Goal: Use online tool/utility: Use online tool/utility

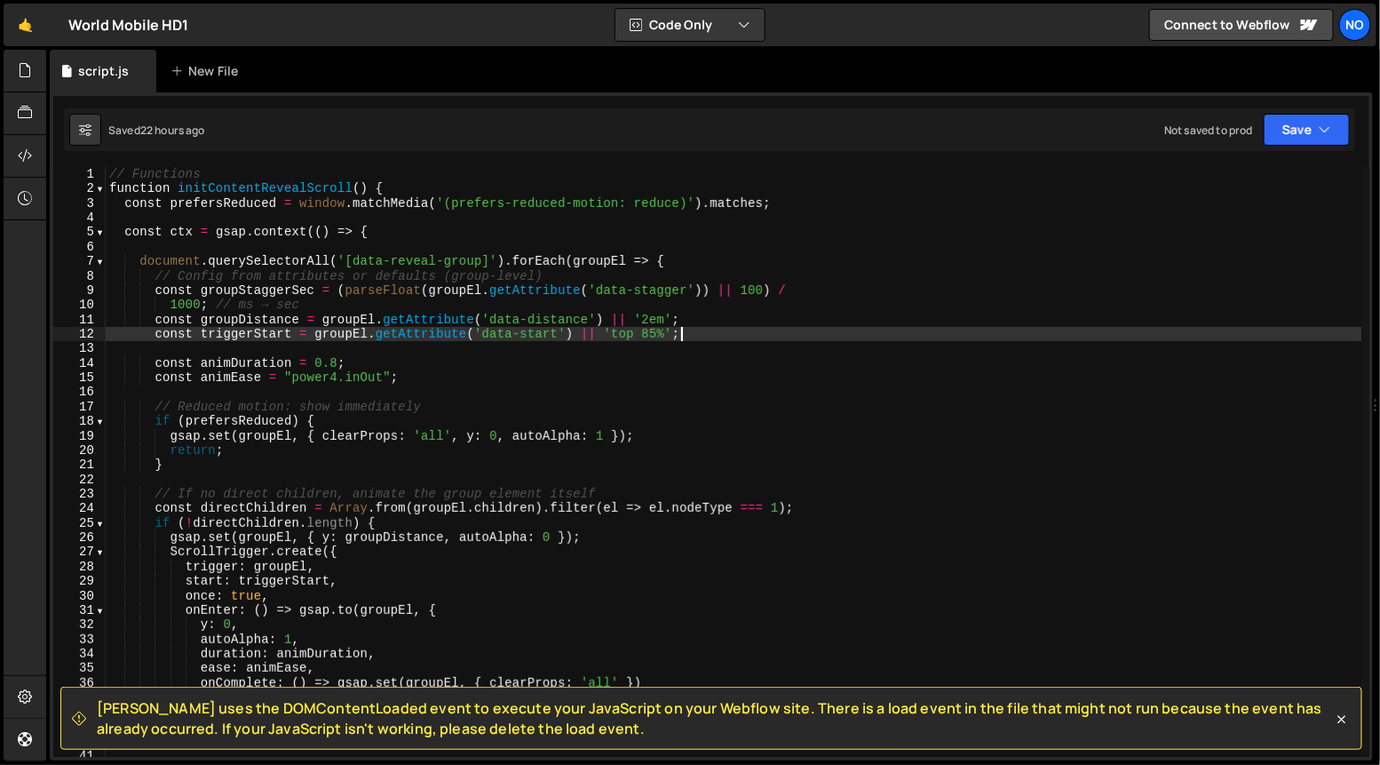
scroll to position [0, 37]
click at [99, 188] on span at bounding box center [100, 188] width 10 height 14
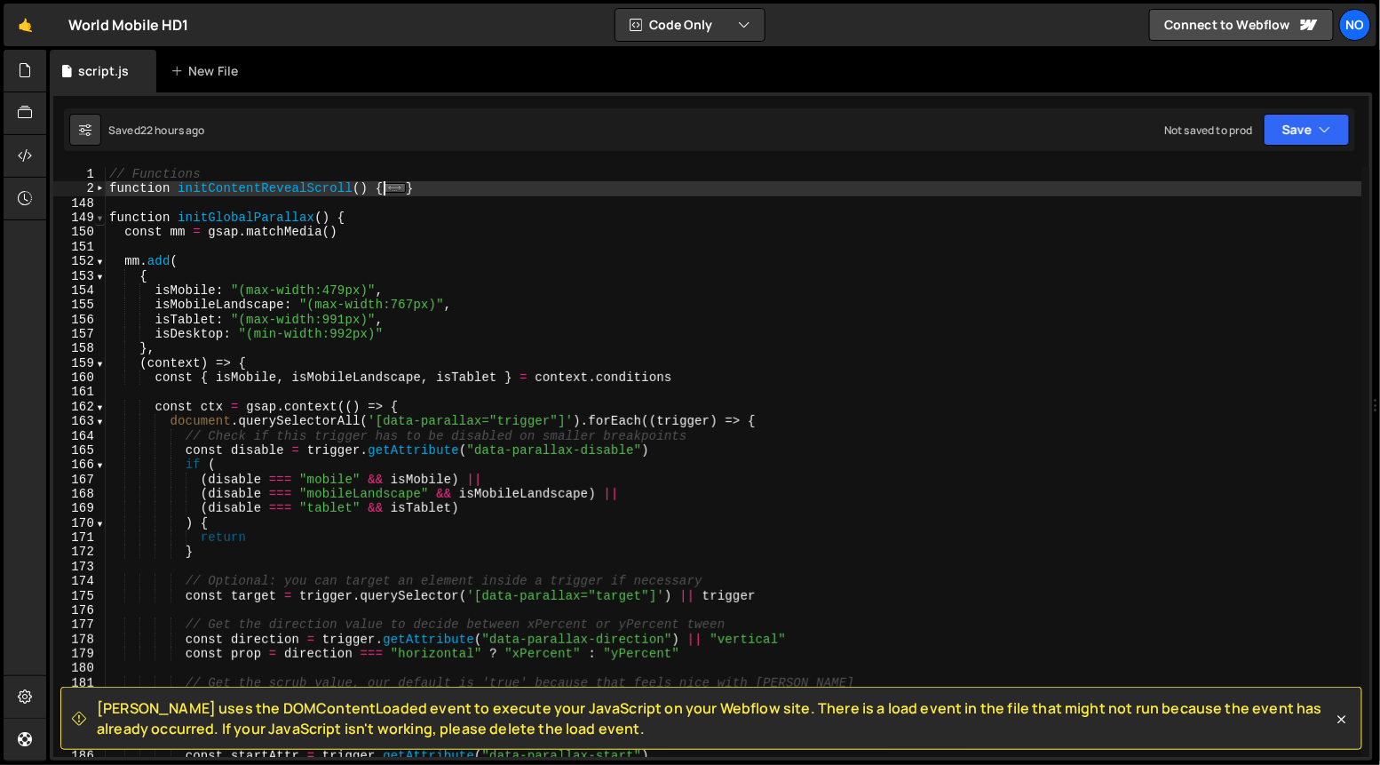
click at [101, 215] on span at bounding box center [100, 217] width 10 height 14
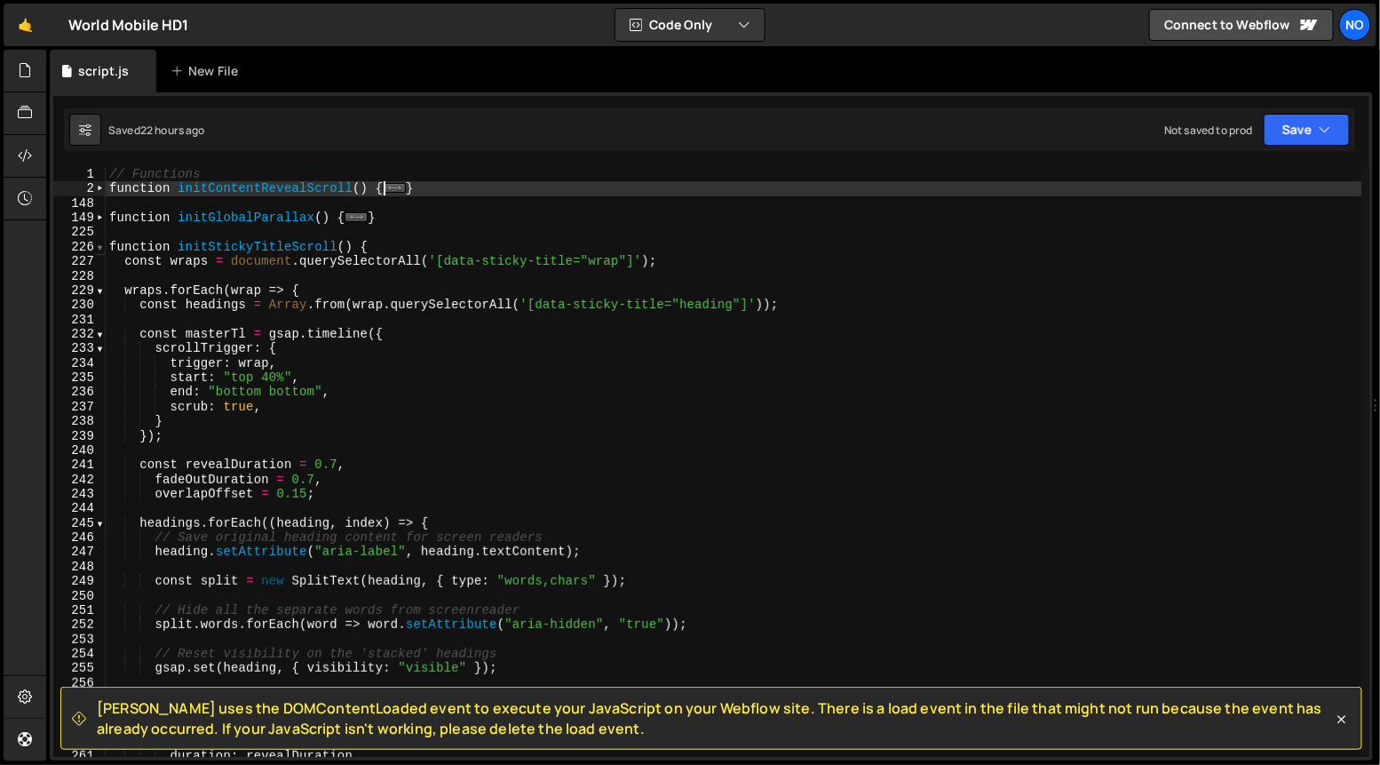
click at [100, 250] on span at bounding box center [100, 247] width 10 height 14
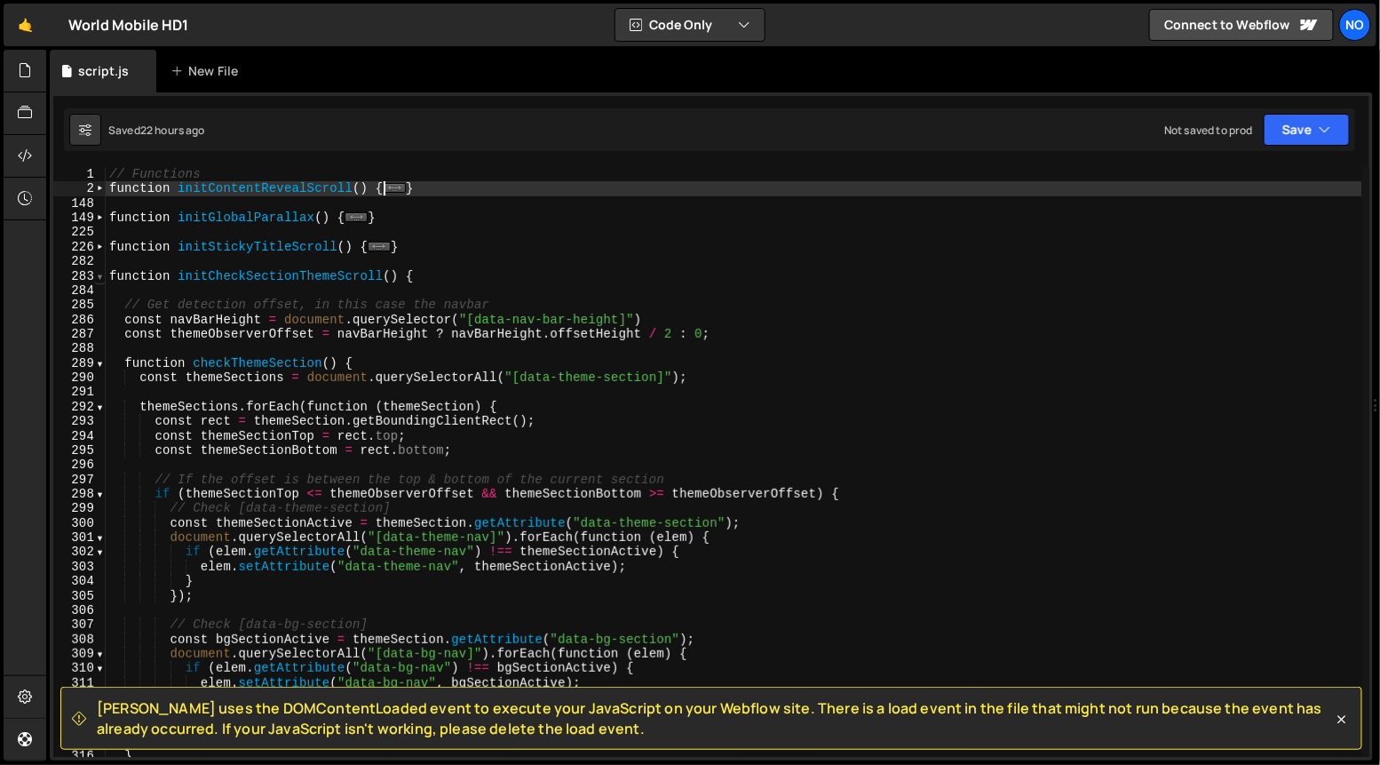
click at [99, 275] on span at bounding box center [100, 276] width 10 height 14
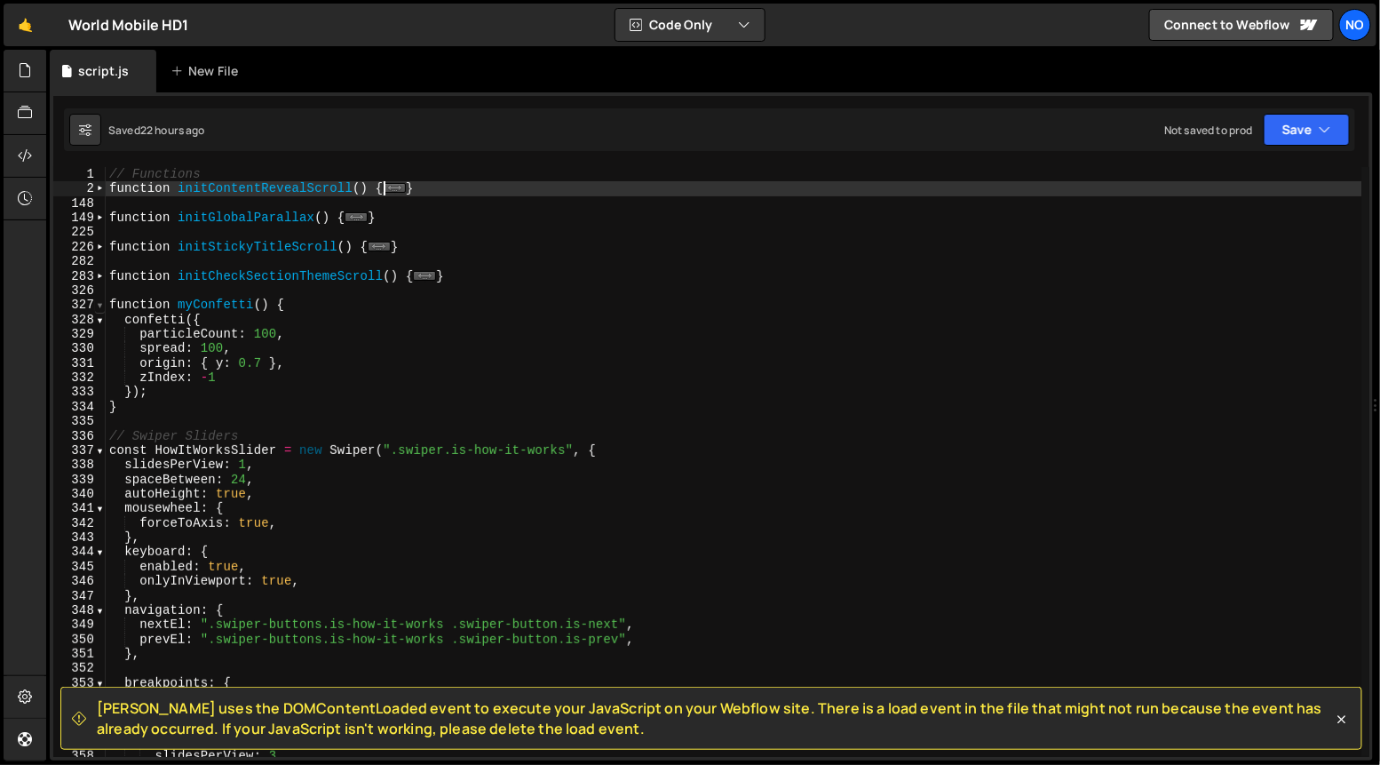
click at [95, 307] on span at bounding box center [100, 305] width 10 height 14
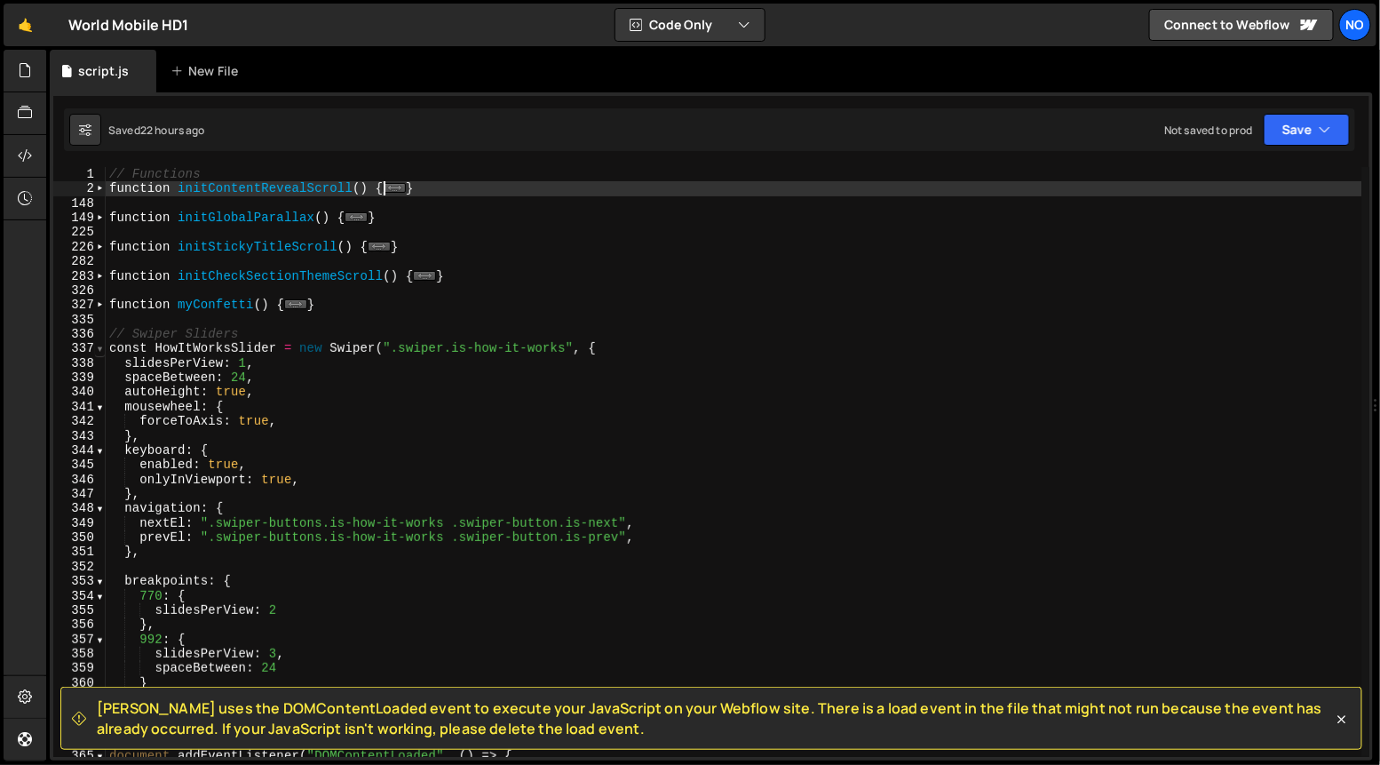
click at [99, 347] on span at bounding box center [100, 348] width 10 height 14
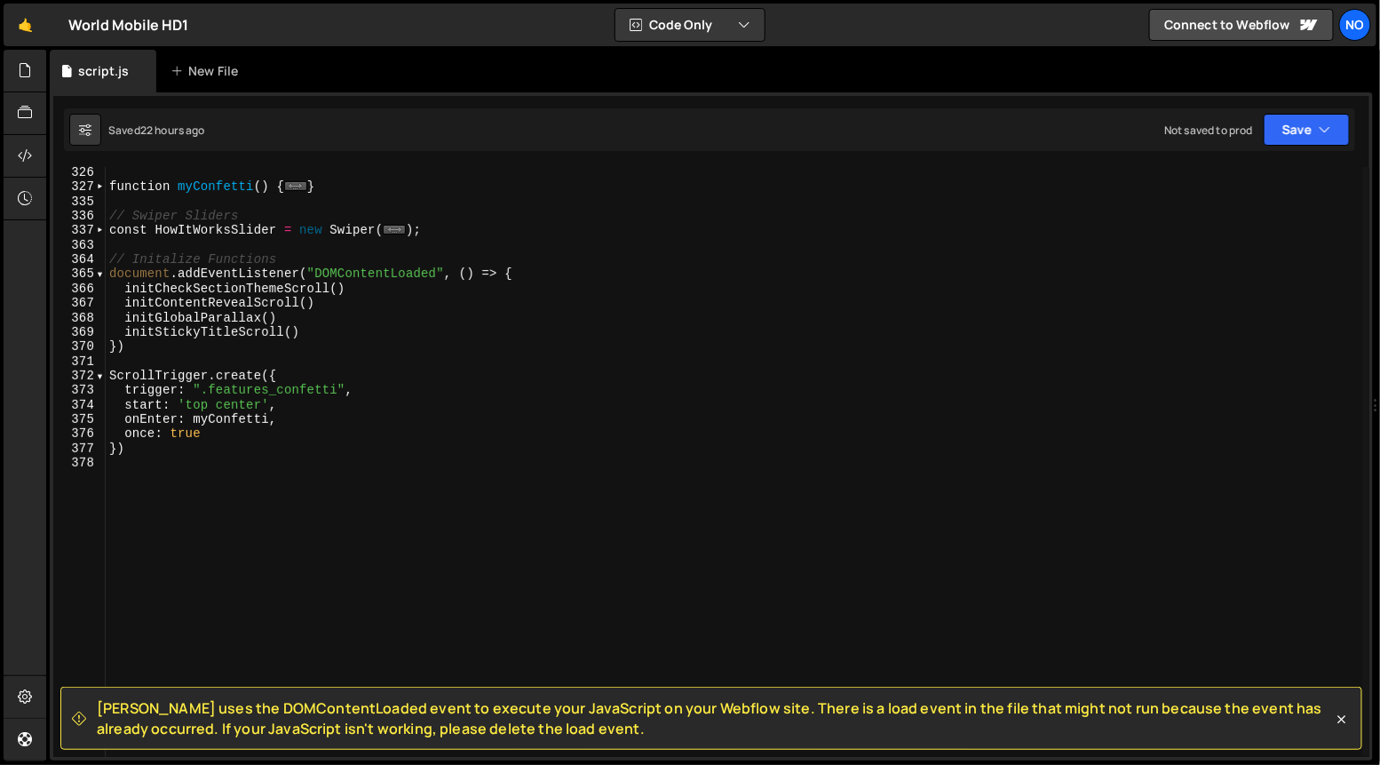
scroll to position [117, 0]
click at [147, 440] on div "function myConfetti ( ) { ... } // Swiper Sliders const HowItWorksSlider = new …" at bounding box center [734, 475] width 1257 height 620
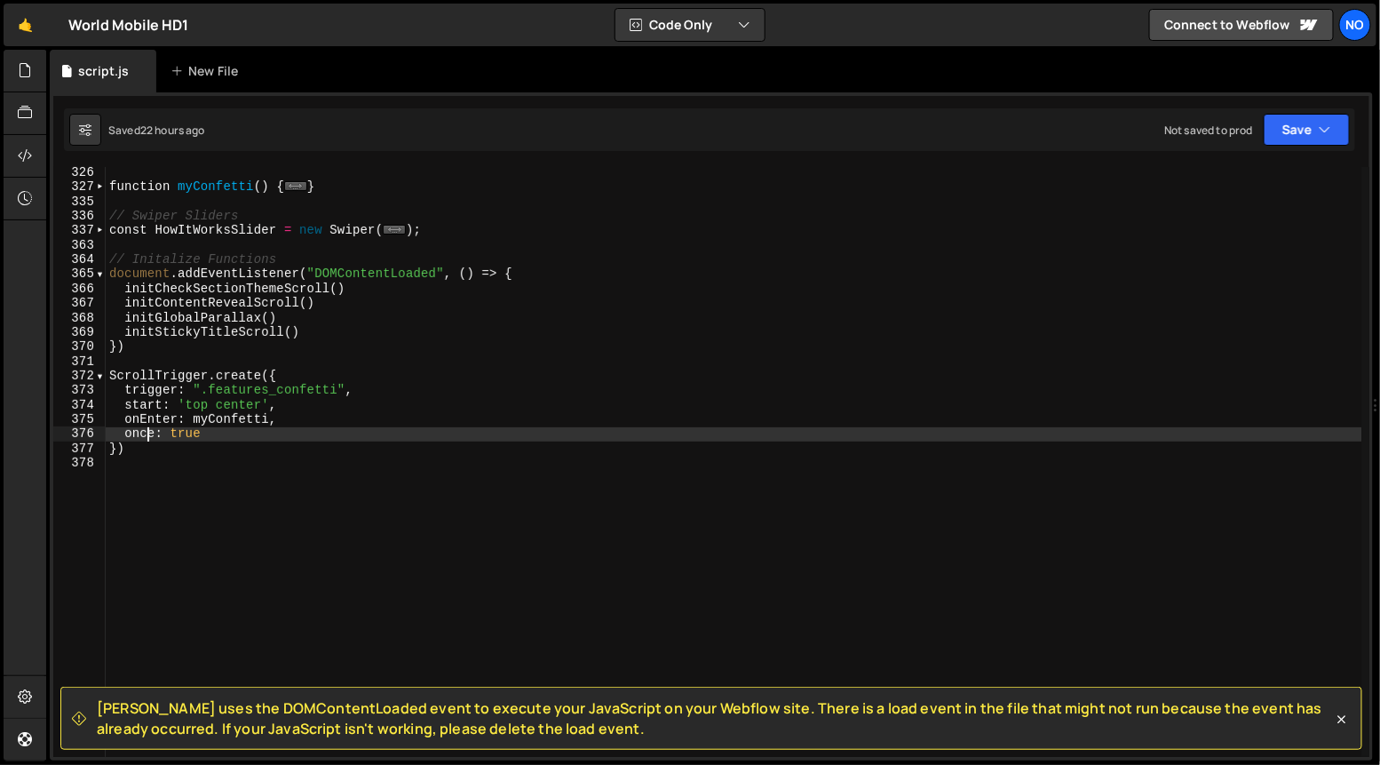
scroll to position [0, 5]
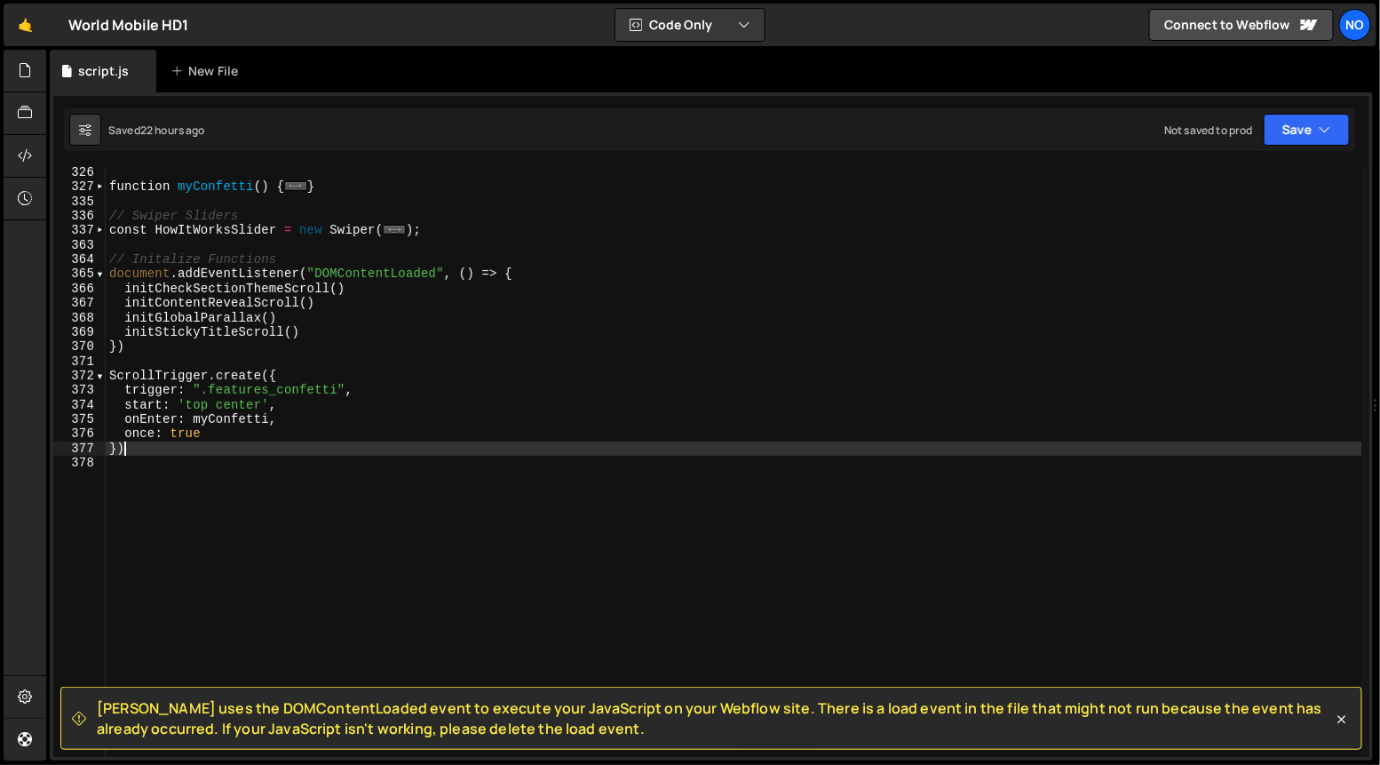
click at [142, 450] on div "function myConfetti ( ) { ... } // Swiper Sliders const HowItWorksSlider = new …" at bounding box center [734, 475] width 1257 height 620
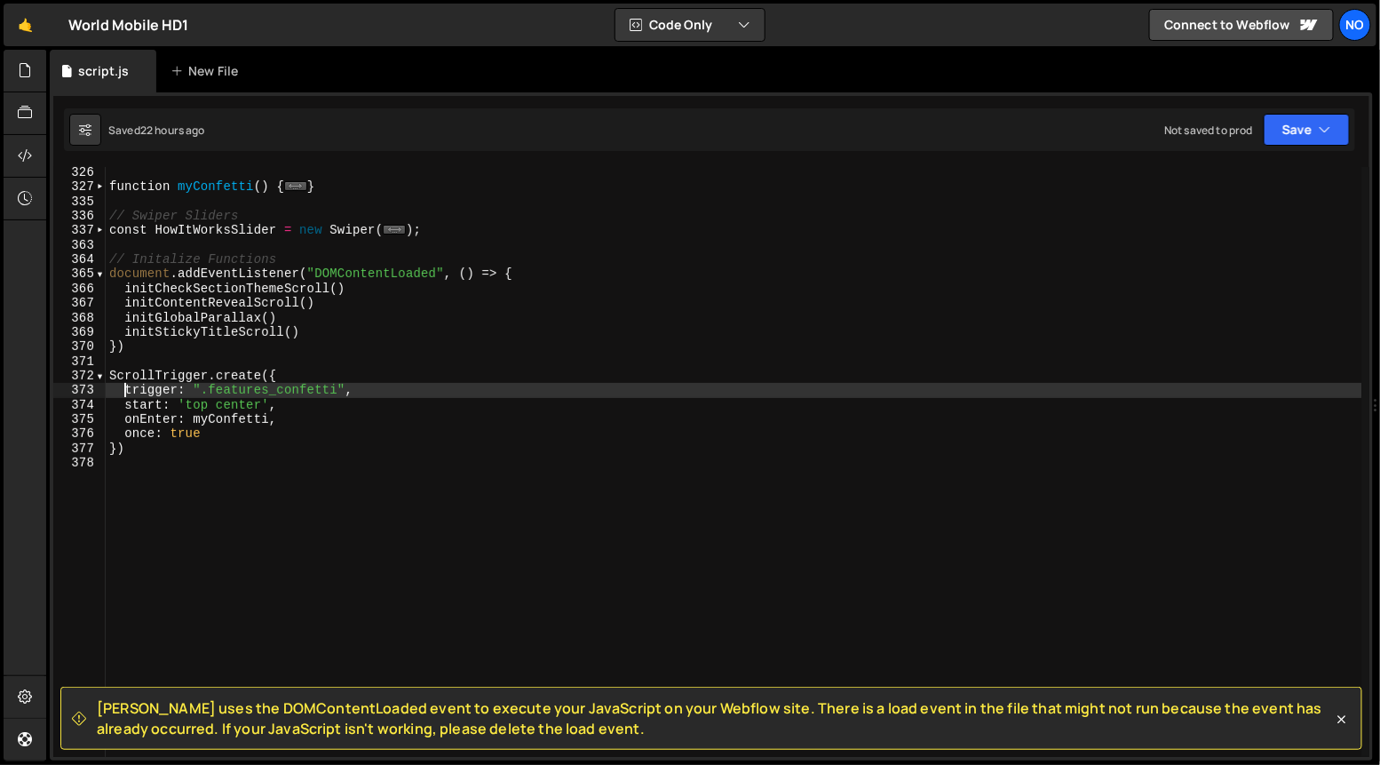
type textarea "ScrollTrigger.create({"
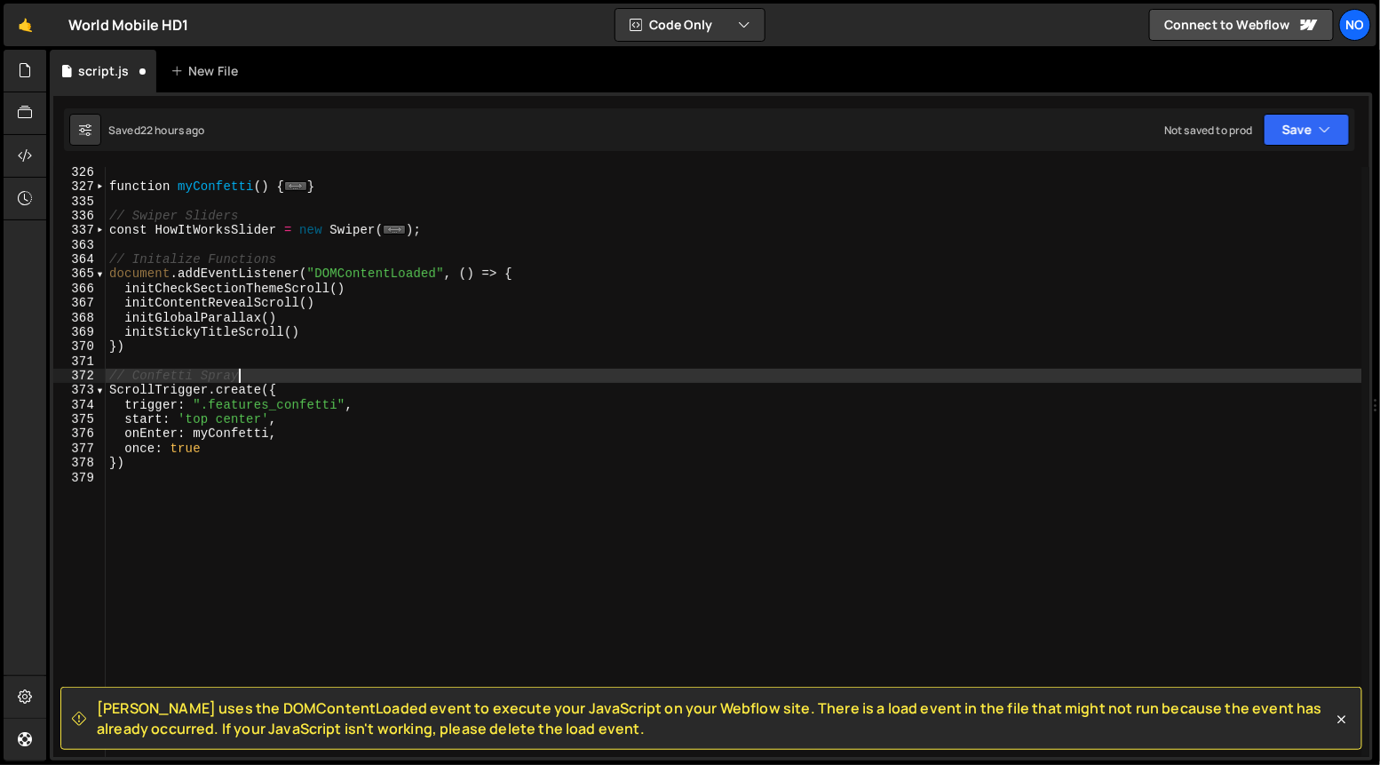
scroll to position [0, 8]
type textarea "ScrollTrigger.create({"
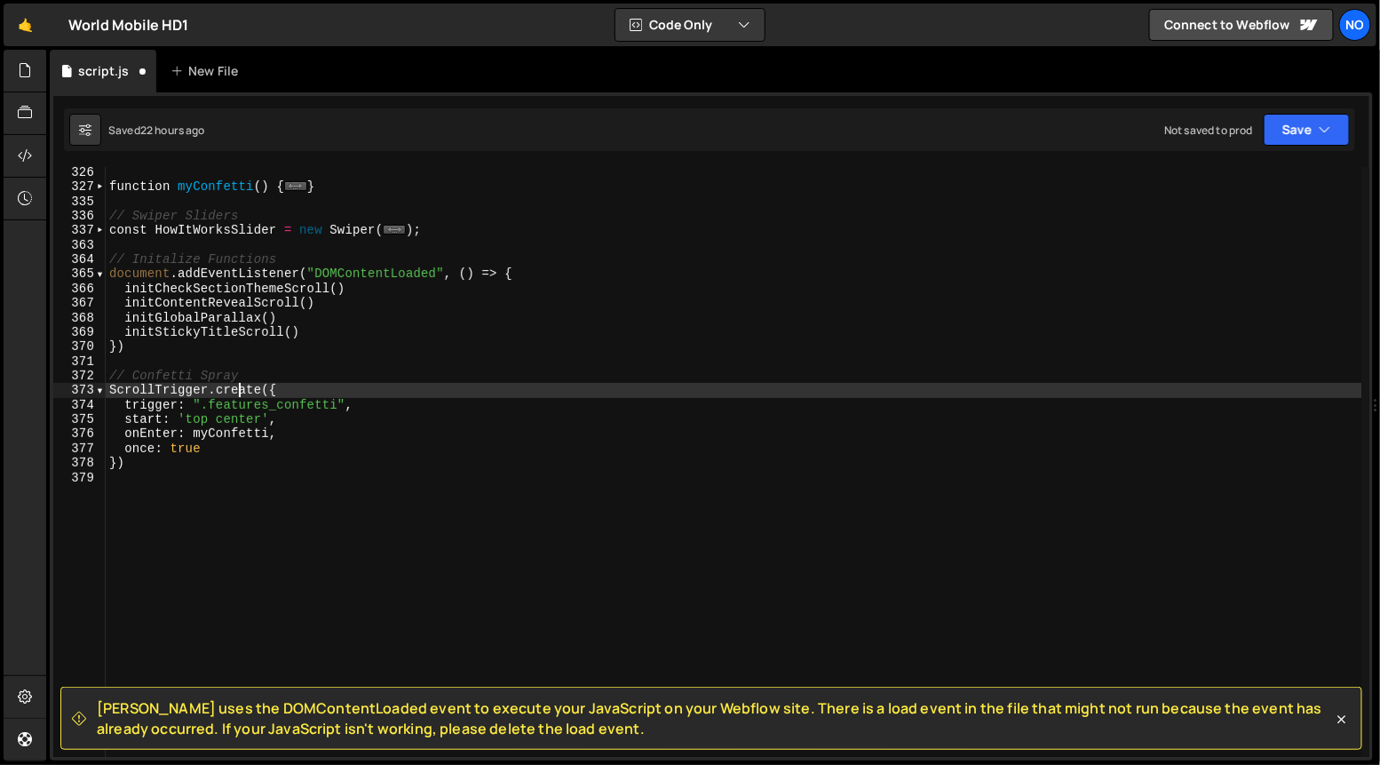
scroll to position [0, 0]
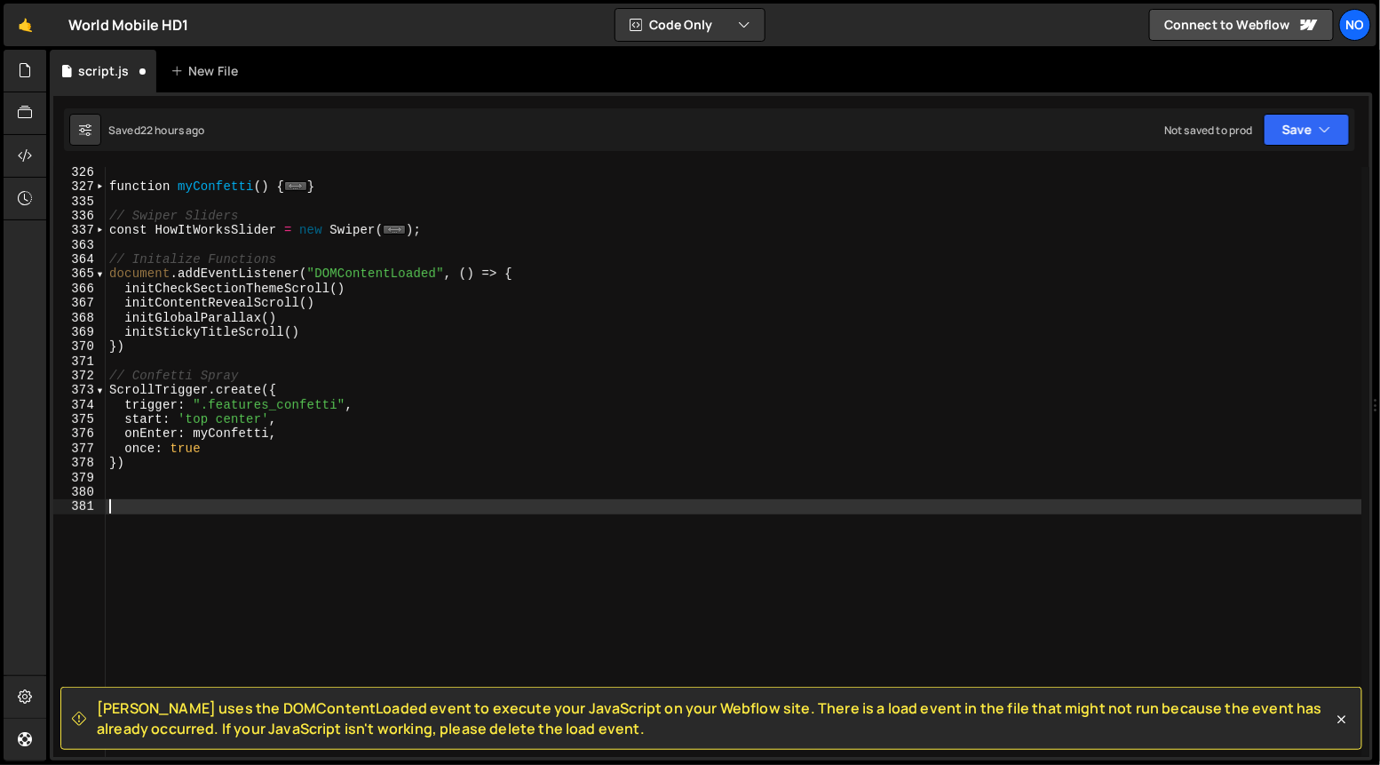
paste textarea "});"
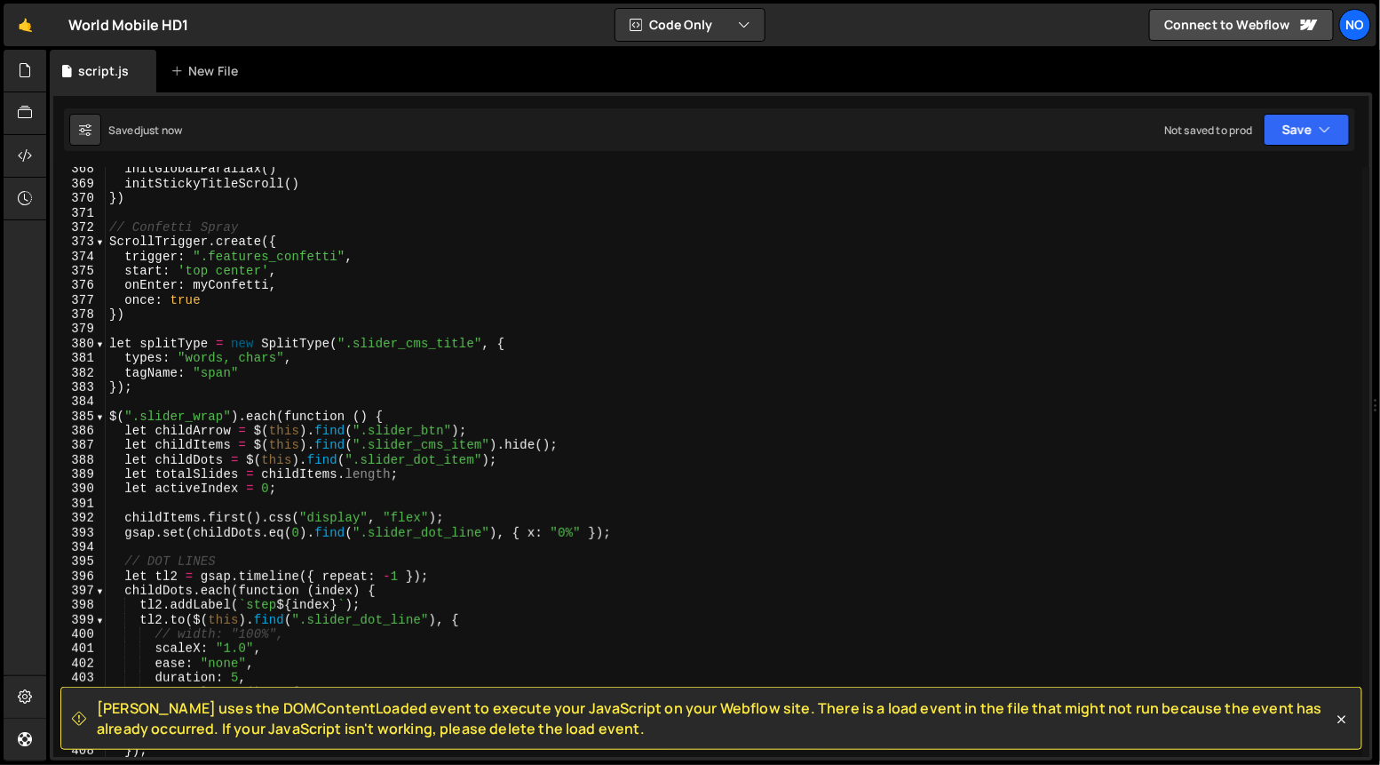
scroll to position [5338, 0]
click at [193, 418] on div "initGlobalParallax ( ) initStickyTitleScroll ( ) }) // Confetti Spray ScrollTri…" at bounding box center [734, 472] width 1257 height 620
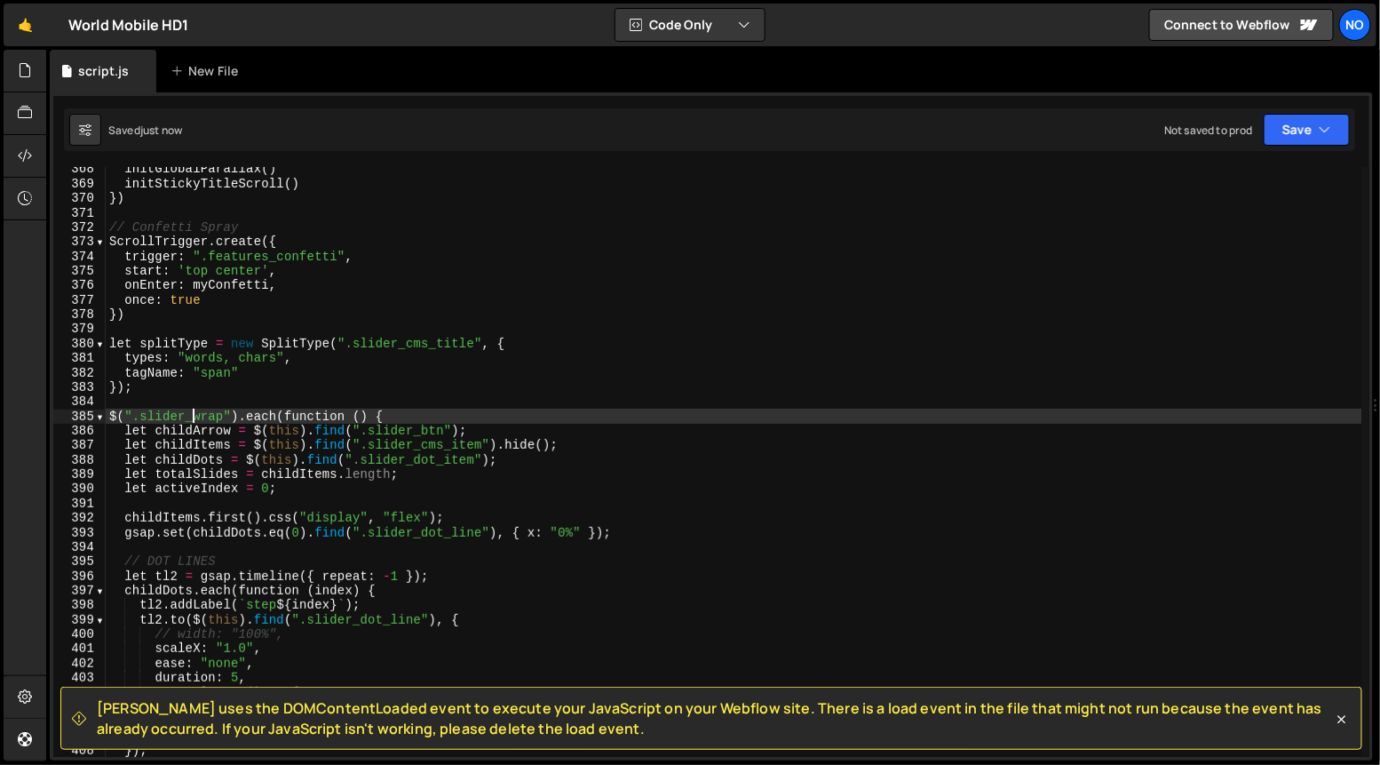
drag, startPoint x: 224, startPoint y: 417, endPoint x: 227, endPoint y: 453, distance: 35.7
click at [224, 417] on div "initGlobalParallax ( ) initStickyTitleScroll ( ) }) // Confetti Spray ScrollTri…" at bounding box center [734, 472] width 1257 height 620
click at [139, 417] on div "initGlobalParallax ( ) initStickyTitleScroll ( ) }) // Confetti Spray ScrollTri…" at bounding box center [734, 472] width 1257 height 620
paste textarea "ection_hero"
click at [433, 416] on div "initGlobalParallax ( ) initStickyTitleScroll ( ) }) // Confetti Spray ScrollTri…" at bounding box center [734, 472] width 1257 height 620
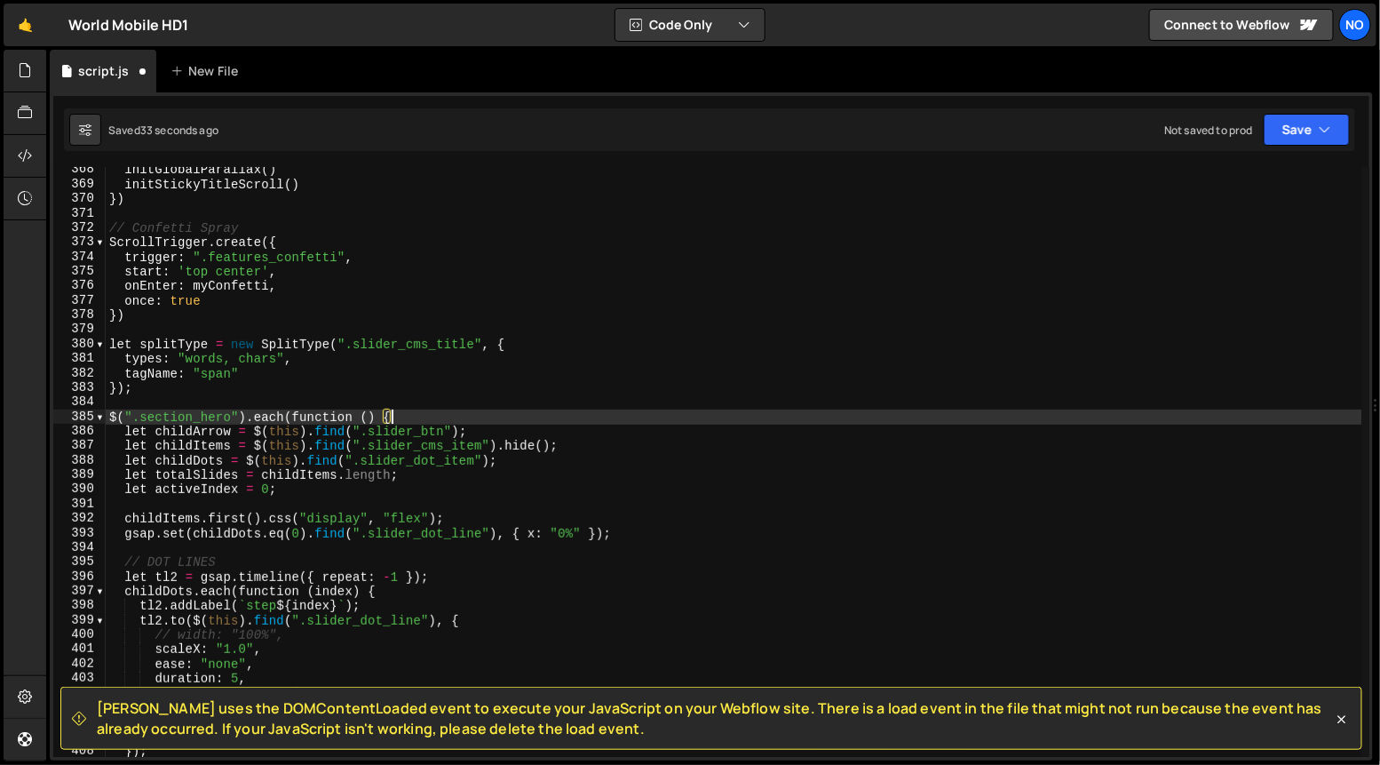
scroll to position [5330, 0]
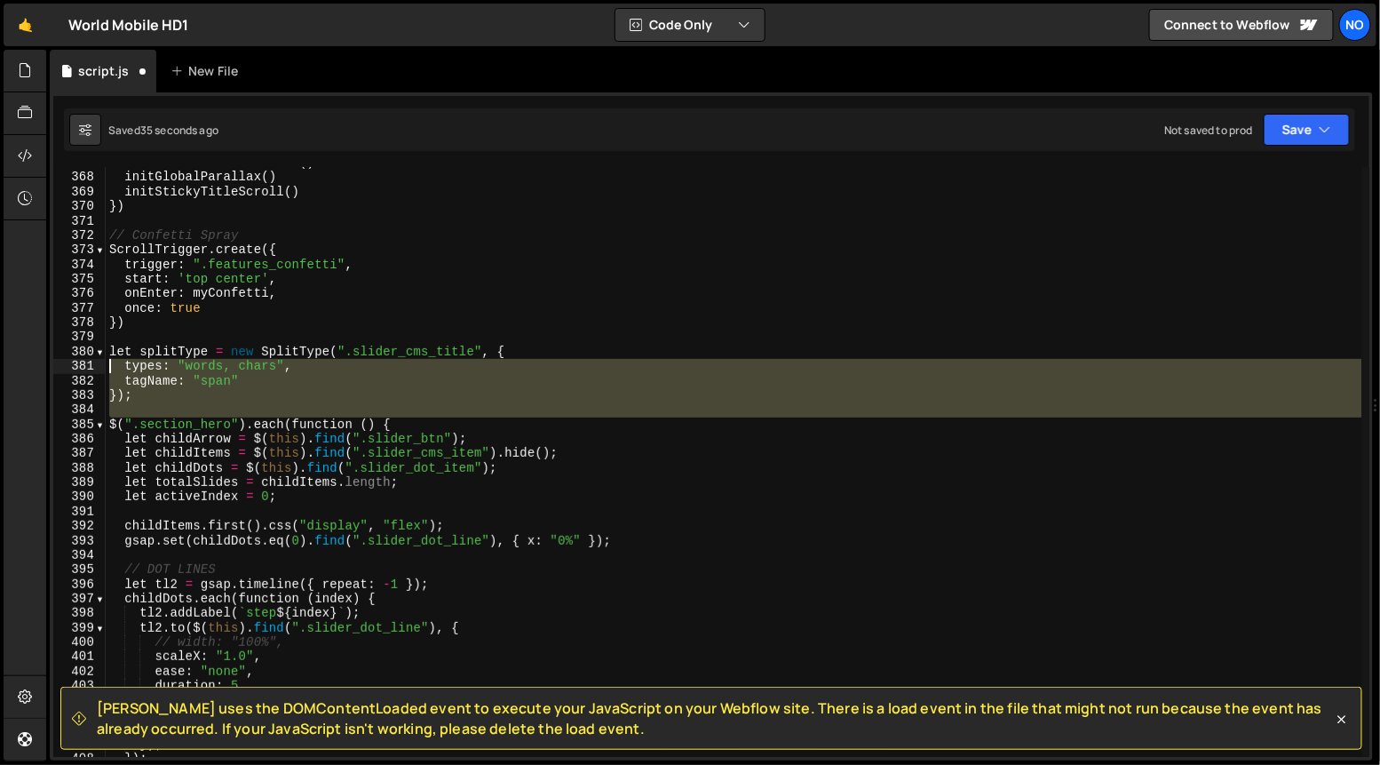
drag, startPoint x: 108, startPoint y: 425, endPoint x: 107, endPoint y: 353, distance: 71.1
click at [108, 351] on div "initContentRevealScroll ( ) initGlobalParallax ( ) initStickyTitleScroll ( ) })…" at bounding box center [734, 465] width 1257 height 620
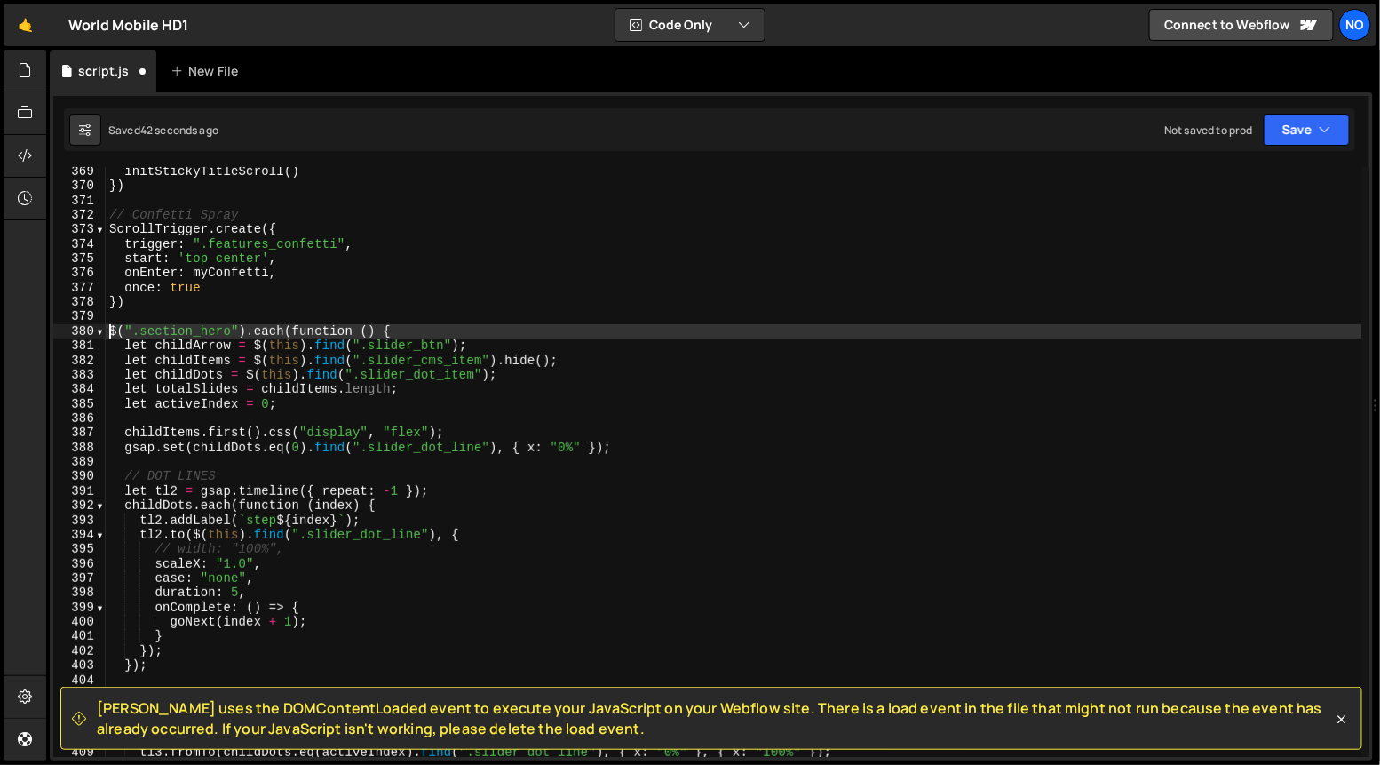
scroll to position [5362, 0]
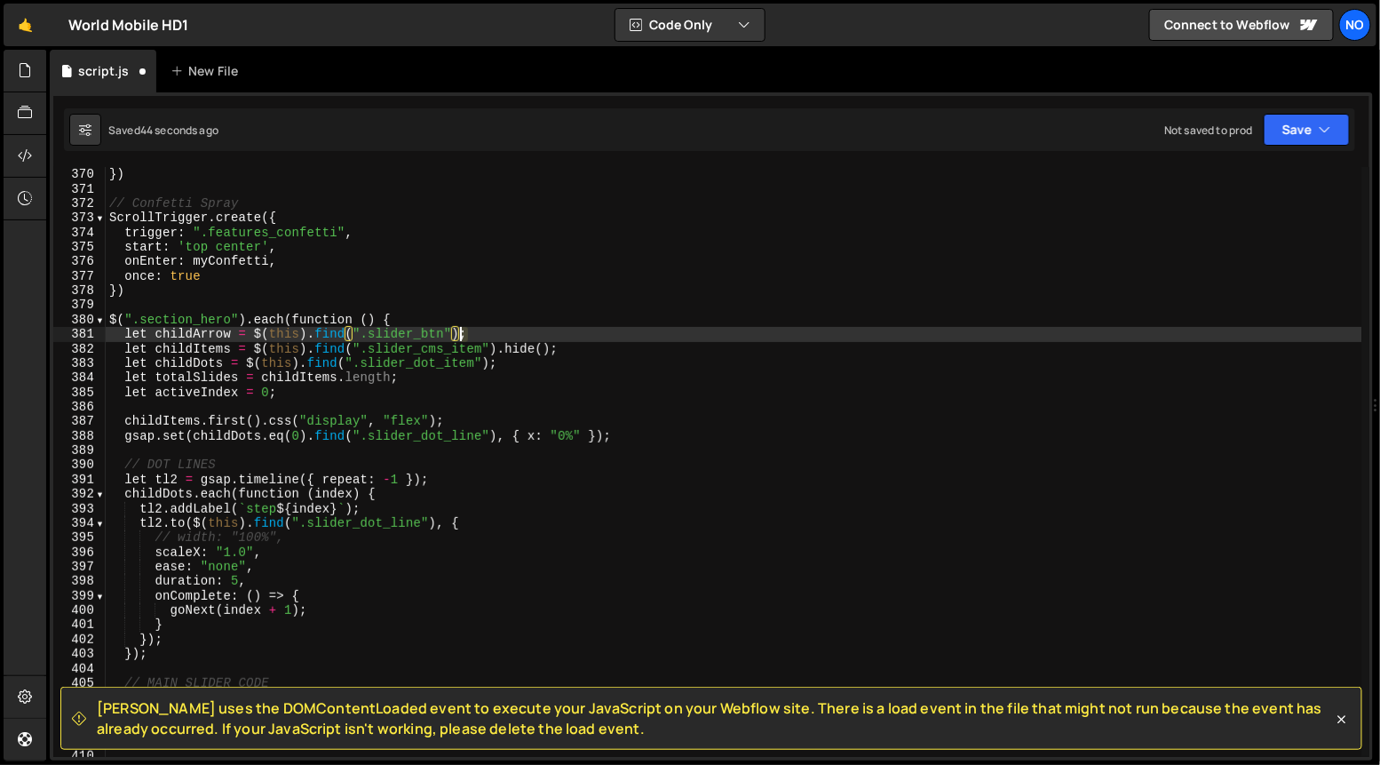
click at [464, 332] on div "initStickyTitleScroll ( ) }) // Confetti Spray ScrollTrigger . create ({ trigge…" at bounding box center [734, 463] width 1257 height 620
type textarea "let childArrow = $(this).find(".slider_btn");"
click at [481, 336] on div "initStickyTitleScroll ( ) }) // Confetti Spray ScrollTrigger . create ({ trigge…" at bounding box center [734, 462] width 1257 height 590
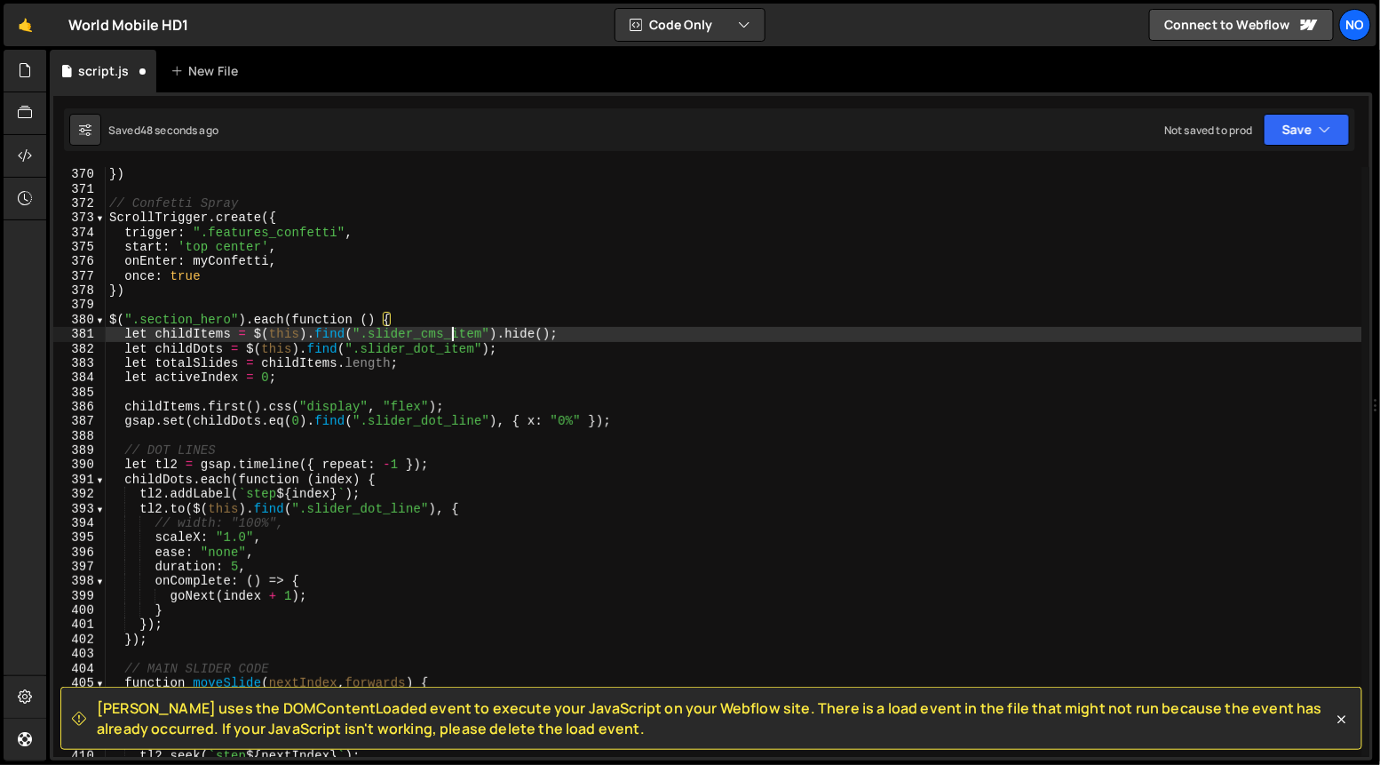
click at [456, 336] on div "initStickyTitleScroll ( ) }) // Confetti Spray ScrollTrigger . create ({ trigge…" at bounding box center [734, 463] width 1257 height 620
type textarea "let childDots = $(this).find(".slider_dot_item");"
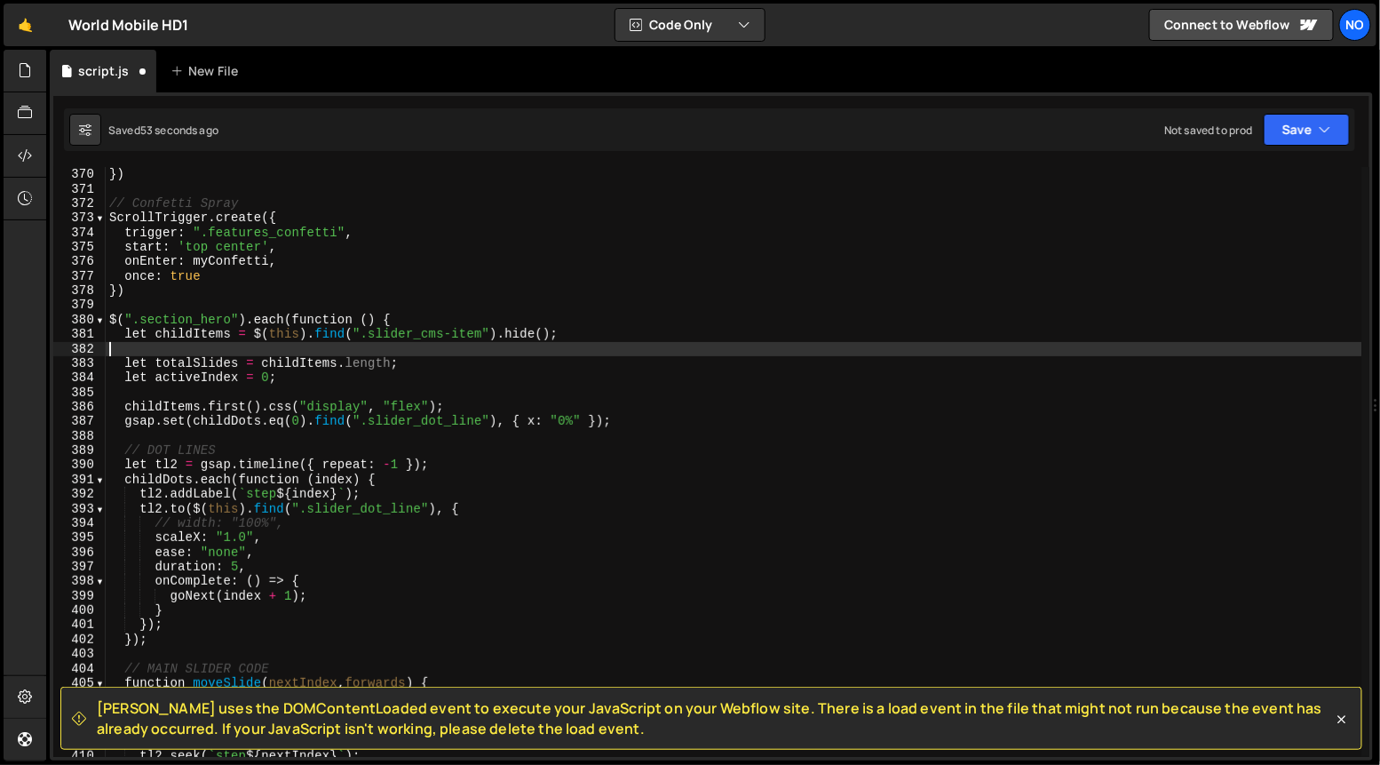
scroll to position [0, 0]
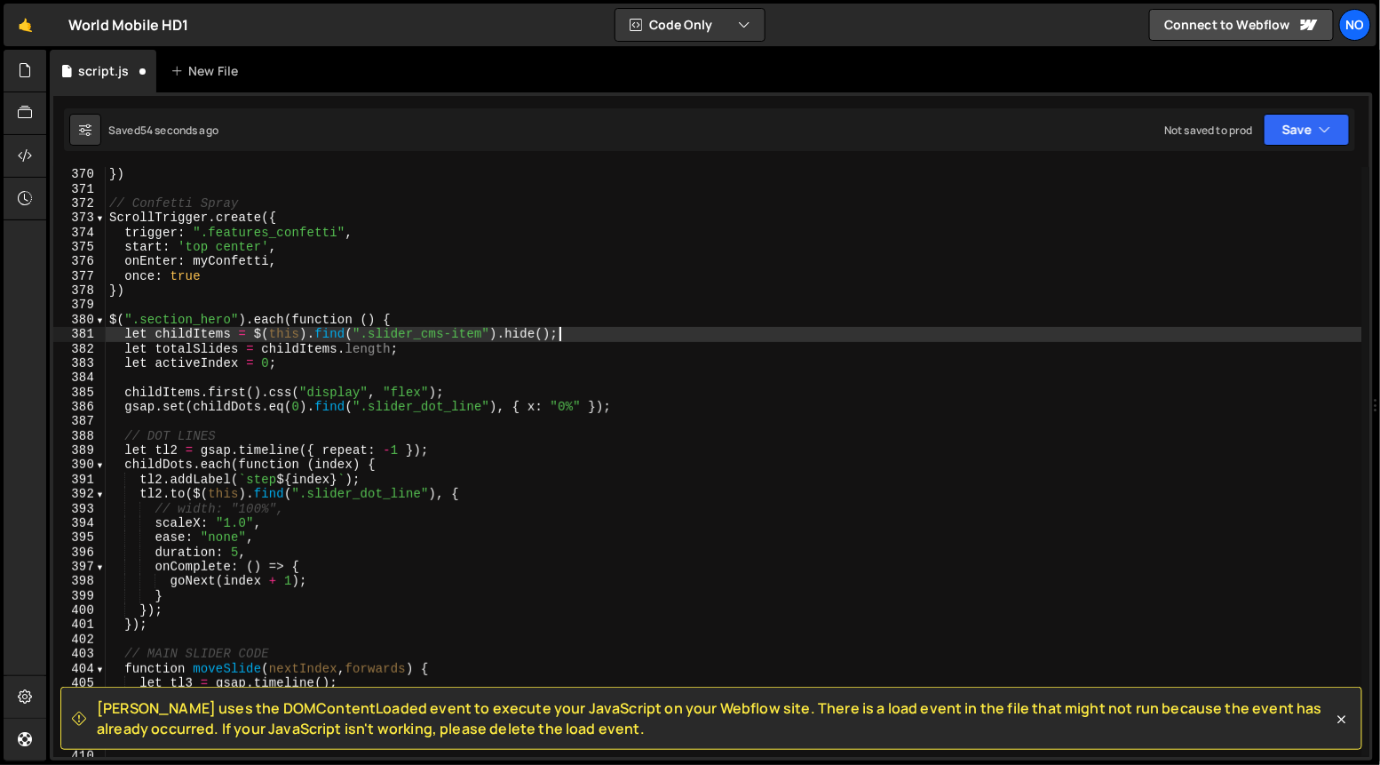
type textarea "let activeIndex = 0;"
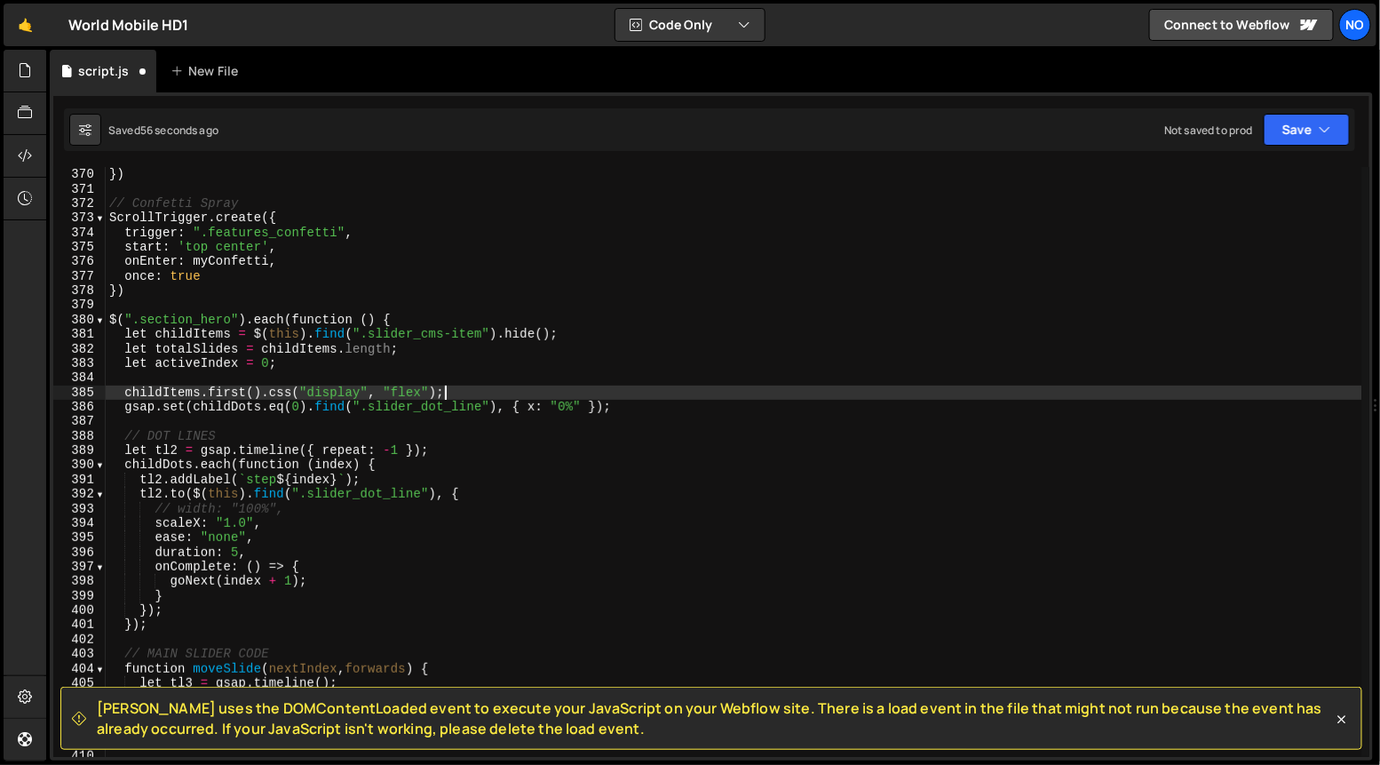
type textarea "gsap.set(childDots.eq(0).find(".slider_dot_line"), { x: "0%" });"
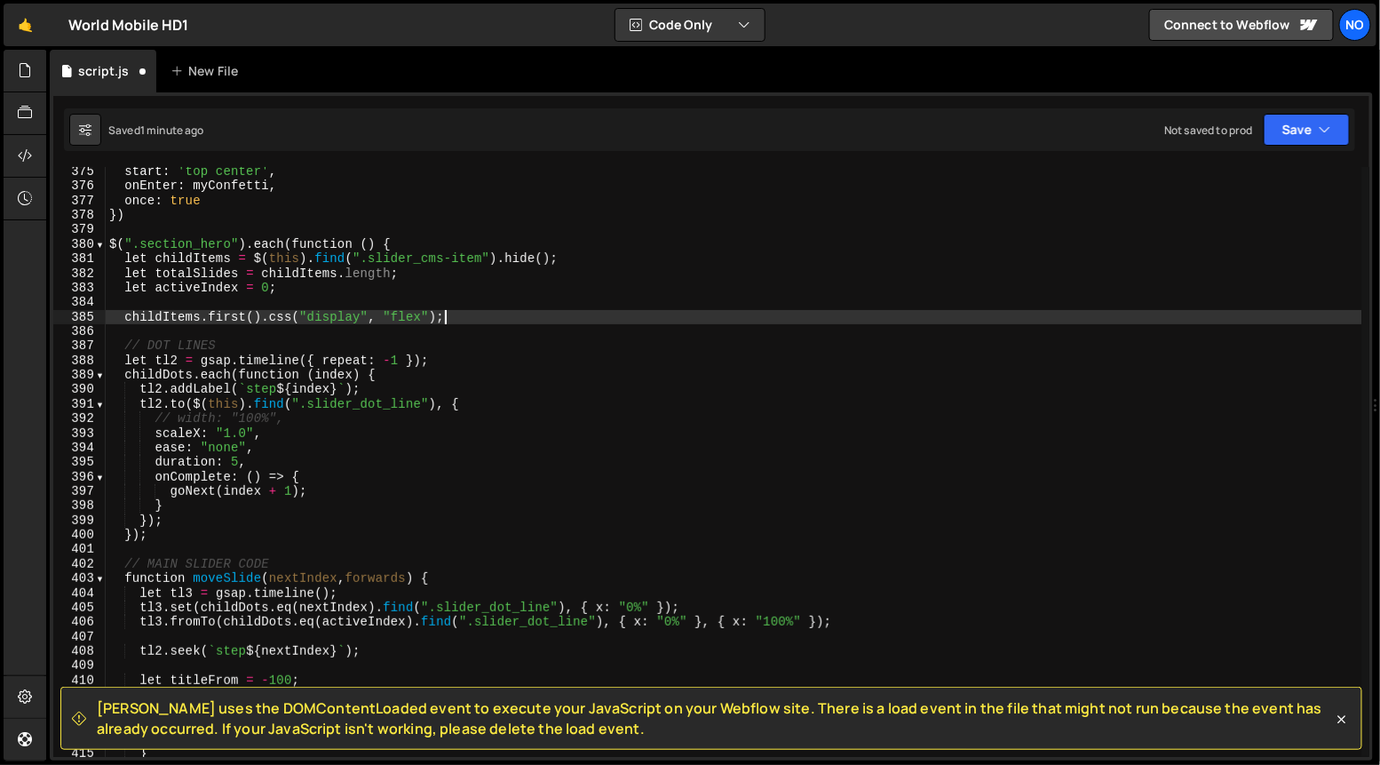
scroll to position [5438, 0]
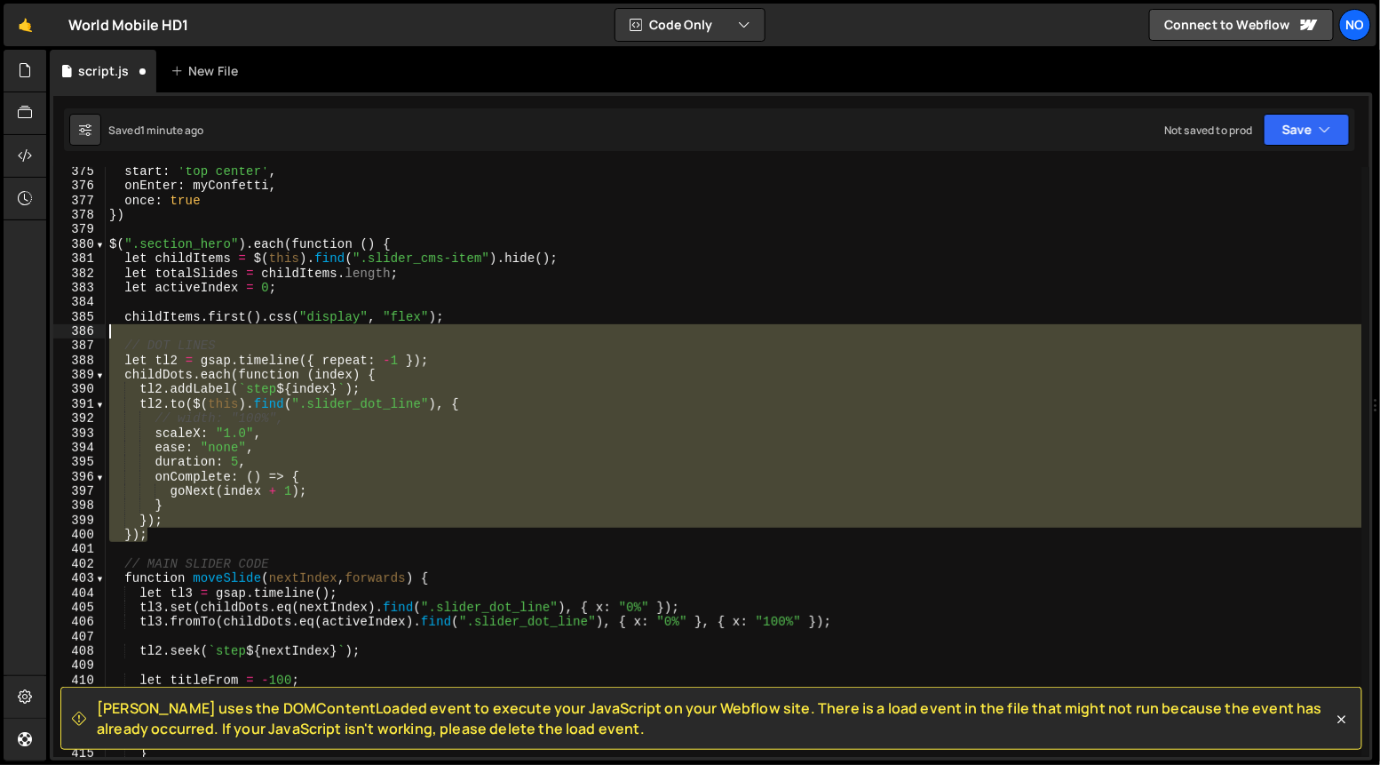
drag, startPoint x: 150, startPoint y: 534, endPoint x: 61, endPoint y: 326, distance: 226.0
click at [61, 326] on div "childItems.first().css("display", "flex"); 375 376 377 378 379 380 381 382 383 …" at bounding box center [711, 462] width 1316 height 590
type textarea "// DOT LINES"
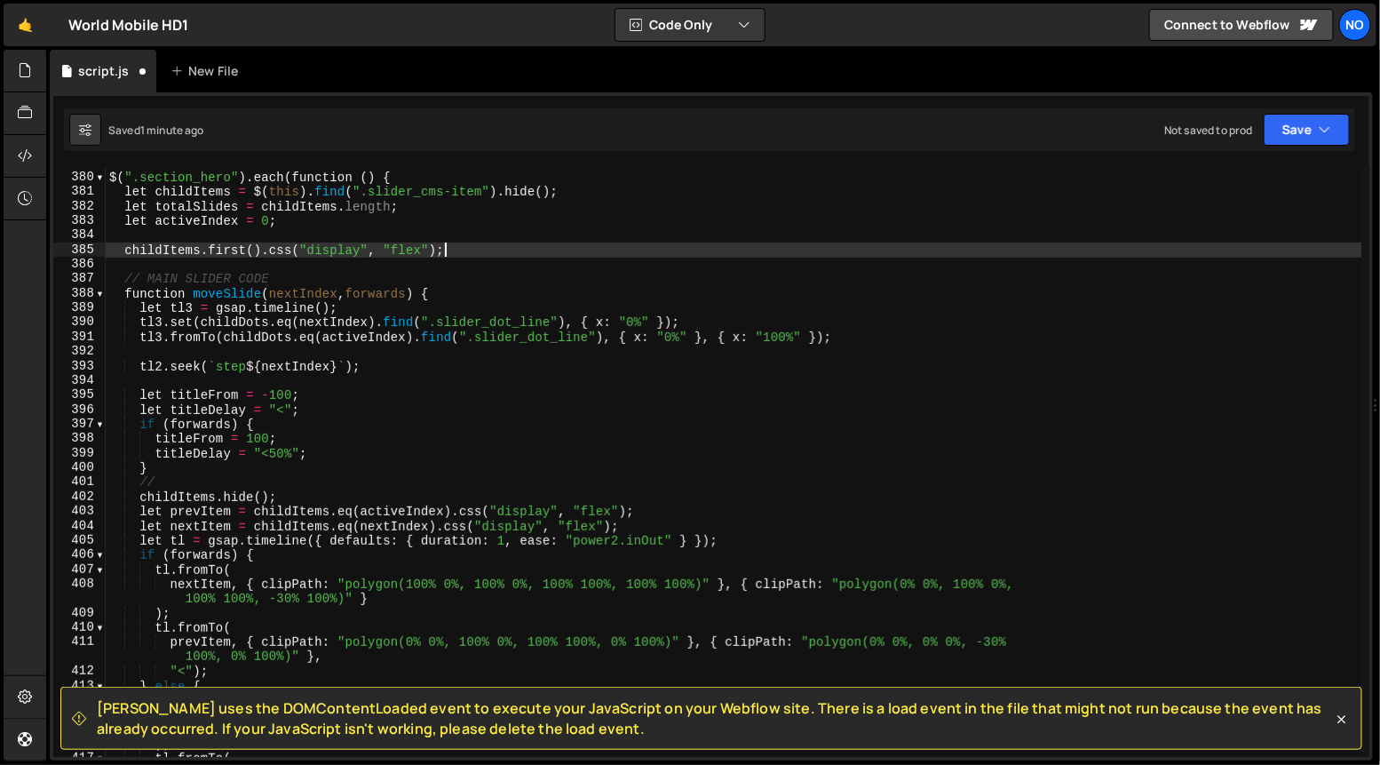
scroll to position [5506, 0]
click at [687, 325] on div "$ ( ".section_hero" ) . each ( function ( ) { let childItems = $ ( this ) . fin…" at bounding box center [734, 465] width 1257 height 620
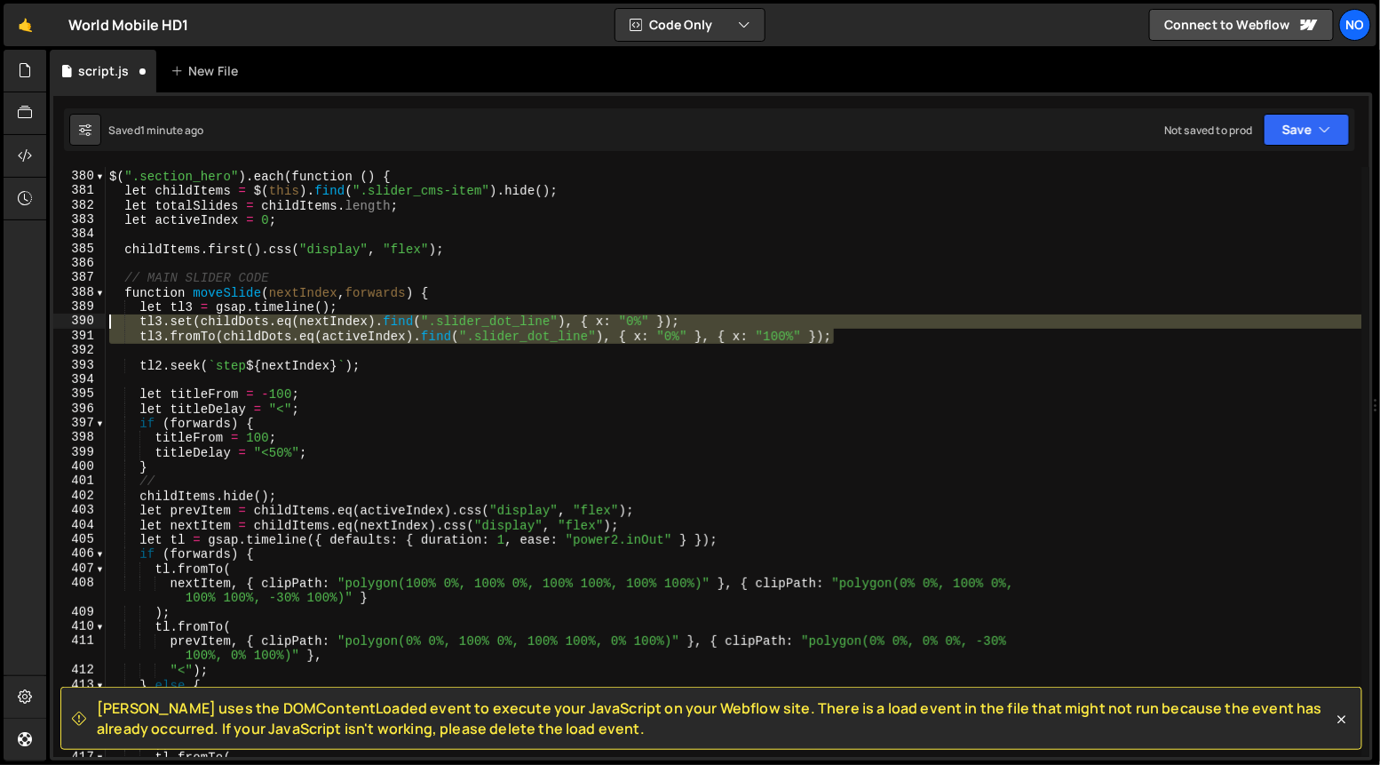
drag, startPoint x: 833, startPoint y: 338, endPoint x: 83, endPoint y: 317, distance: 749.9
click at [83, 317] on div "tl3.set(childDots.eq(nextIndex).find(".slider_dot_line"), { x: "0%" }); 379 380…" at bounding box center [711, 462] width 1316 height 590
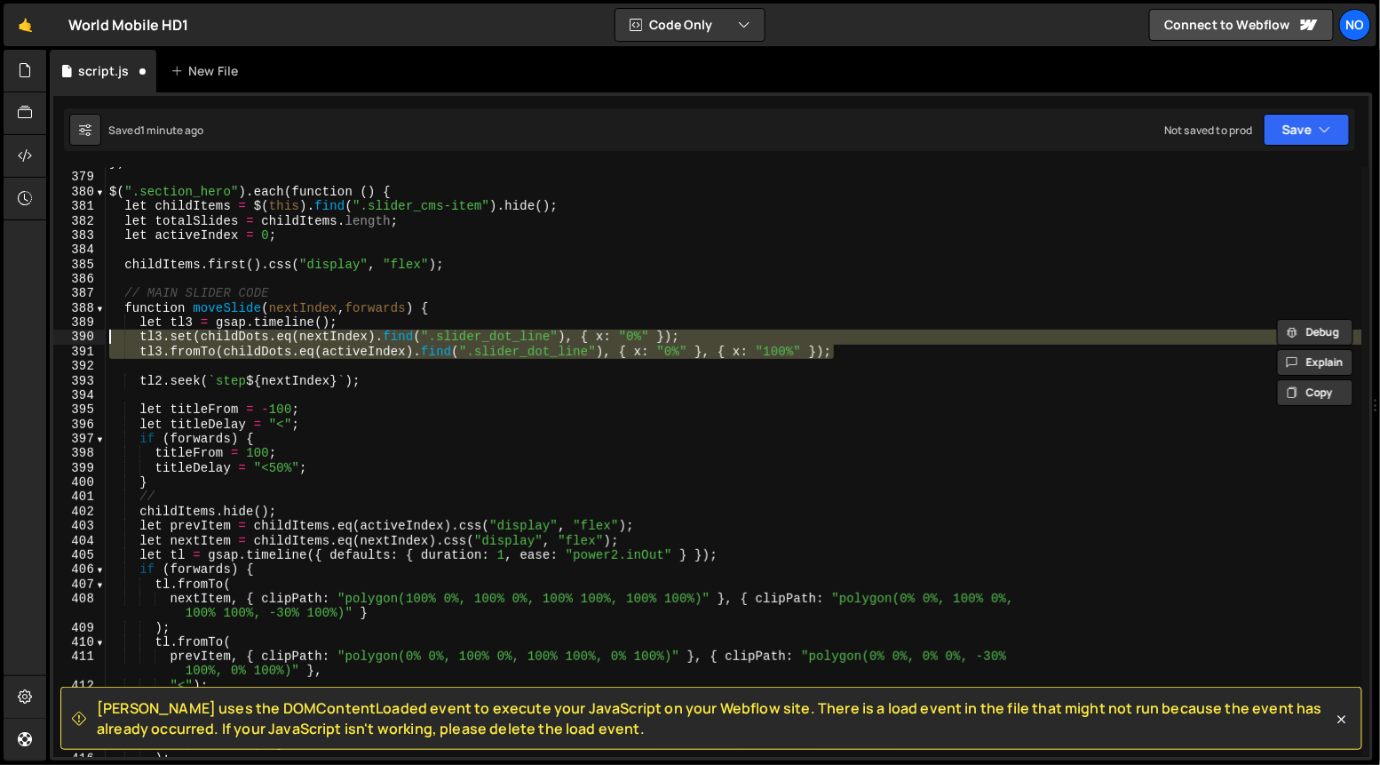
scroll to position [5489, 0]
click at [457, 306] on div "}) $ ( ".section_hero" ) . each ( function ( ) { let childItems = $ ( this ) . …" at bounding box center [734, 466] width 1257 height 620
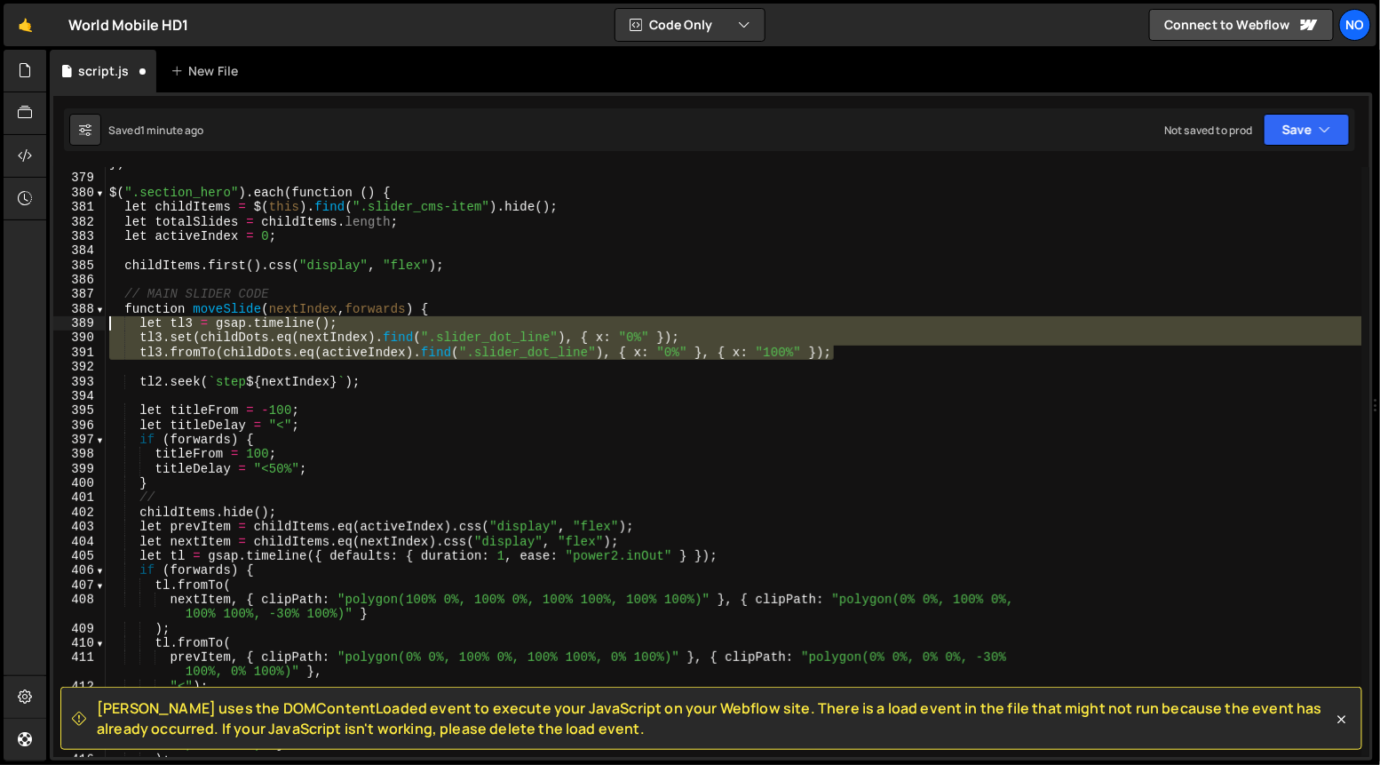
drag, startPoint x: 827, startPoint y: 353, endPoint x: 83, endPoint y: 324, distance: 743.9
click at [83, 324] on div "function moveSlide(nextIndex, forwards) { 378 379 380 381 382 383 384 385 386 3…" at bounding box center [711, 462] width 1316 height 590
type textarea "let tl3 = gsap.timeline(); tl3.set(childDots.eq(nextIndex).find(".slider_dot_li…"
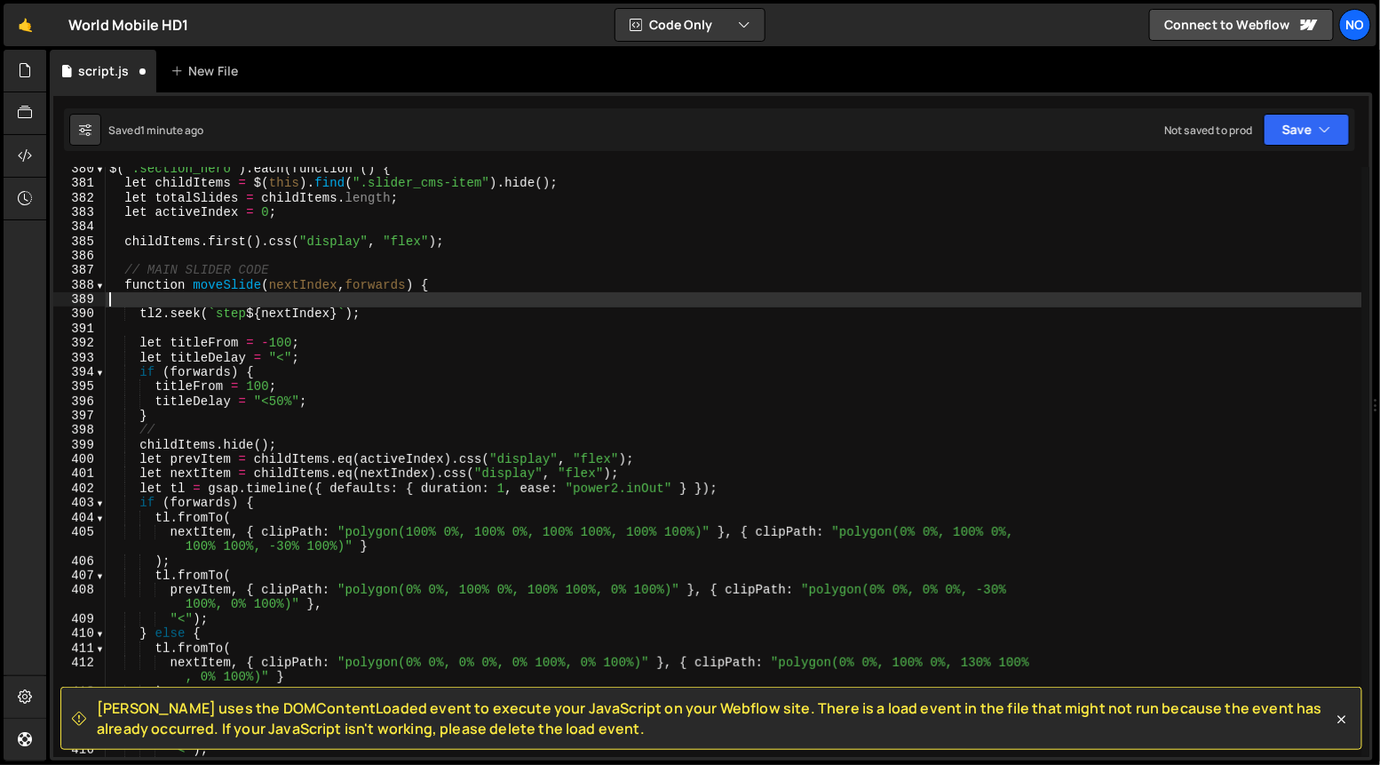
click at [346, 348] on div "$ ( ".section_hero" ) . each ( function ( ) { let childItems = $ ( this ) . fin…" at bounding box center [734, 472] width 1257 height 620
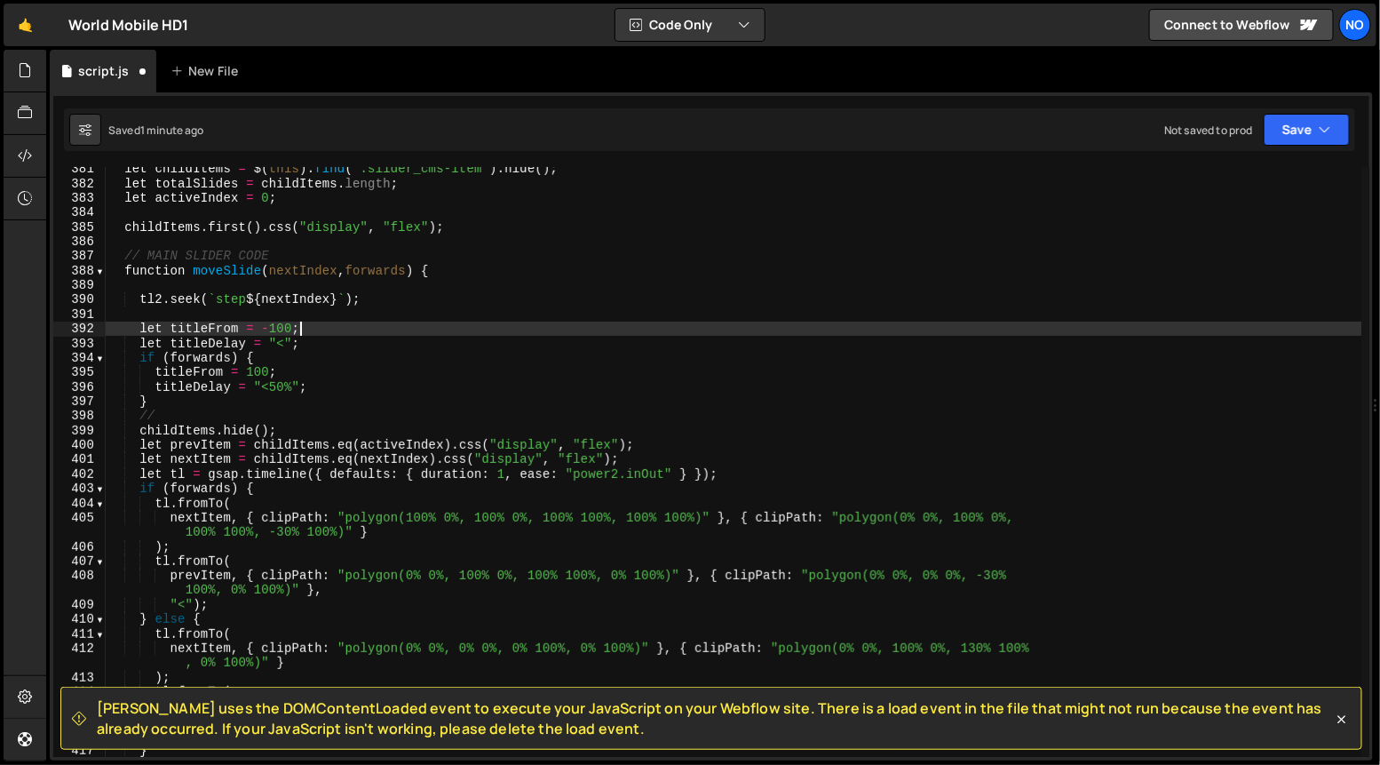
scroll to position [5528, 0]
drag, startPoint x: 381, startPoint y: 340, endPoint x: 377, endPoint y: 353, distance: 13.8
click at [381, 340] on div "let childItems = $ ( this ) . find ( ".slider_cms-item" ) . hide ( ) ; let tota…" at bounding box center [734, 472] width 1257 height 620
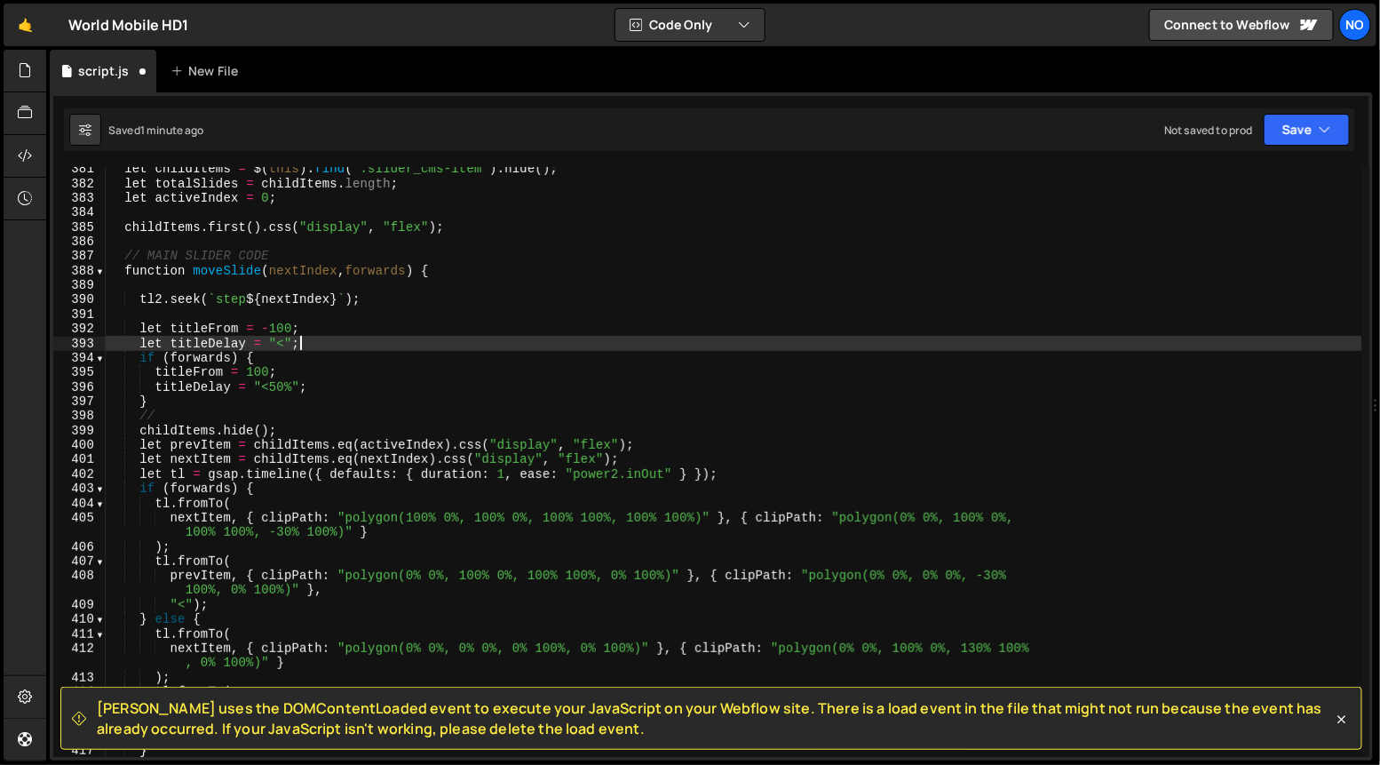
drag, startPoint x: 377, startPoint y: 359, endPoint x: 374, endPoint y: 371, distance: 12.9
click at [377, 359] on div "let childItems = $ ( this ) . find ( ".slider_cms-item" ) . hide ( ) ; let tota…" at bounding box center [734, 472] width 1257 height 620
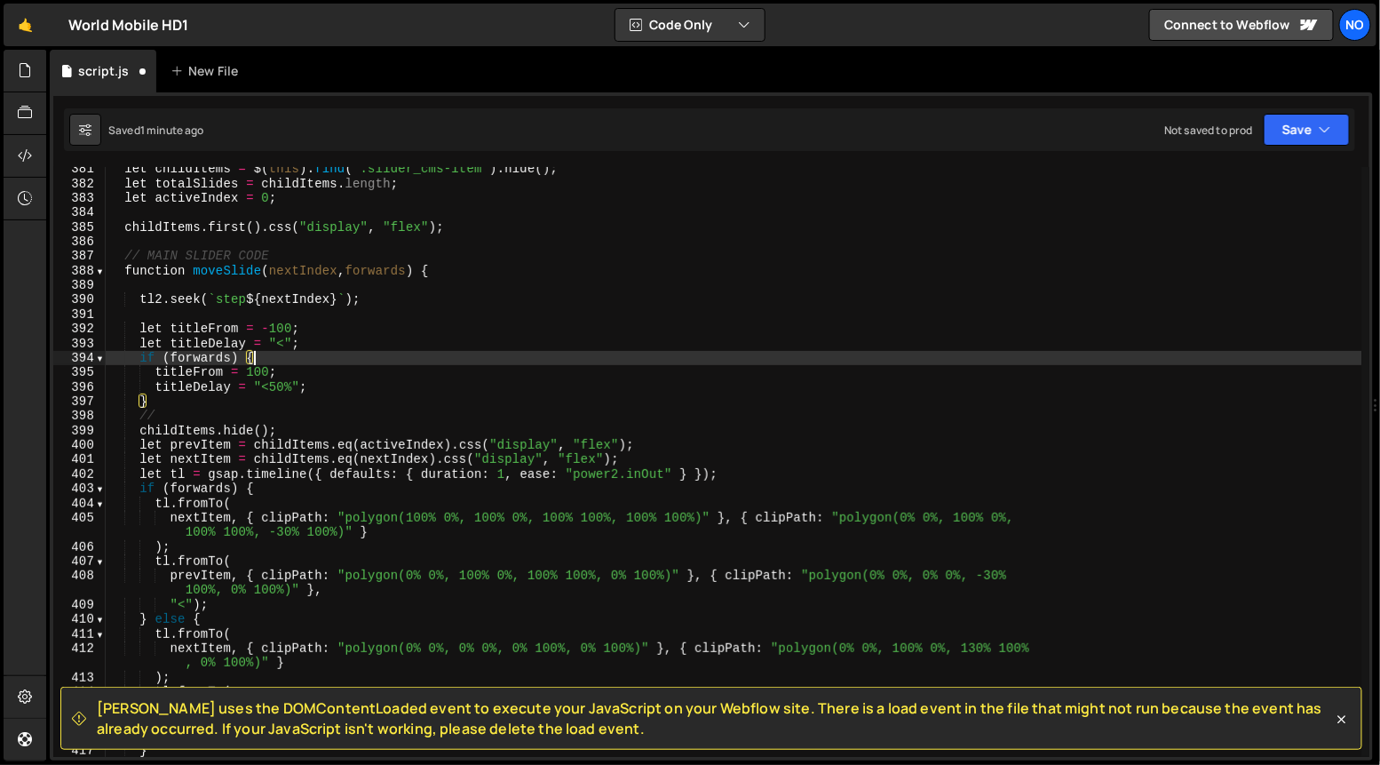
click at [375, 372] on div "let childItems = $ ( this ) . find ( ".slider_cms-item" ) . hide ( ) ; let tota…" at bounding box center [734, 472] width 1257 height 620
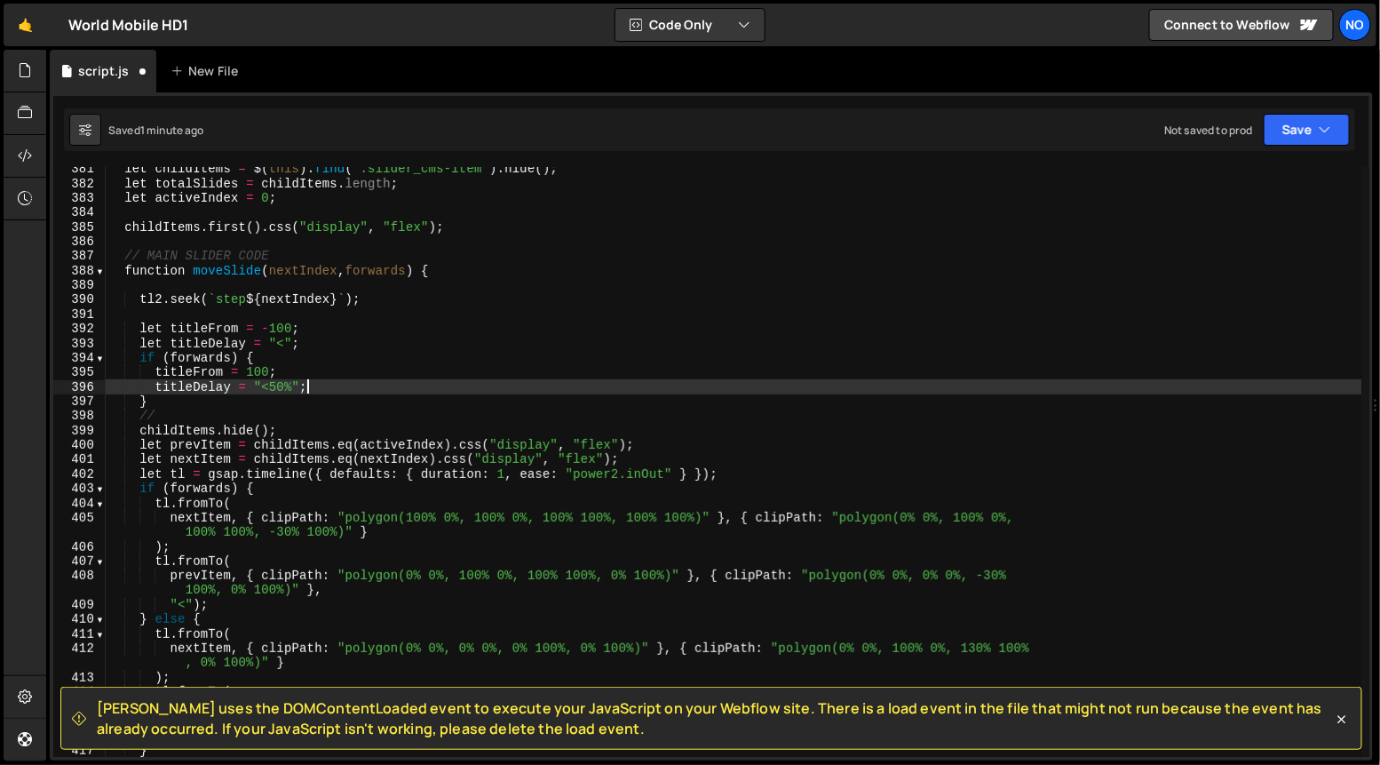
click at [377, 387] on div "let childItems = $ ( this ) . find ( ".slider_cms-item" ) . hide ( ) ; let tota…" at bounding box center [734, 472] width 1257 height 620
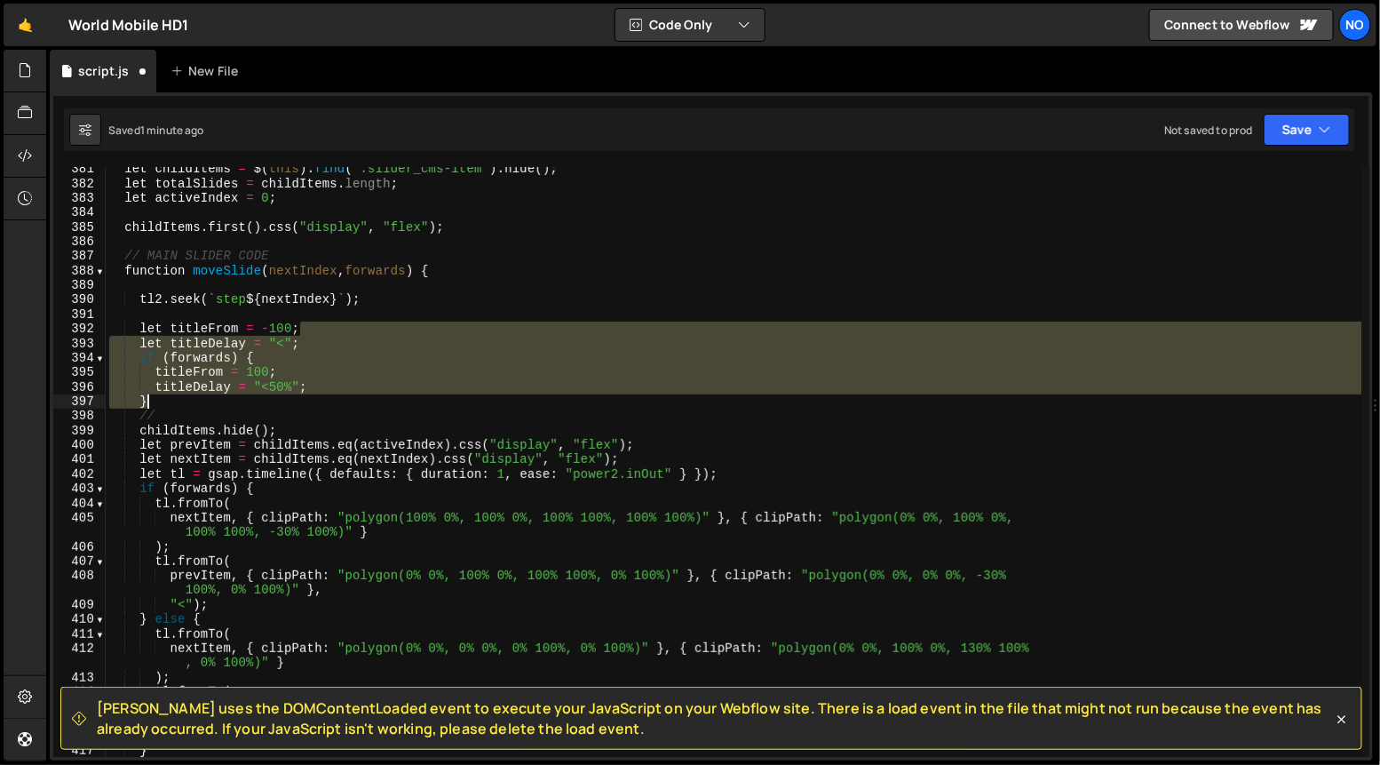
drag, startPoint x: 385, startPoint y: 321, endPoint x: 380, endPoint y: 395, distance: 73.9
click at [380, 395] on div "let childItems = $ ( this ) . find ( ".slider_cms-item" ) . hide ( ) ; let tota…" at bounding box center [734, 472] width 1257 height 620
click at [382, 403] on div "let childItems = $ ( this ) . find ( ".slider_cms-item" ) . hide ( ) ; let tota…" at bounding box center [734, 462] width 1257 height 590
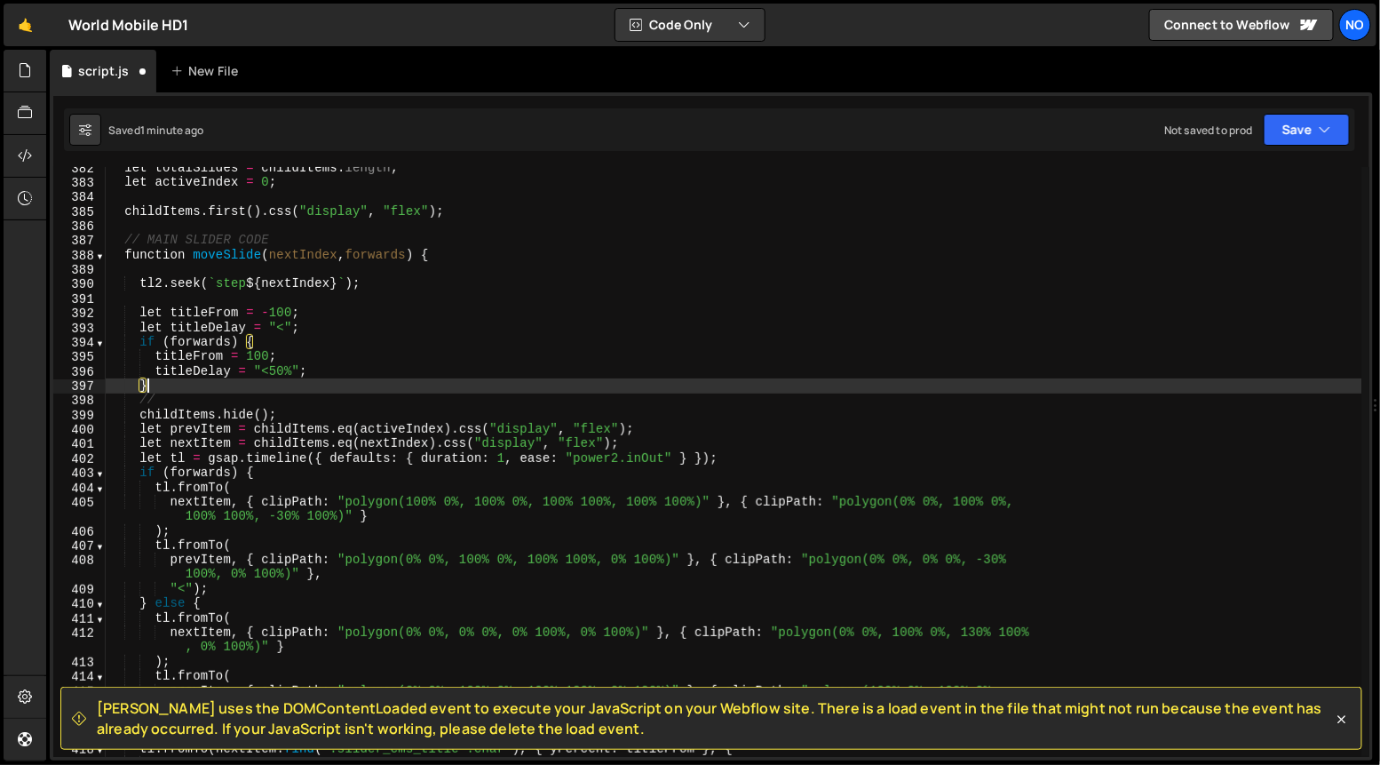
scroll to position [5545, 0]
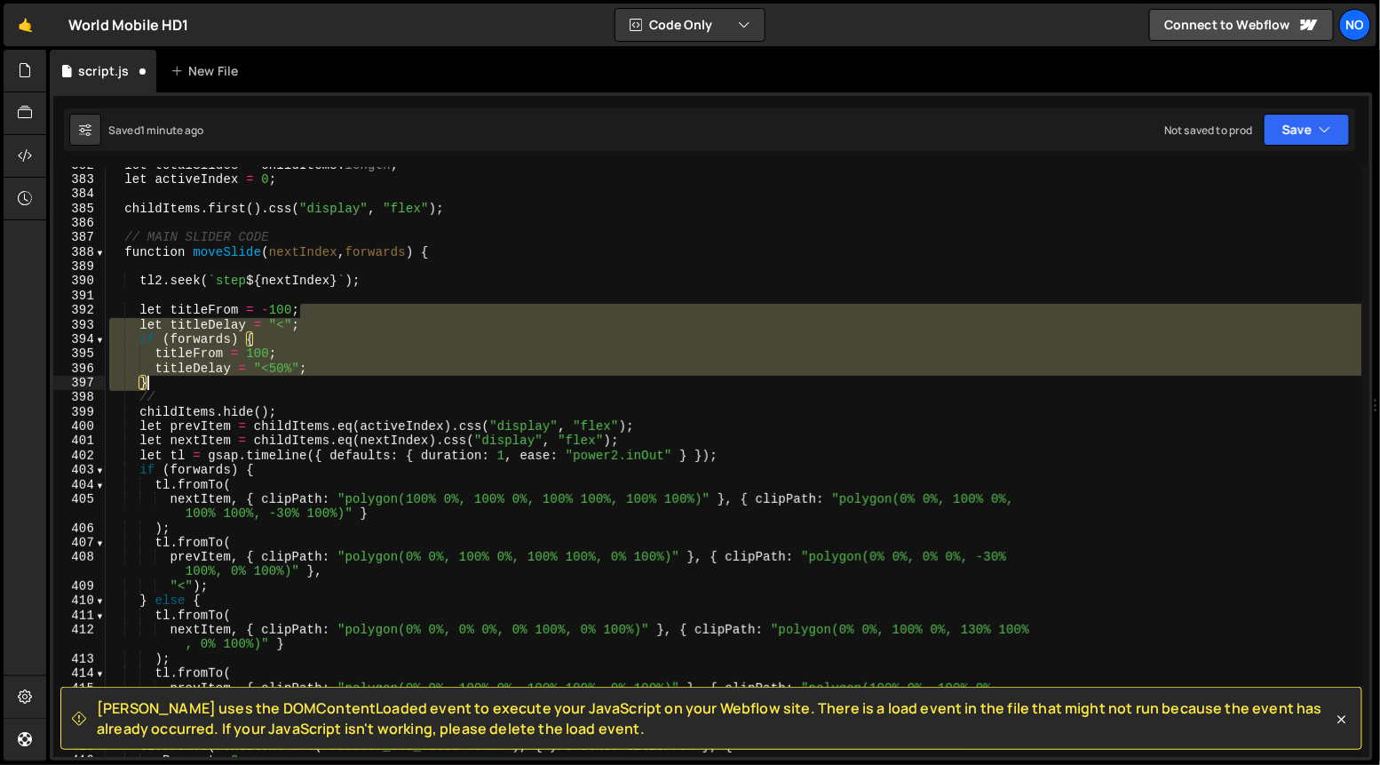
drag, startPoint x: 324, startPoint y: 306, endPoint x: 328, endPoint y: 380, distance: 73.8
click at [328, 380] on div "let totalSlides = childItems . length ; let activeIndex = 0 ; childItems . firs…" at bounding box center [734, 468] width 1257 height 620
type textarea "titleDelay = "<50%"; }"
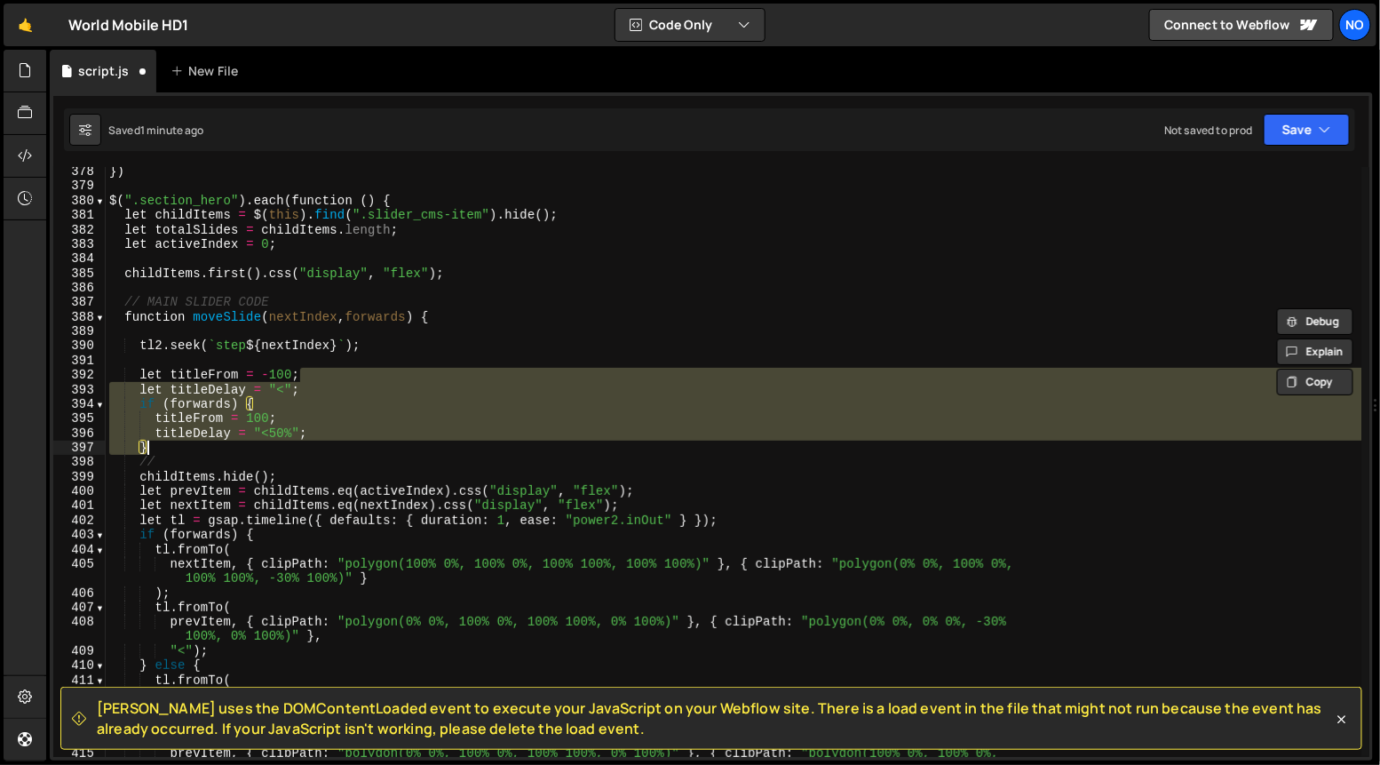
scroll to position [5481, 0]
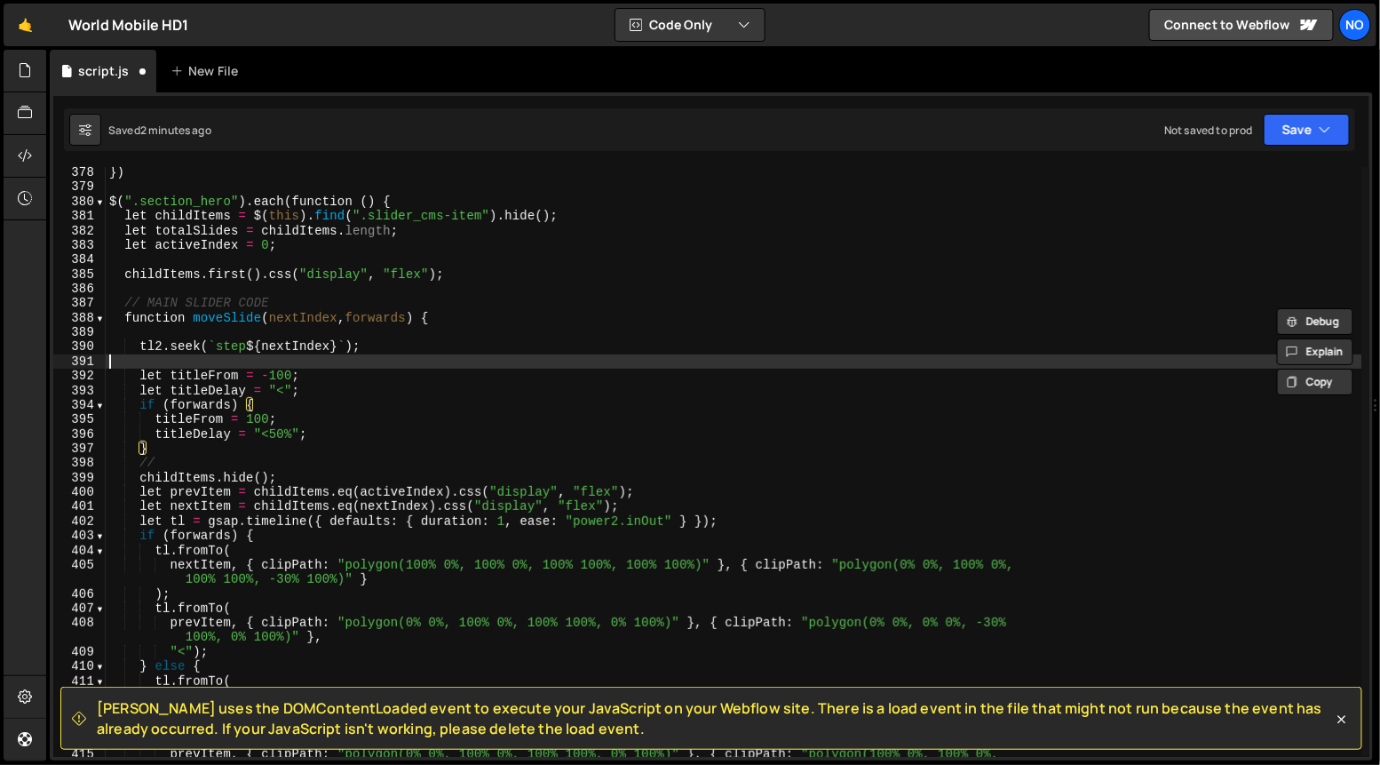
click at [365, 364] on div "}) $ ( ".section_hero" ) . each ( function ( ) { let childItems = $ ( this ) . …" at bounding box center [734, 482] width 1257 height 634
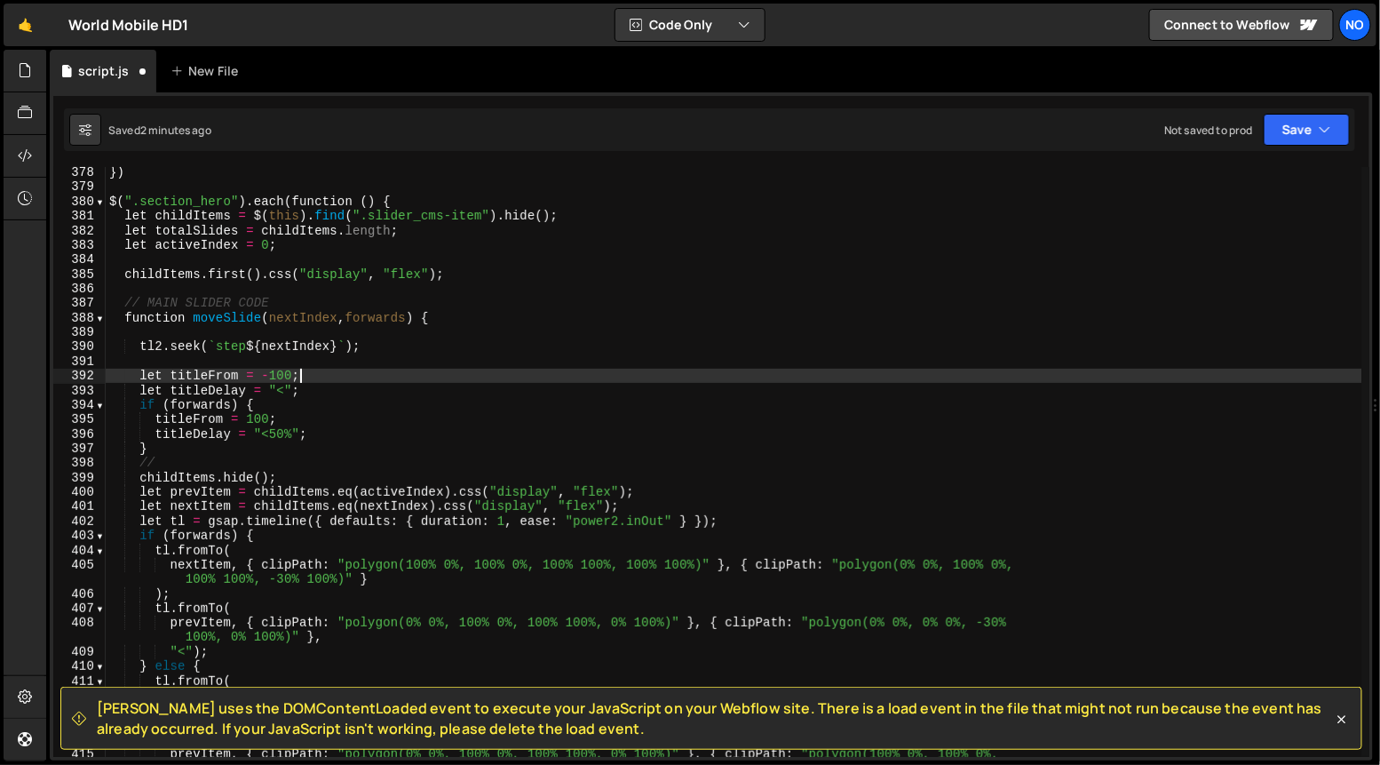
click at [351, 375] on div "}) $ ( ".section_hero" ) . each ( function ( ) { let childItems = $ ( this ) . …" at bounding box center [734, 482] width 1257 height 634
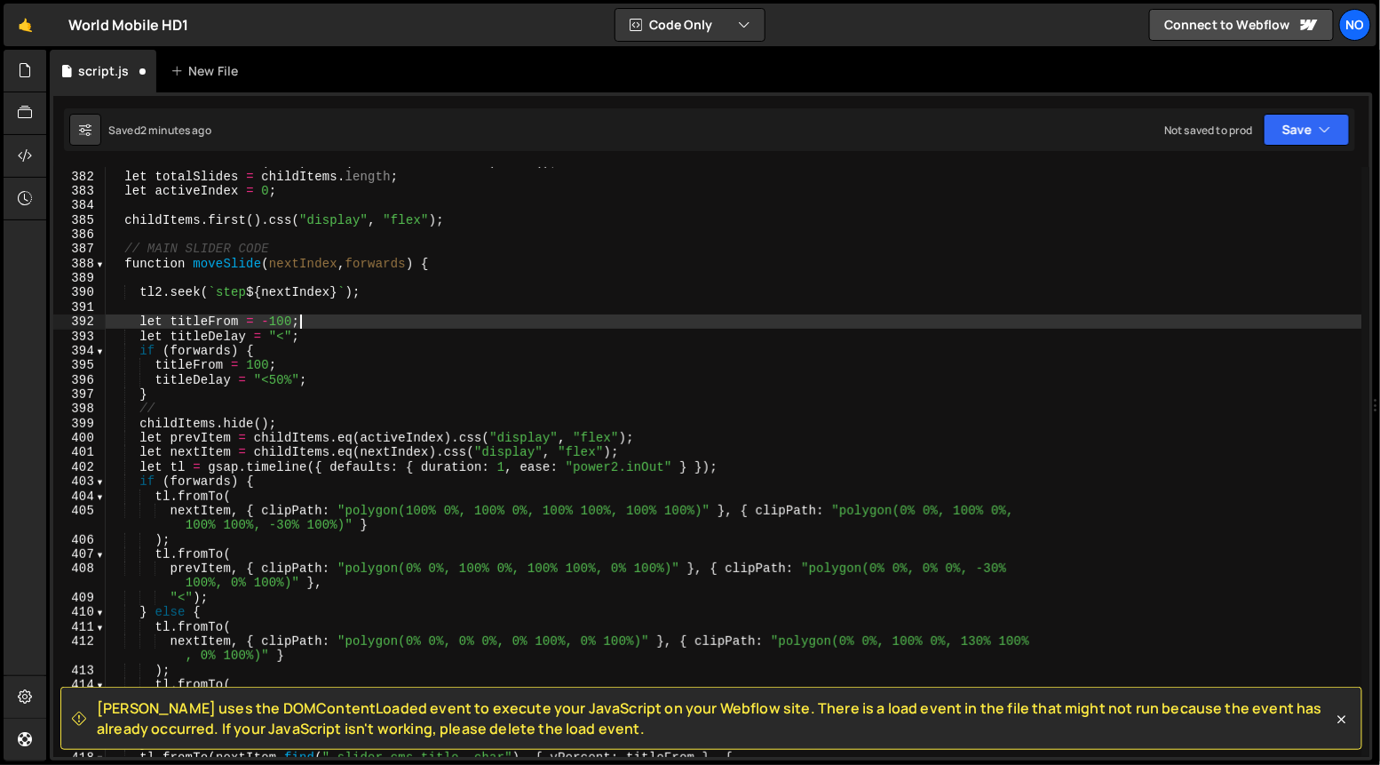
scroll to position [5535, 0]
click at [300, 425] on div "let childItems = $ ( this ) . find ( ".slider_cms-item" ) . hide ( ) ; let tota…" at bounding box center [734, 465] width 1257 height 620
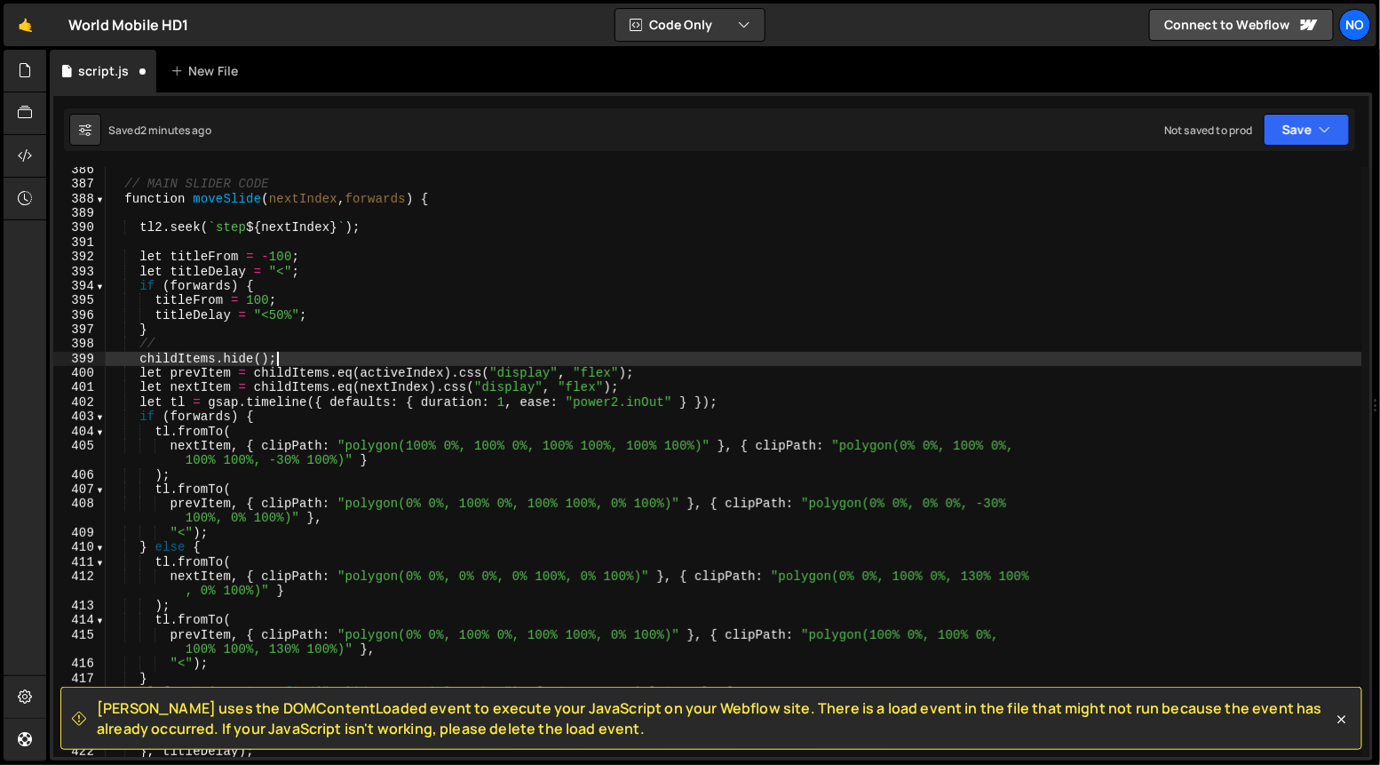
scroll to position [5600, 0]
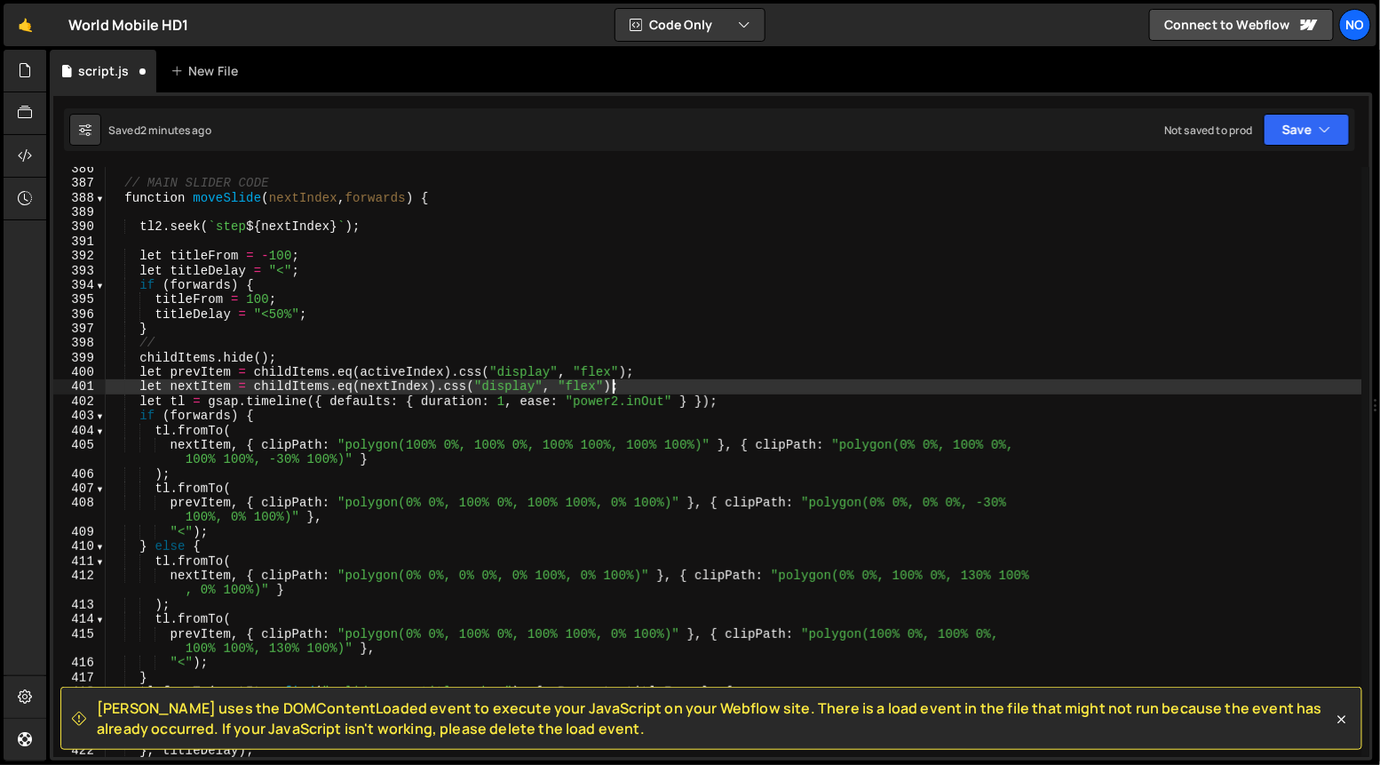
click at [615, 385] on div "// MAIN SLIDER CODE function moveSlide ( nextIndex , forwards ) { tl2 . seek ( …" at bounding box center [734, 472] width 1257 height 620
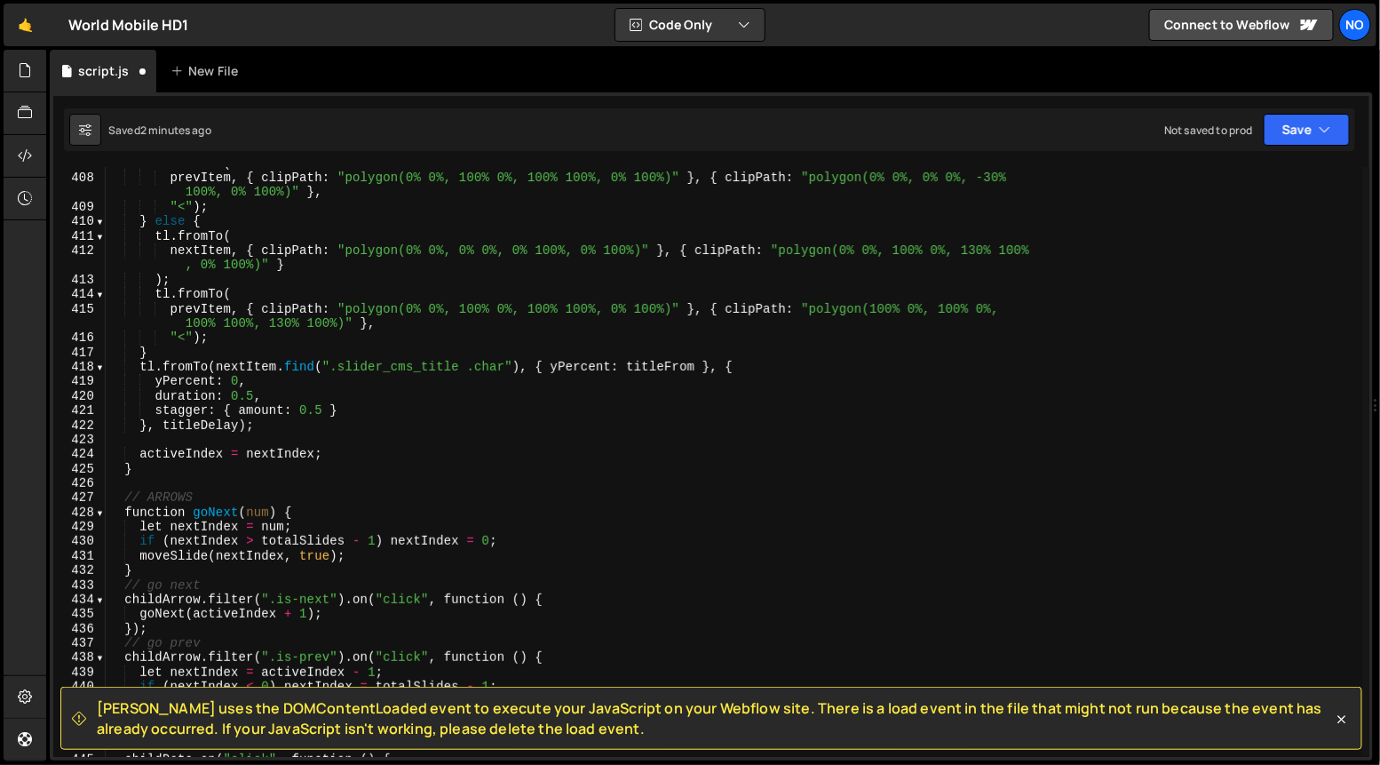
scroll to position [5928, 0]
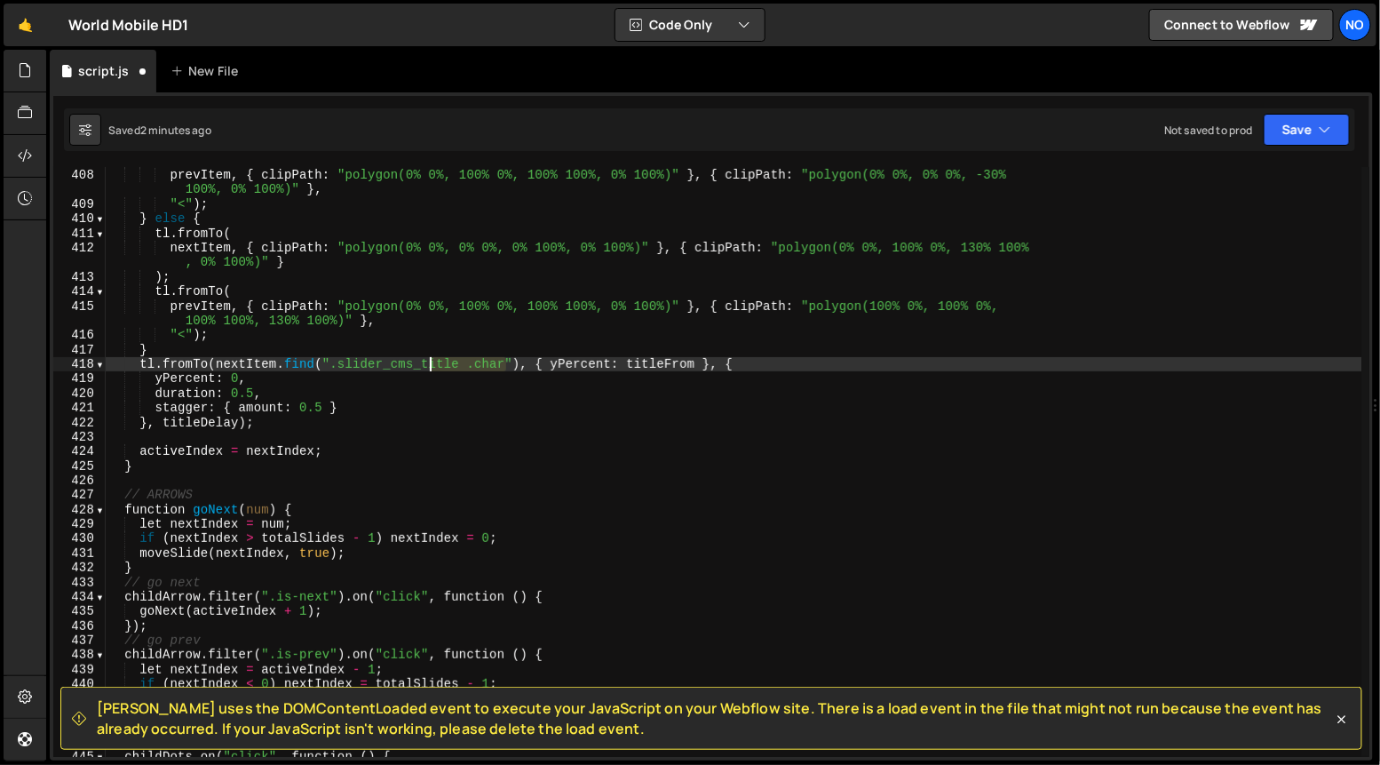
drag, startPoint x: 502, startPoint y: 365, endPoint x: 417, endPoint y: 368, distance: 84.4
click at [411, 363] on div "tl . fromTo ( prevItem , { clipPath : "polygon(0% 0%, 100% 0%, 100% 100%, 0% 10…" at bounding box center [734, 464] width 1257 height 620
drag, startPoint x: 501, startPoint y: 363, endPoint x: 484, endPoint y: 393, distance: 34.6
click at [501, 363] on div "tl . fromTo ( prevItem , { clipPath : "polygon(0% 0%, 100% 0%, 100% 100%, 0% 10…" at bounding box center [734, 462] width 1257 height 590
drag, startPoint x: 504, startPoint y: 361, endPoint x: 493, endPoint y: 374, distance: 17.6
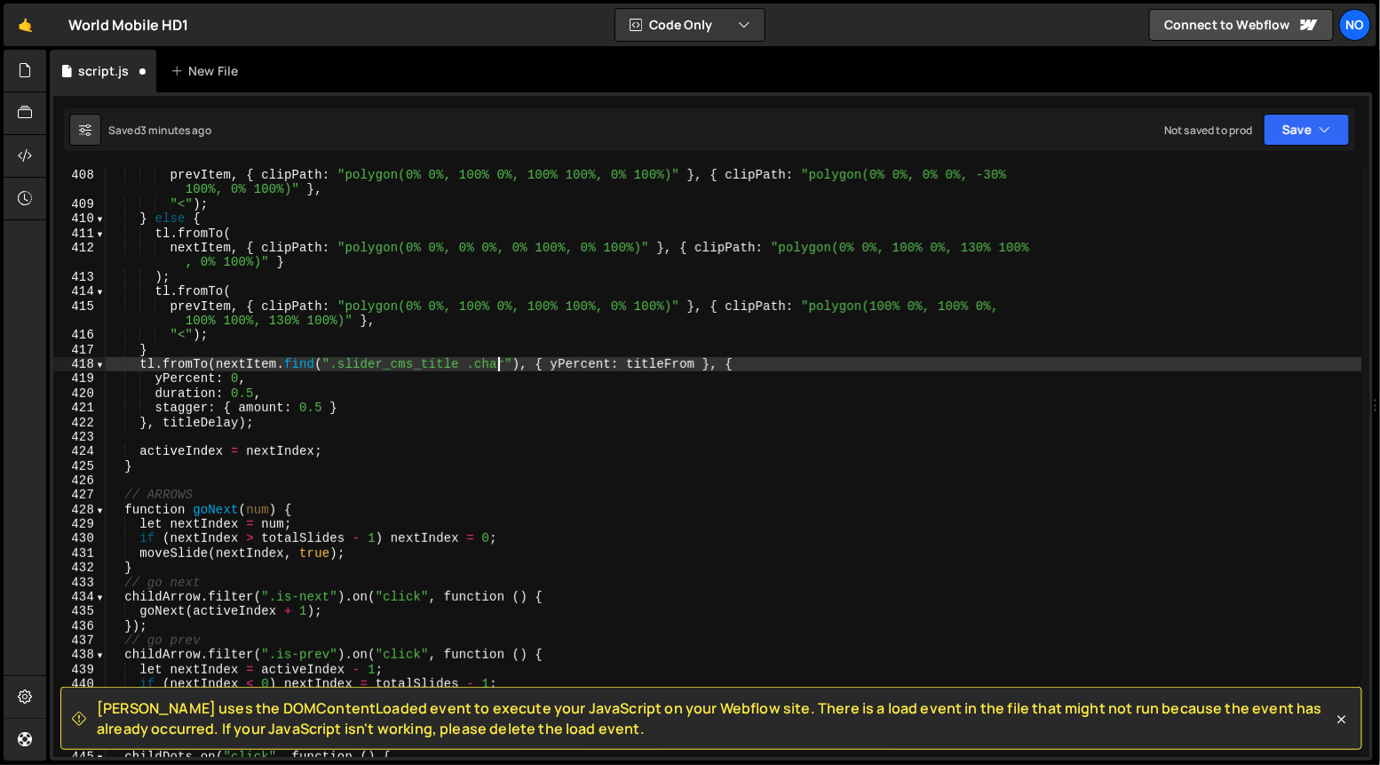
click at [504, 361] on div "tl . fromTo ( prevItem , { clipPath : "polygon(0% 0%, 100% 0%, 100% 100%, 0% 10…" at bounding box center [734, 464] width 1257 height 620
click at [337, 361] on div "tl . fromTo ( prevItem , { clipPath : "polygon(0% 0%, 100% 0%, 100% 100%, 0% 10…" at bounding box center [734, 464] width 1257 height 620
paste textarea "hero_location-name"
click at [385, 454] on div "tl . fromTo ( prevItem , { clipPath : "polygon(0% 0%, 100% 0%, 100% 100%, 0% 10…" at bounding box center [734, 464] width 1257 height 620
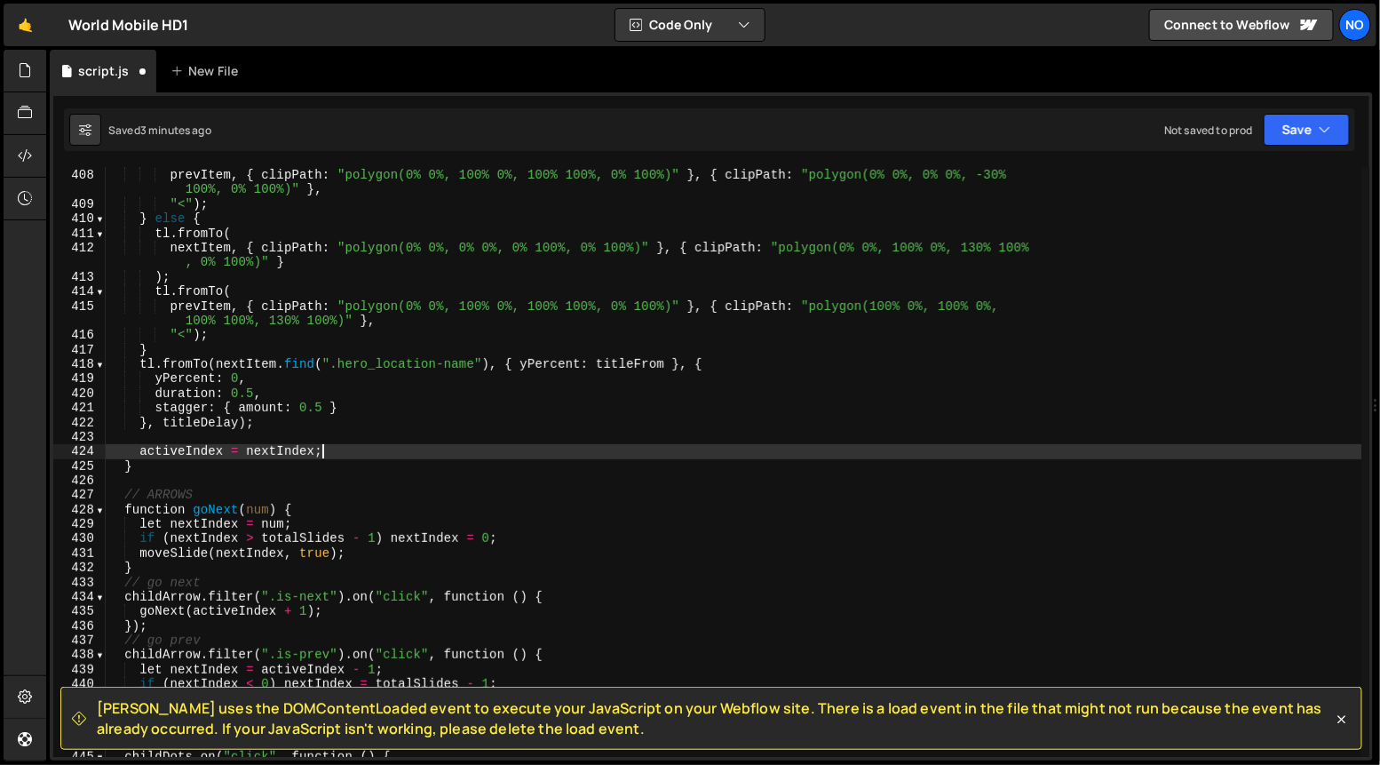
click at [434, 393] on div "tl . fromTo ( prevItem , { clipPath : "polygon(0% 0%, 100% 0%, 100% 100%, 0% 10…" at bounding box center [734, 464] width 1257 height 620
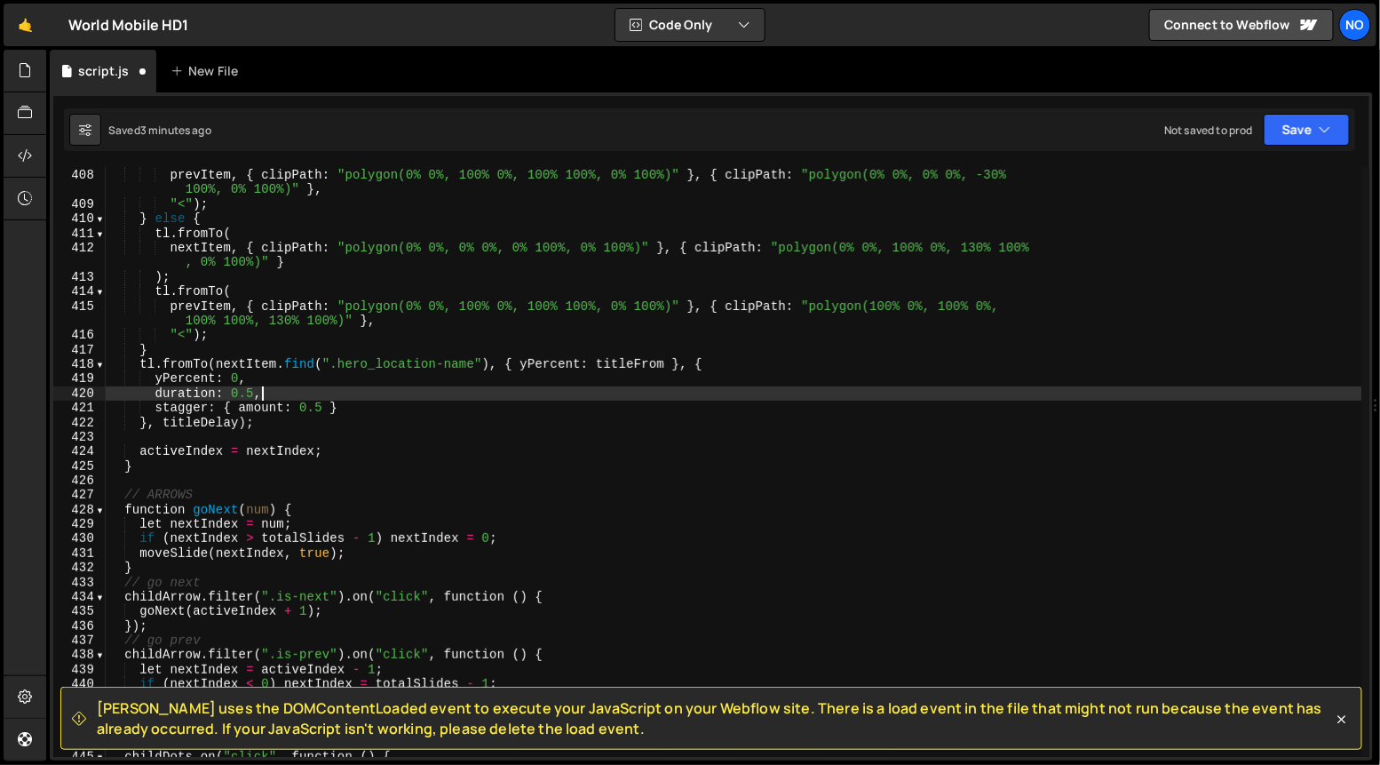
click at [429, 409] on div "tl . fromTo ( prevItem , { clipPath : "polygon(0% 0%, 100% 0%, 100% 100%, 0% 10…" at bounding box center [734, 464] width 1257 height 620
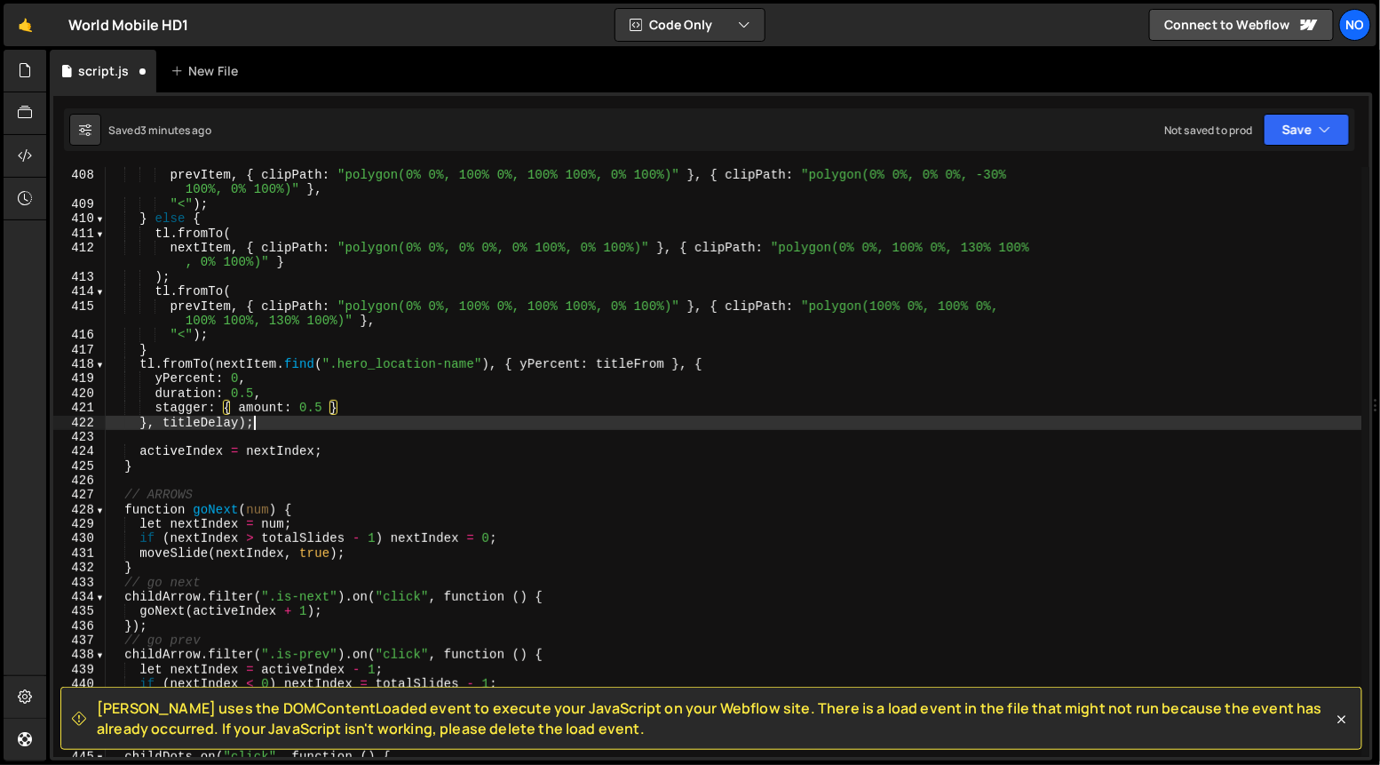
click at [424, 425] on div "tl . fromTo ( prevItem , { clipPath : "polygon(0% 0%, 100% 0%, 100% 100%, 0% 10…" at bounding box center [734, 464] width 1257 height 620
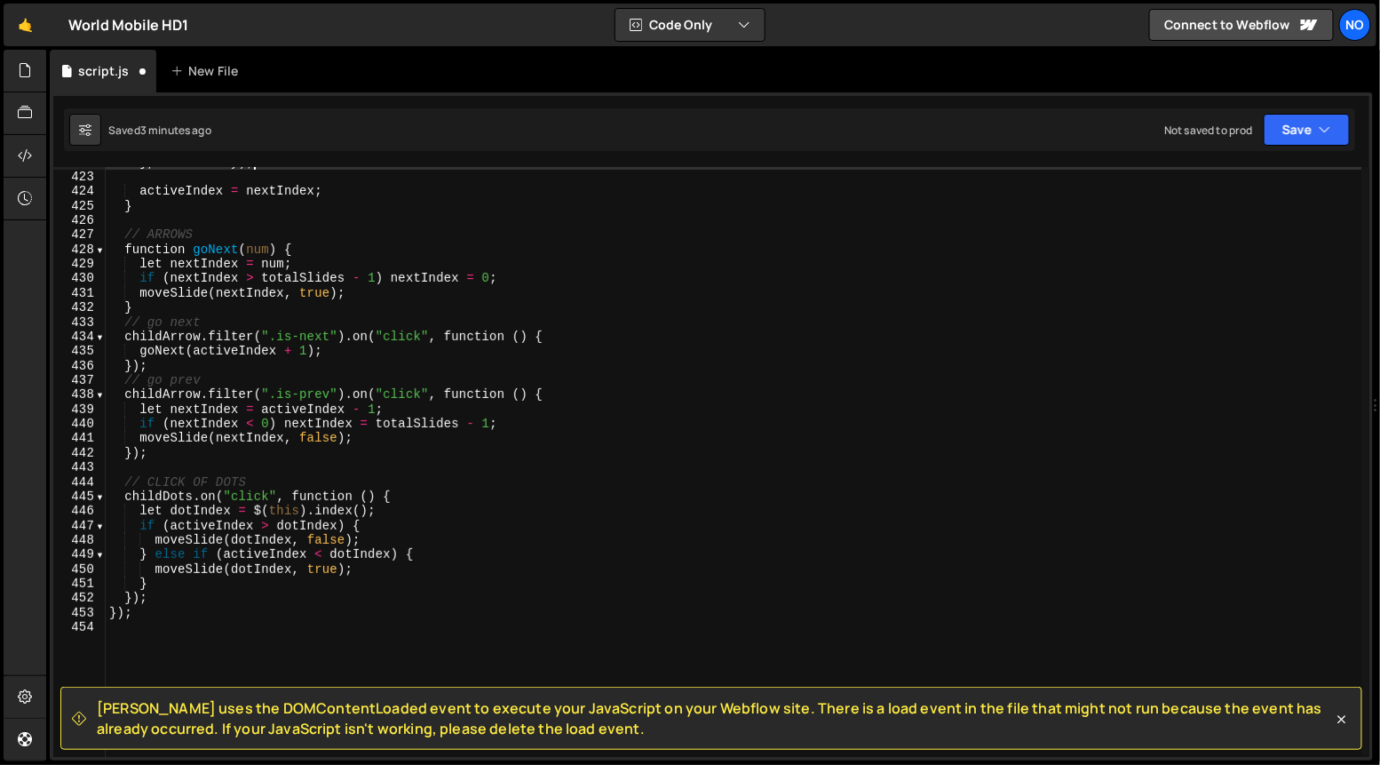
scroll to position [6187, 0]
click at [125, 234] on div "} , titleDelay ) ; activeIndex = nextIndex ; } // ARROWS function goNext ( num …" at bounding box center [734, 465] width 1257 height 620
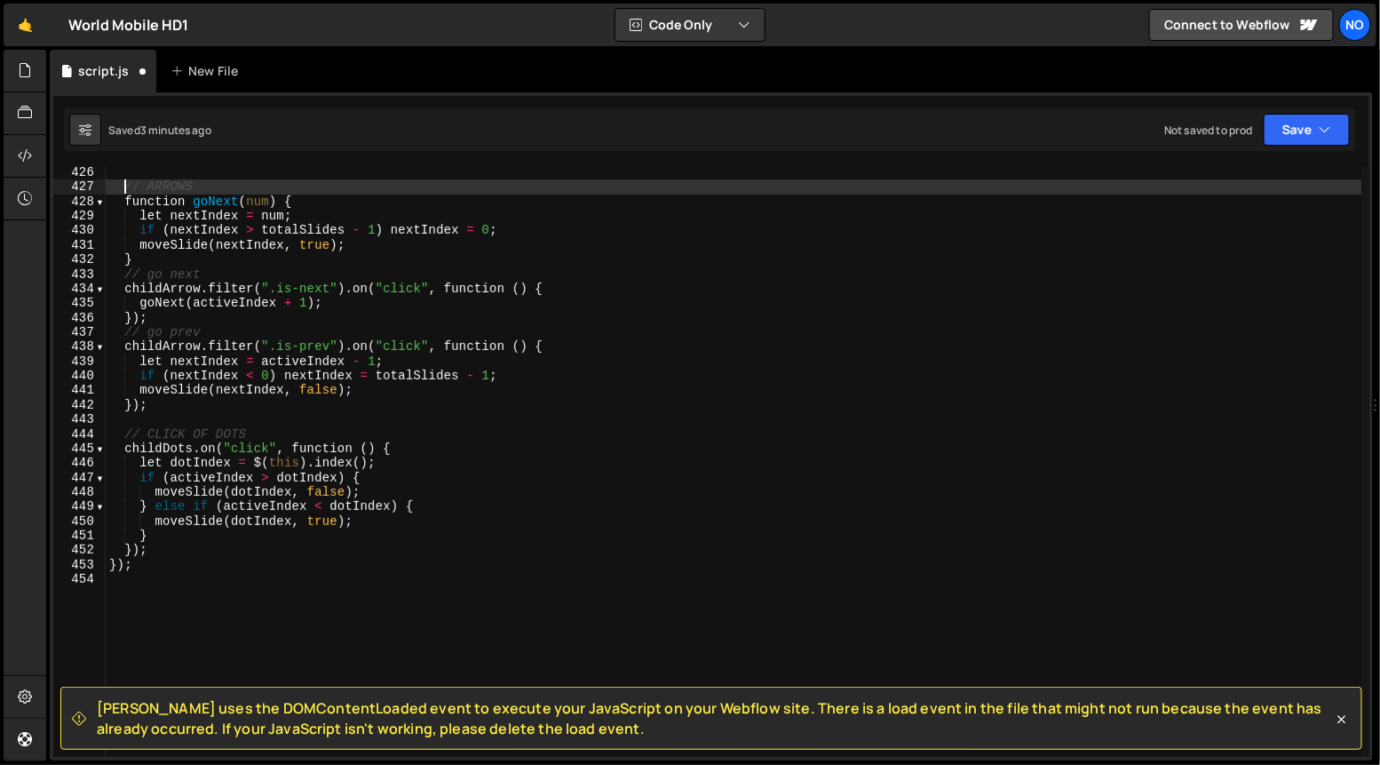
scroll to position [6237, 0]
click at [302, 199] on div "// ARROWS function goNext ( num ) { let nextIndex = num ; if ( nextIndex > tota…" at bounding box center [734, 474] width 1257 height 620
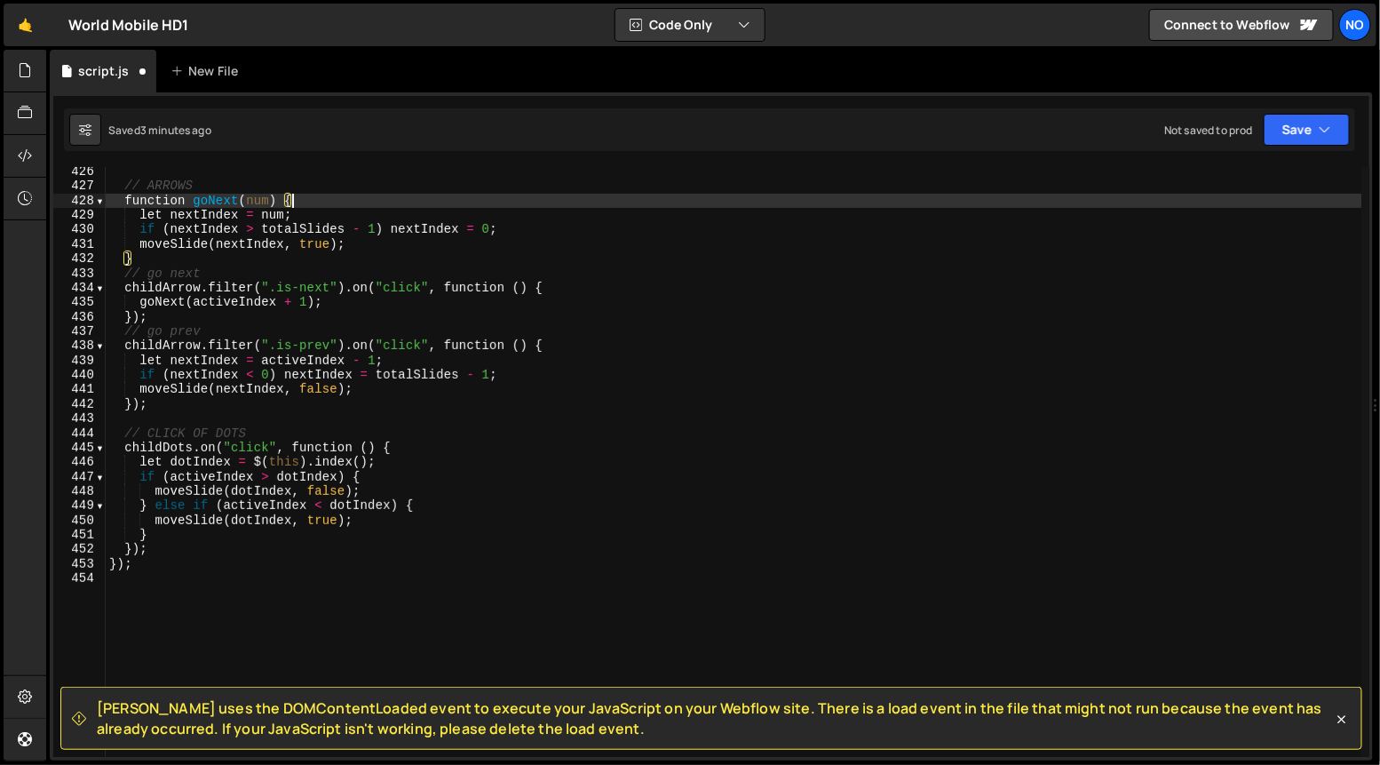
click at [409, 446] on div "// ARROWS function goNext ( num ) { let nextIndex = num ; if ( nextIndex > tota…" at bounding box center [734, 474] width 1257 height 620
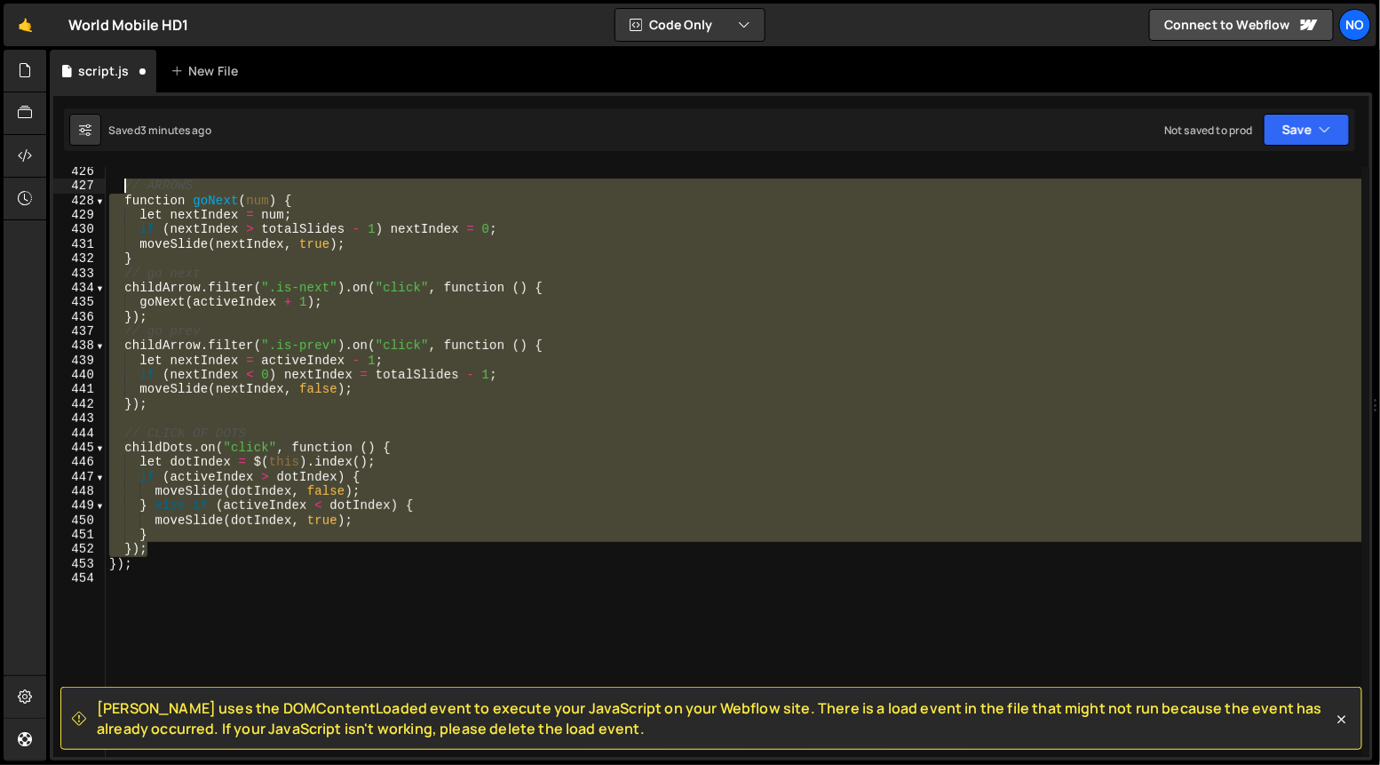
drag, startPoint x: 146, startPoint y: 543, endPoint x: 127, endPoint y: 194, distance: 349.5
click at [127, 188] on div "// ARROWS function goNext ( num ) { let nextIndex = num ; if ( nextIndex > tota…" at bounding box center [734, 474] width 1257 height 620
type textarea "// ARROWS function goNext(num) {"
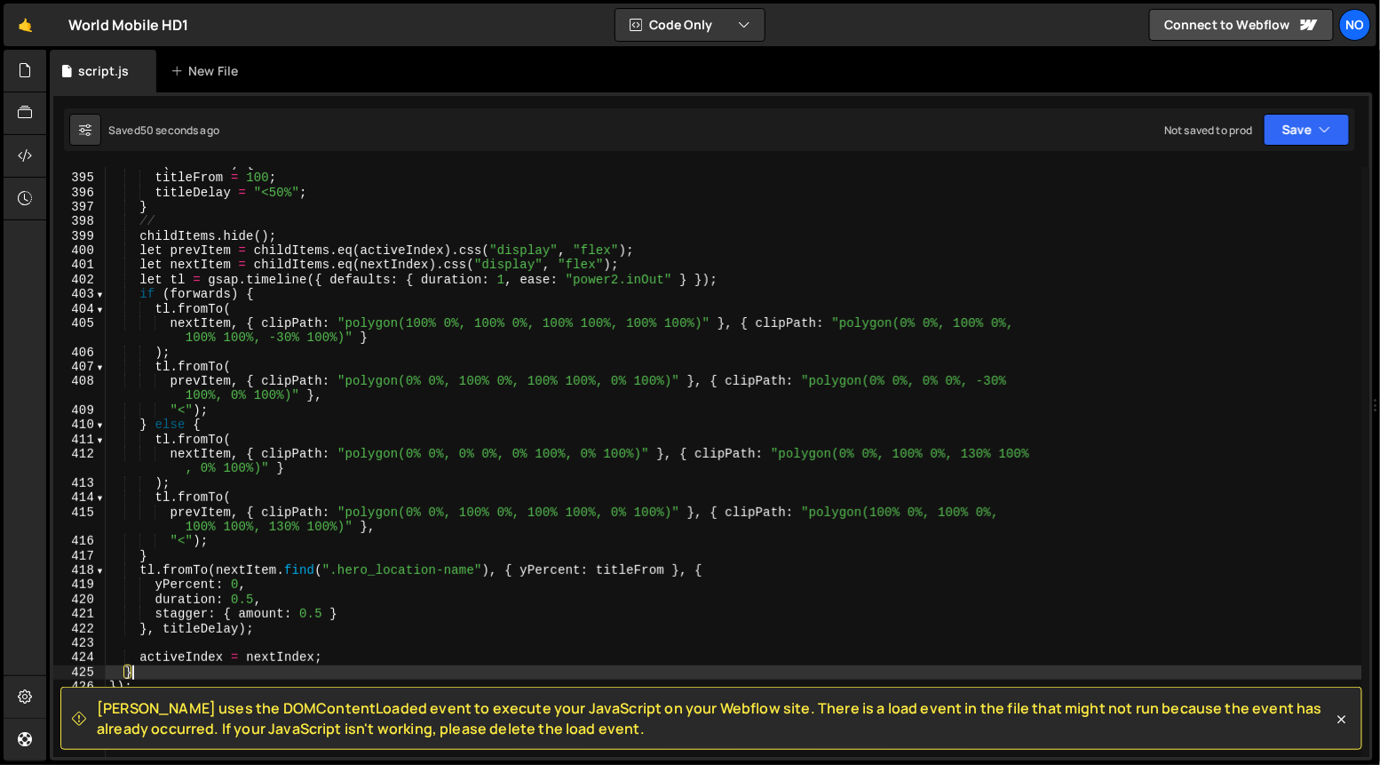
scroll to position [5721, 0]
click at [604, 251] on div "if ( forwards ) { titleFrom = 100 ; titleDelay = "<50%" ; } // childItems . hid…" at bounding box center [734, 467] width 1257 height 620
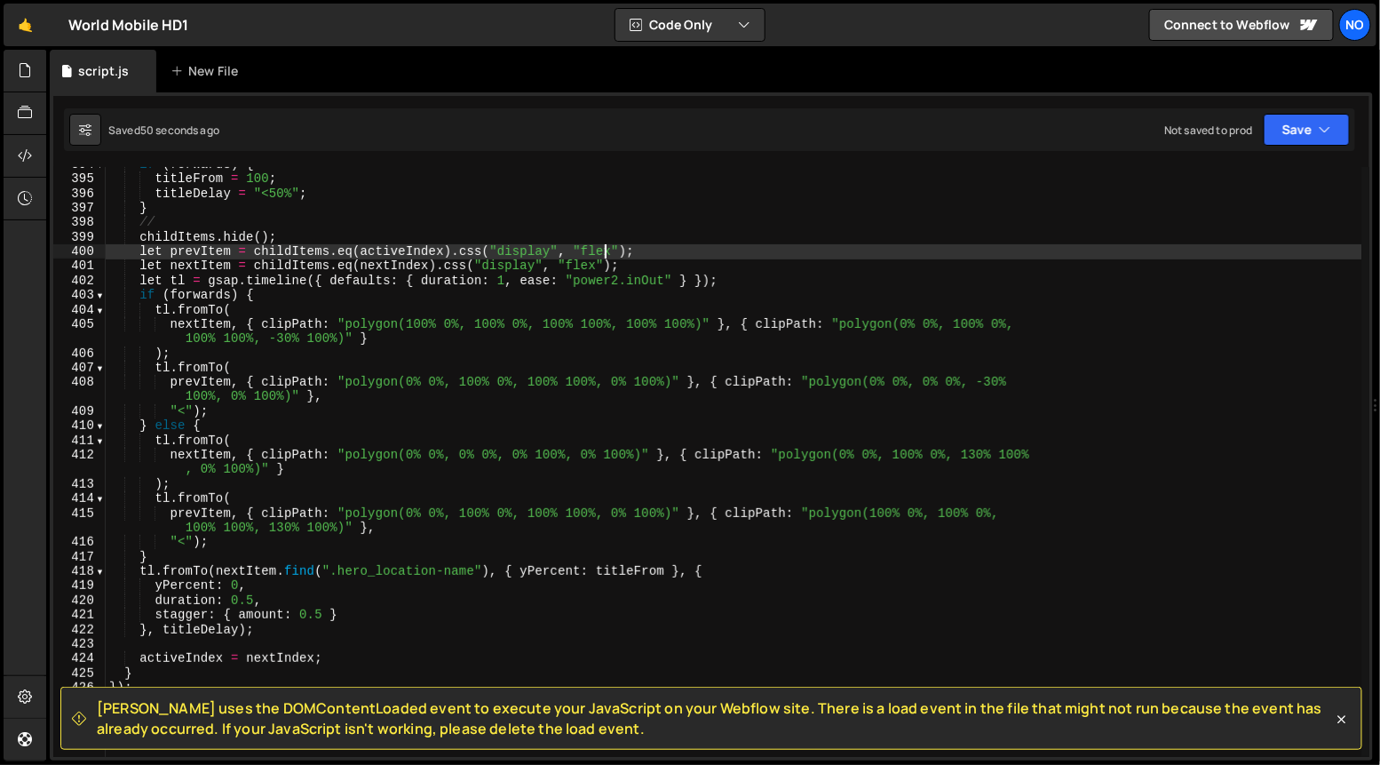
click at [604, 251] on div "if ( forwards ) { titleFrom = 100 ; titleDelay = "<50%" ; } // childItems . hid…" at bounding box center [734, 467] width 1257 height 620
click at [591, 263] on div "if ( forwards ) { titleFrom = 100 ; titleDelay = "<50%" ; } // childItems . hid…" at bounding box center [734, 467] width 1257 height 620
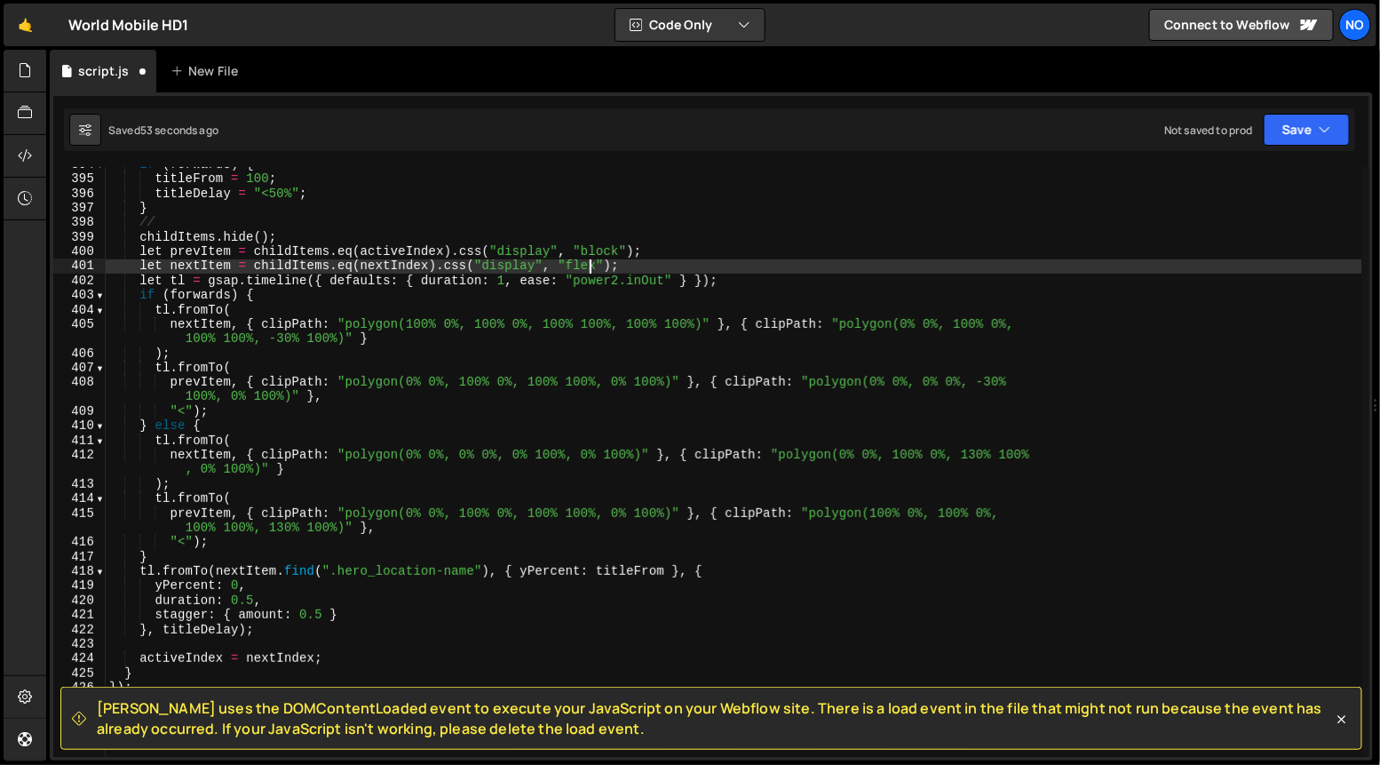
click at [591, 263] on div "if ( forwards ) { titleFrom = 100 ; titleDelay = "<50%" ; } // childItems . hid…" at bounding box center [734, 467] width 1257 height 620
click at [520, 293] on div "if ( forwards ) { titleFrom = 100 ; titleDelay = "<50%" ; } // childItems . hid…" at bounding box center [734, 467] width 1257 height 620
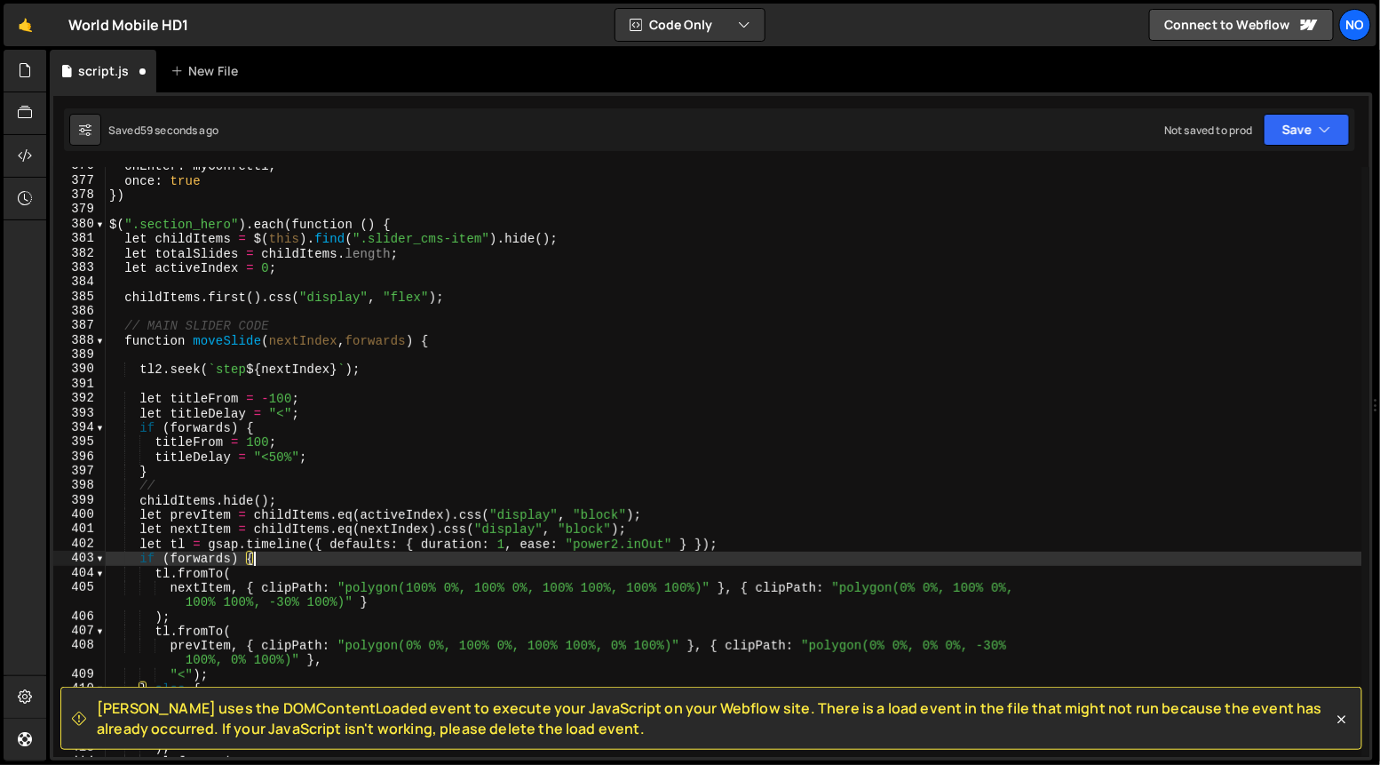
scroll to position [5457, 0]
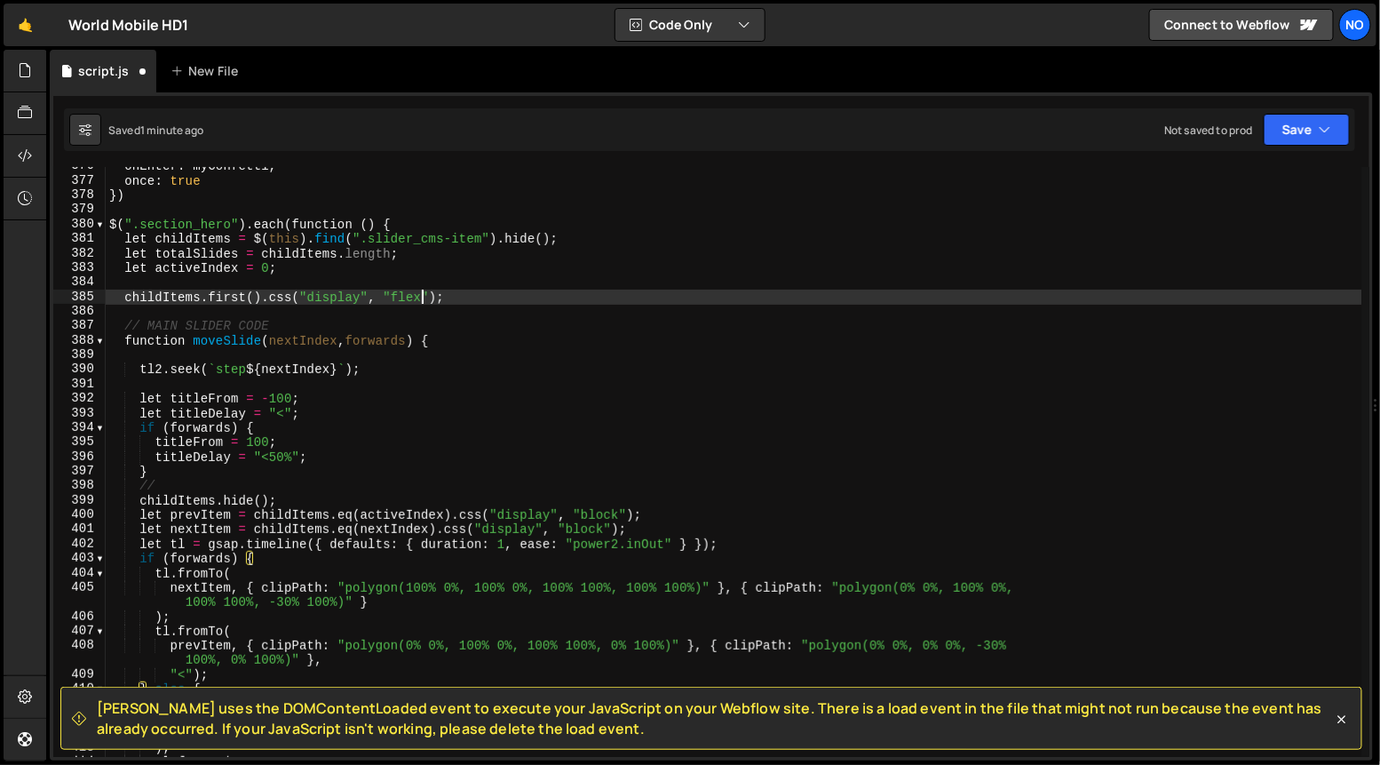
click at [418, 301] on div "onEnter : myConfetti , once : true }) $ ( ".section_hero" ) . each ( function (…" at bounding box center [734, 469] width 1257 height 620
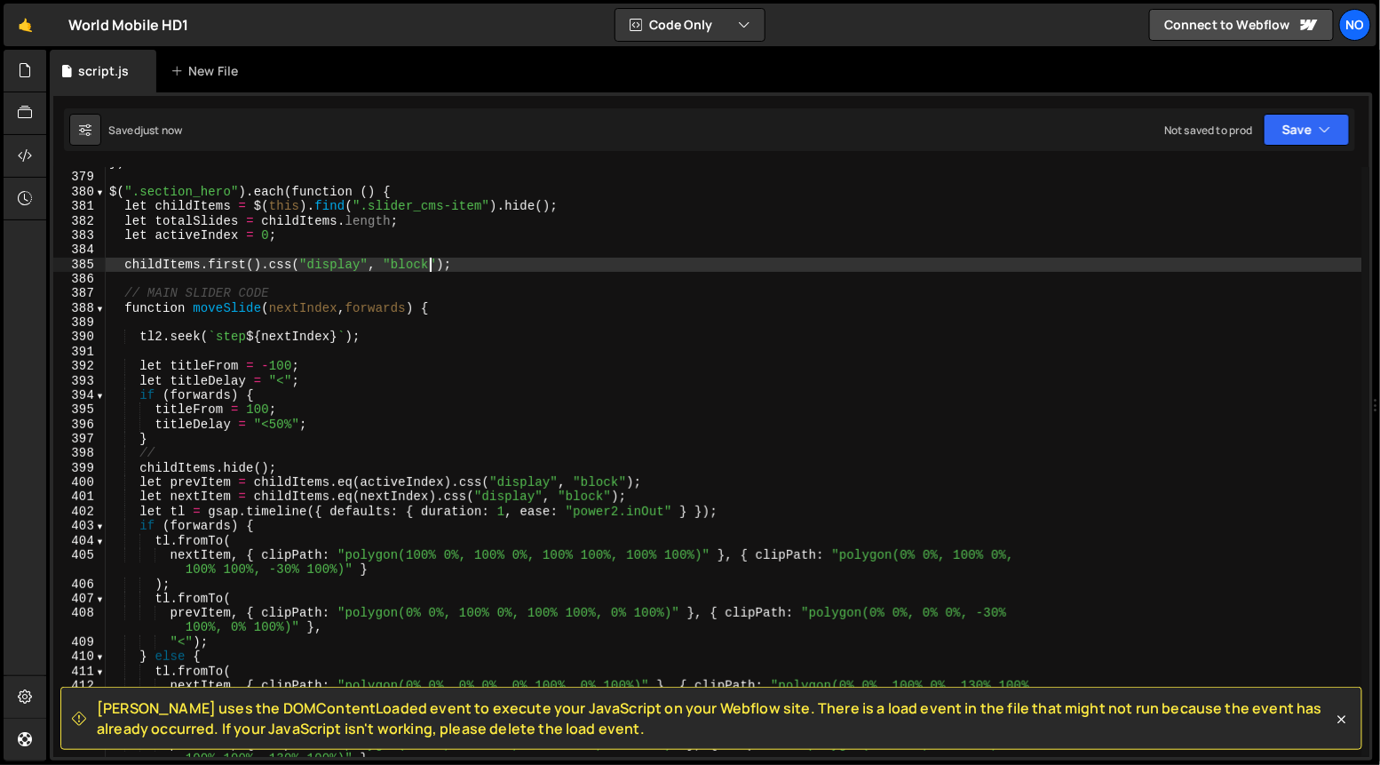
scroll to position [5491, 0]
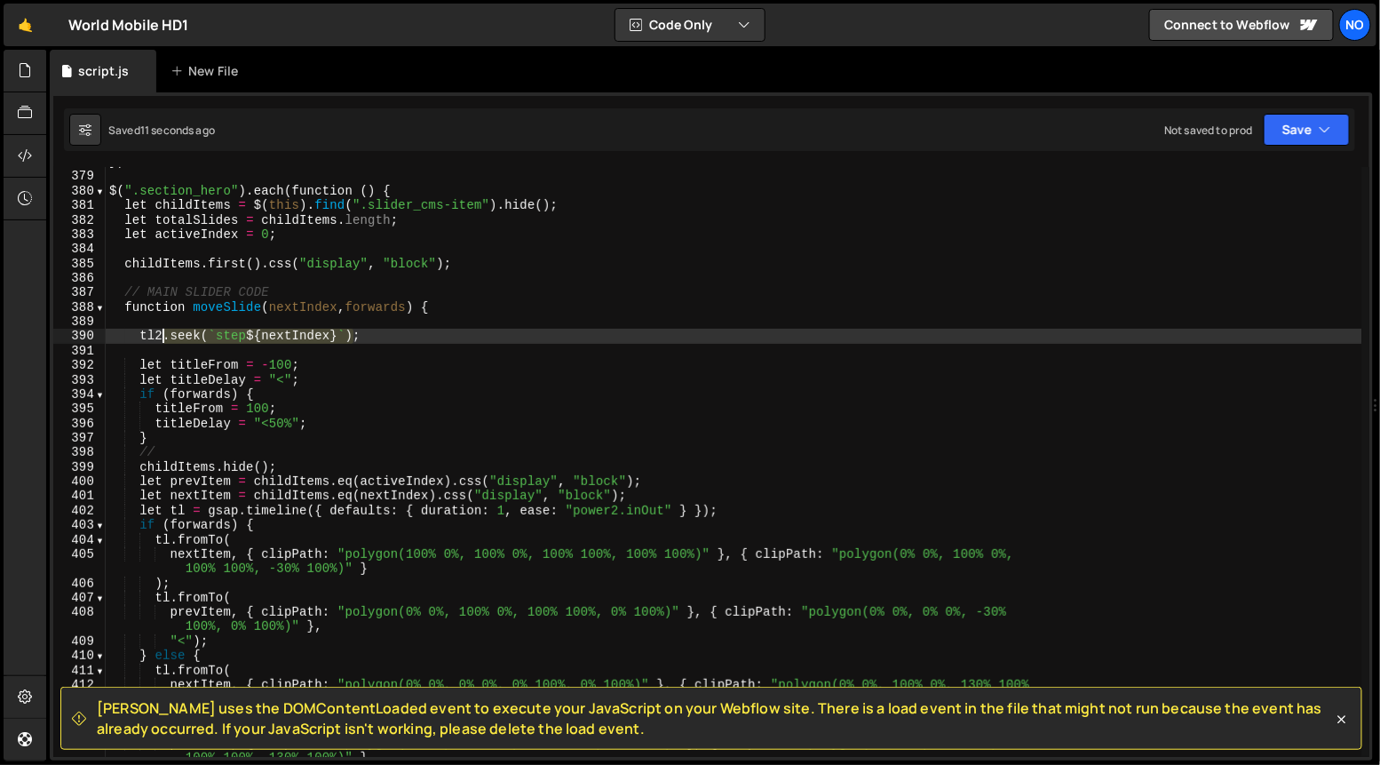
drag, startPoint x: 345, startPoint y: 340, endPoint x: 160, endPoint y: 332, distance: 184.9
click at [123, 336] on div "}) $ ( ".section_hero" ) . each ( function ( ) { let childItems = $ ( this ) . …" at bounding box center [734, 472] width 1257 height 634
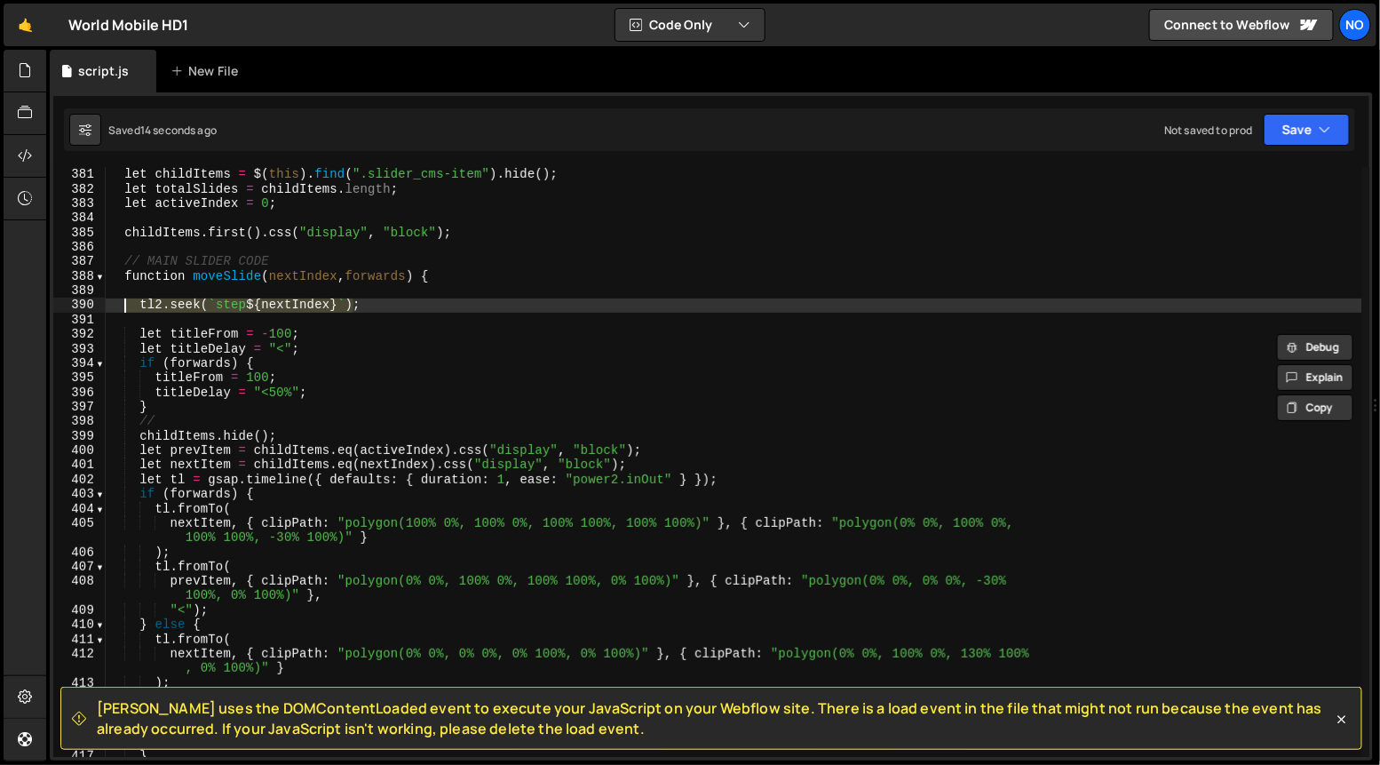
scroll to position [5528, 0]
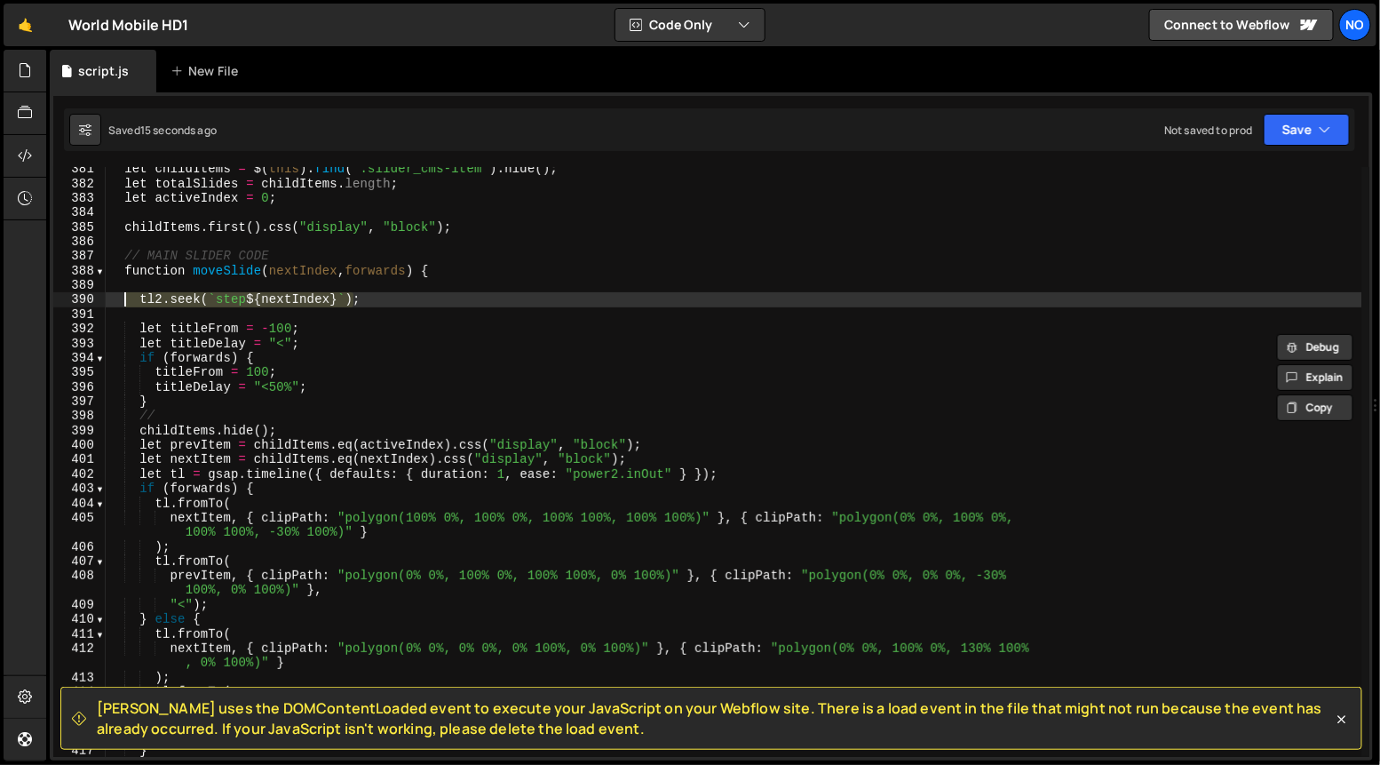
click at [401, 329] on div "let childItems = $ ( this ) . find ( ".slider_cms-item" ) . hide ( ) ; let tota…" at bounding box center [734, 472] width 1257 height 620
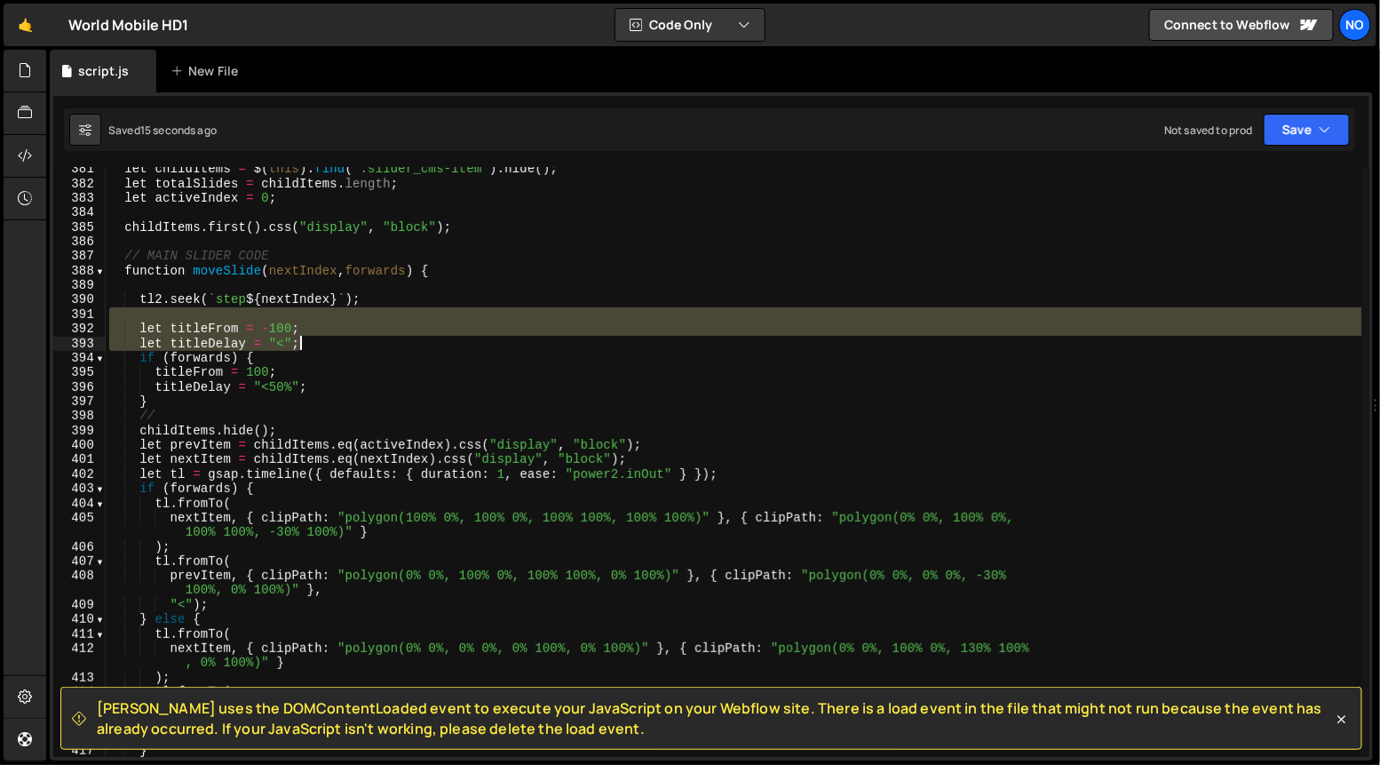
drag, startPoint x: 385, startPoint y: 336, endPoint x: 398, endPoint y: 416, distance: 80.9
click at [388, 419] on div "let childItems = $ ( this ) . find ( ".slider_cms-item" ) . hide ( ) ; let tota…" at bounding box center [734, 472] width 1257 height 620
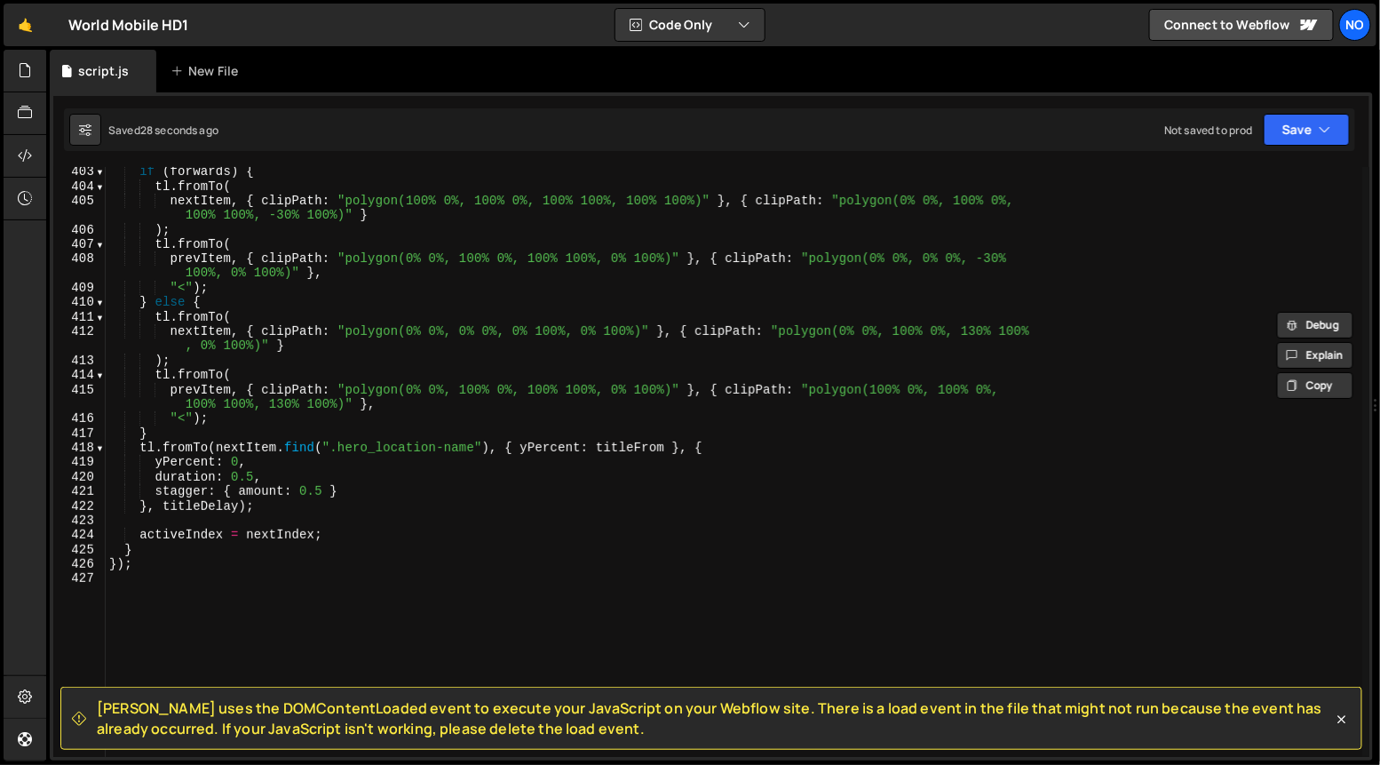
scroll to position [5861, 0]
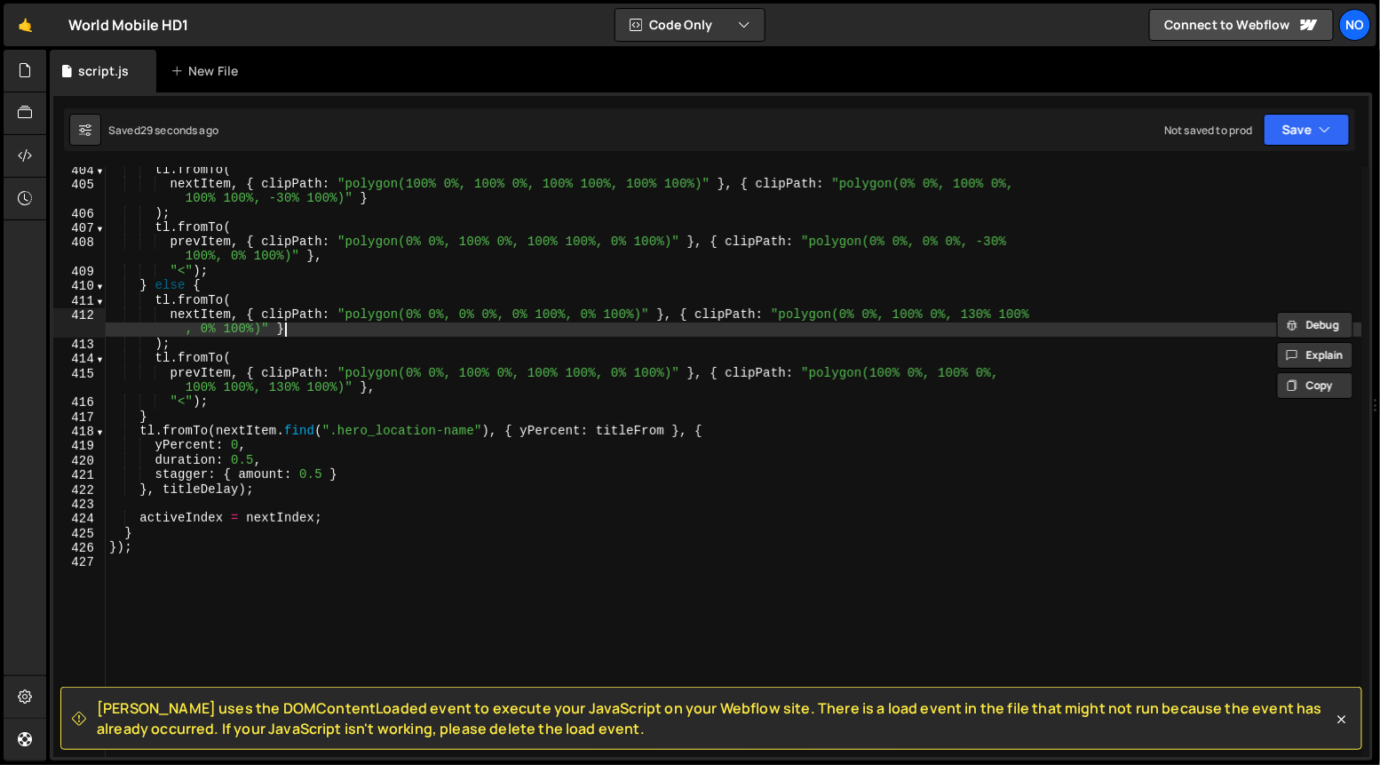
click at [329, 333] on div "tl . fromTo ( nextItem , { clipPath : "polygon(100% 0%, 100% 0%, 100% 100%, 100…" at bounding box center [734, 473] width 1257 height 620
click at [171, 549] on div "tl . fromTo ( nextItem , { clipPath : "polygon(100% 0%, 100% 0%, 100% 100%, 100…" at bounding box center [734, 473] width 1257 height 620
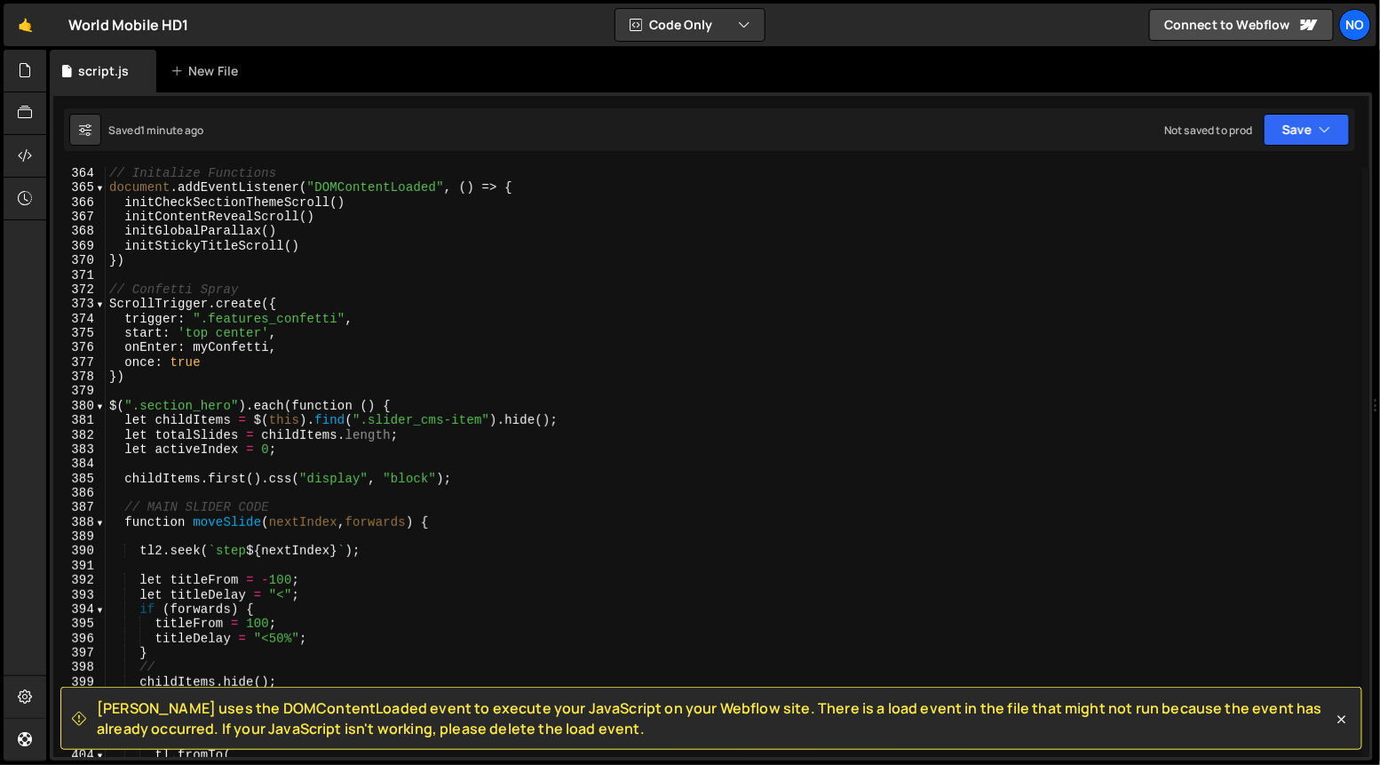
scroll to position [5275, 0]
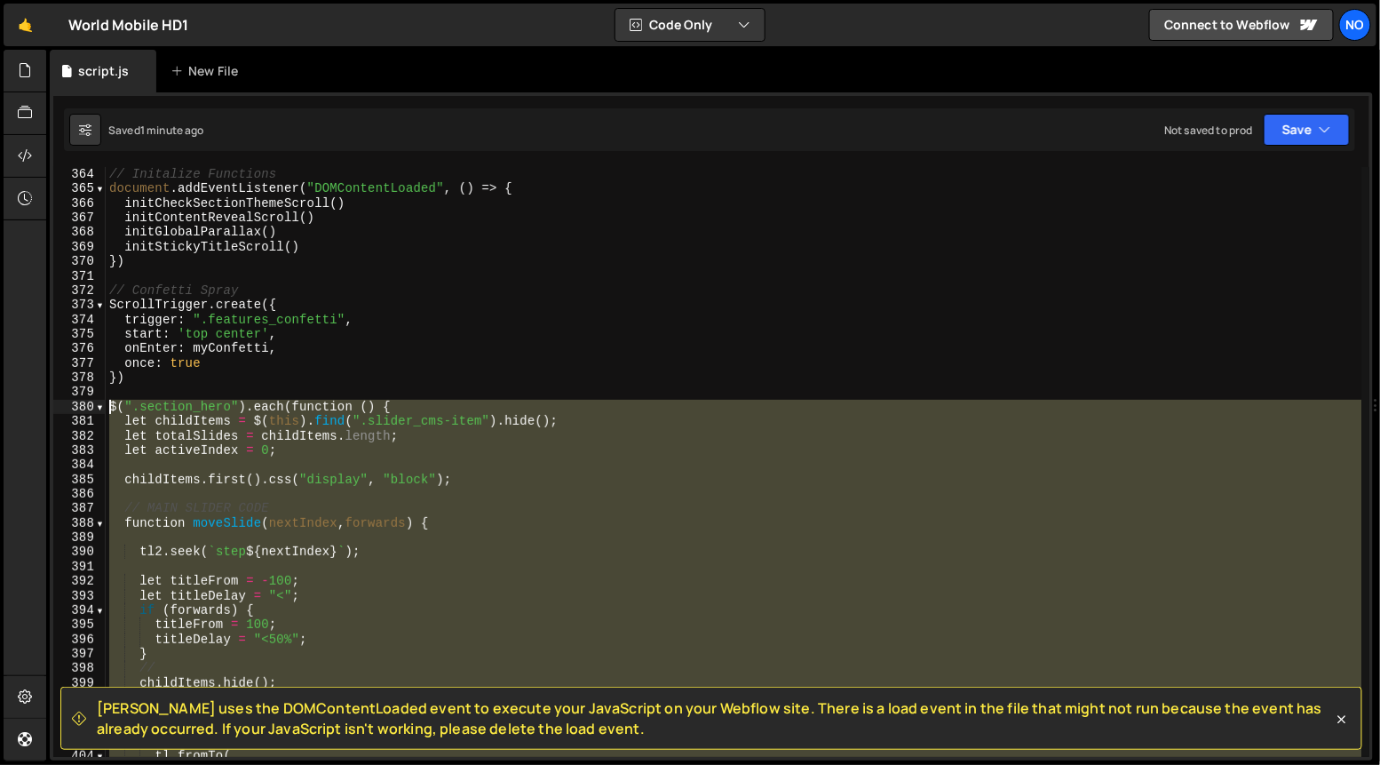
click at [110, 408] on div "// Initalize Functions document . addEventListener ( "DOMContentLoaded" , ( ) =…" at bounding box center [734, 484] width 1257 height 634
type textarea "$(".section_hero").each(function () { let childItems = $(this).find(".slider_cm…"
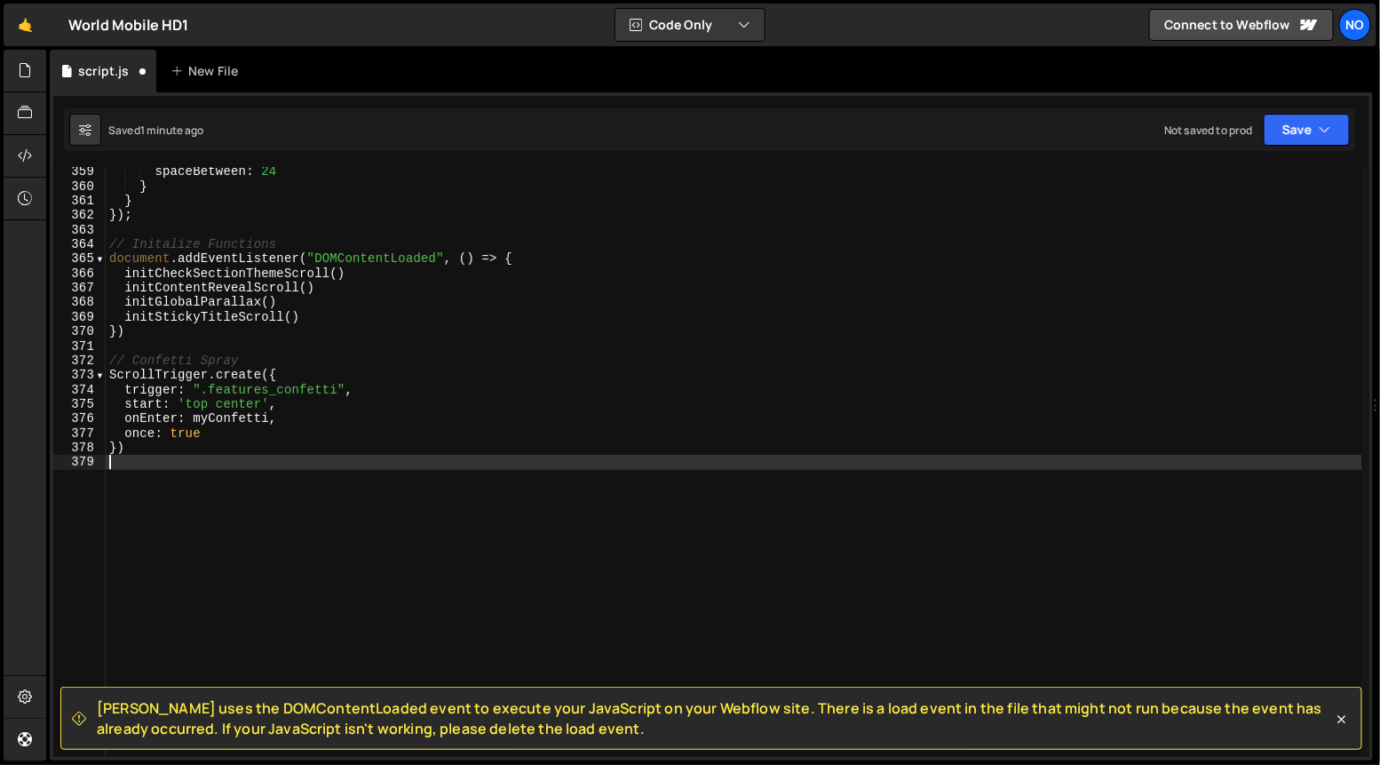
scroll to position [5205, 0]
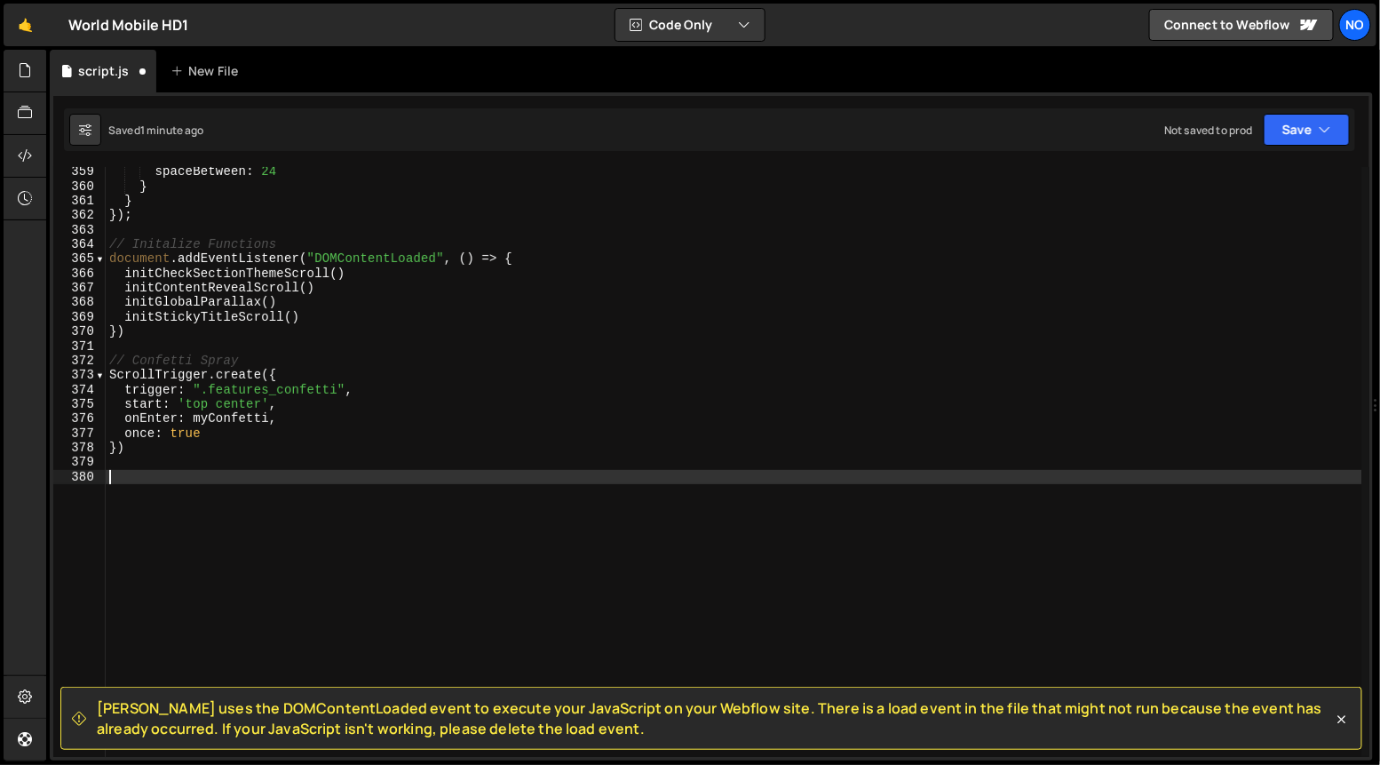
paste textarea "});"
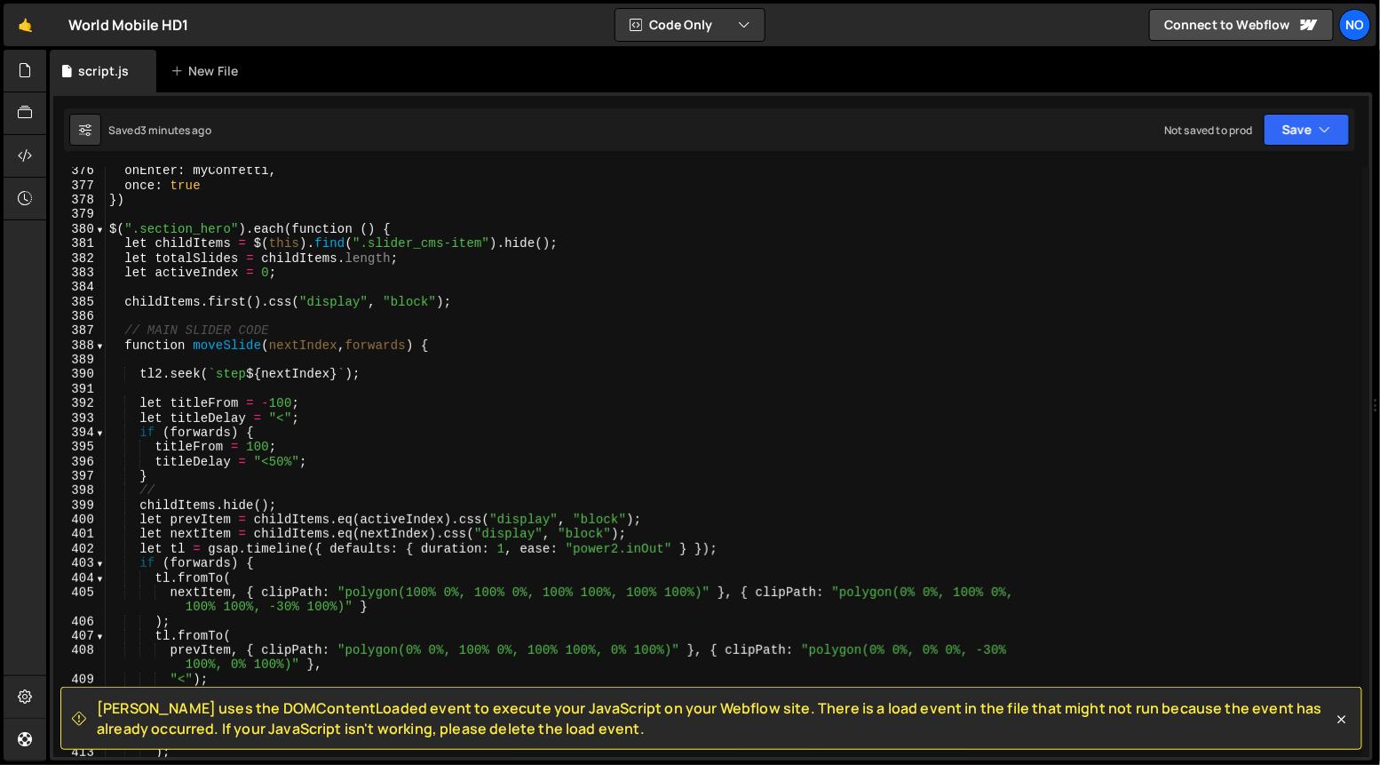
scroll to position [5451, 0]
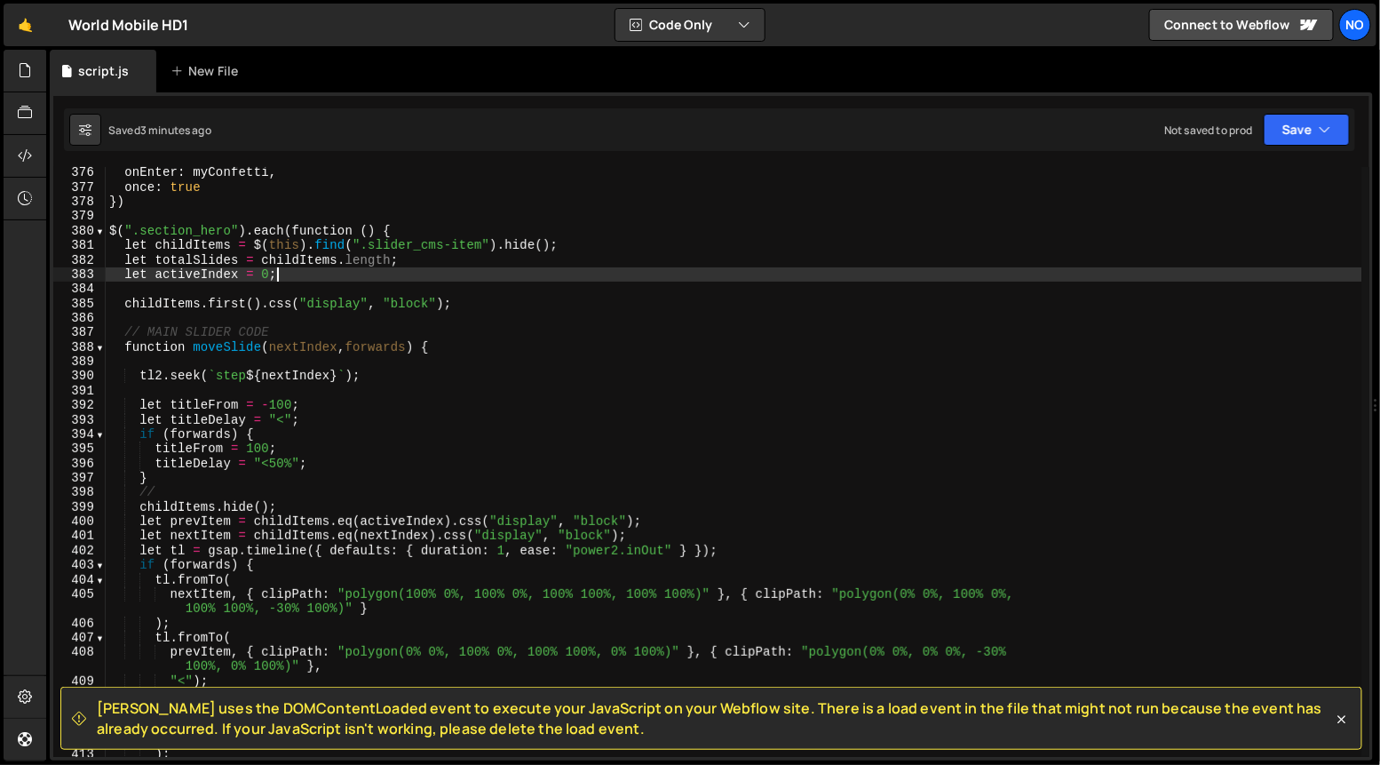
click at [298, 272] on div "onEnter : myConfetti , once : true }) $ ( ".section_hero" ) . each ( function (…" at bounding box center [734, 475] width 1257 height 620
type textarea "let activeIndex = 0;"
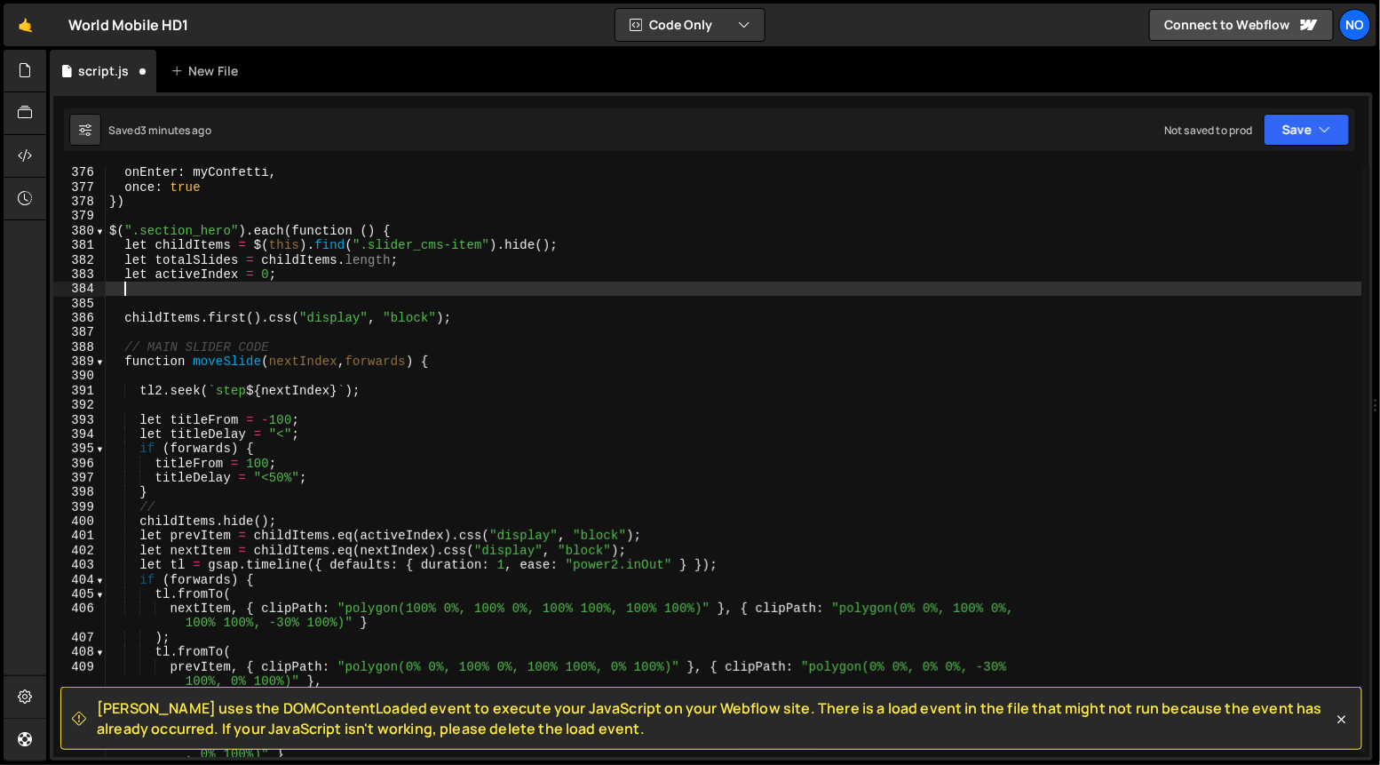
scroll to position [0, 0]
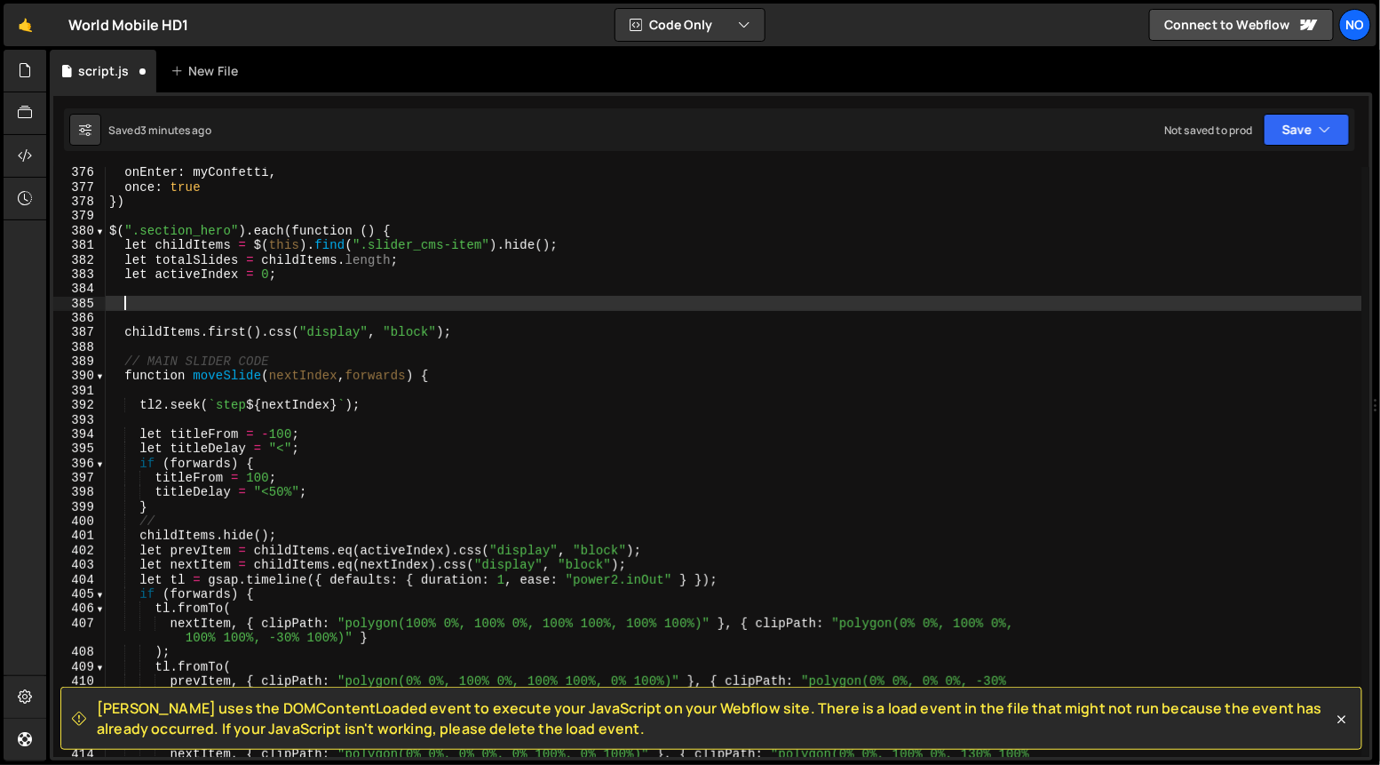
paste textarea "let tl2 = gsap.timeline({ repeat: -1 });"
type textarea "let tl2 = gsap.timeline({ repeat: -1 });"
